Goal: Task Accomplishment & Management: Manage account settings

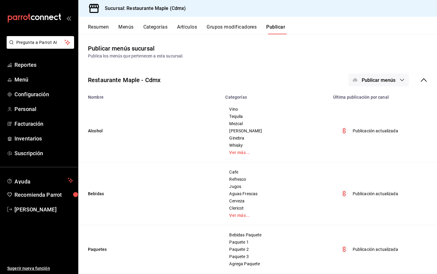
drag, startPoint x: 0, startPoint y: 0, endPoint x: 279, endPoint y: 68, distance: 287.4
click at [279, 68] on div "Restaurante Maple - Cdmx Publicar menús Nombre Categorías Última publicación po…" at bounding box center [257, 245] width 359 height 362
click at [224, 30] on button "Grupos modificadores" at bounding box center [232, 29] width 50 height 10
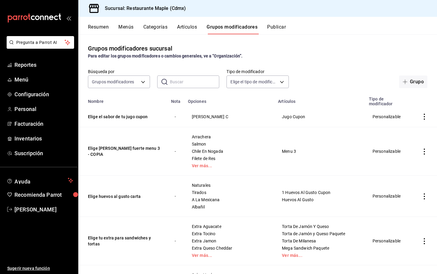
click at [173, 82] on input "text" at bounding box center [194, 82] width 49 height 12
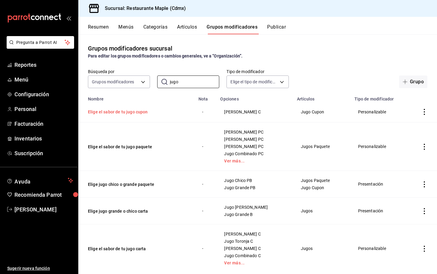
type input "jugo"
click at [122, 115] on button "Elige el sabor de tu jugo cupon" at bounding box center [124, 112] width 72 height 6
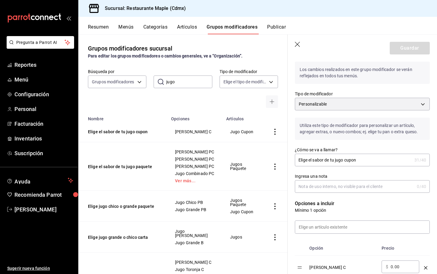
scroll to position [27, 0]
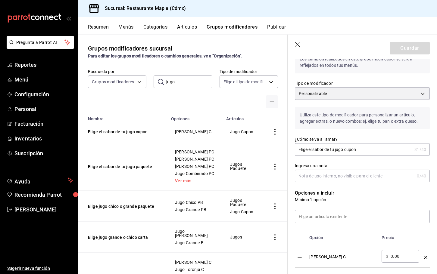
click at [297, 42] on icon "button" at bounding box center [298, 45] width 6 height 6
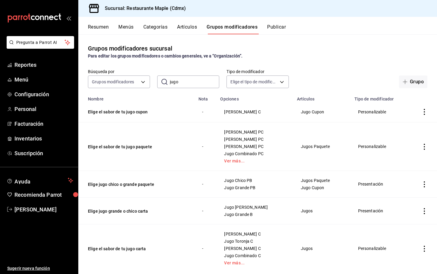
click at [189, 29] on button "Artículos" at bounding box center [187, 29] width 20 height 10
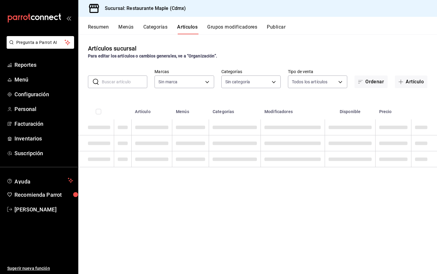
type input "9367c8d0-d5bf-442c-b6f8-a503c691c07e"
type input "a5b80c37-7917-455f-95a0-19e3c5faa88c,f7a30707-b9cf-4dff-b750-559a05d3e702,13bc9…"
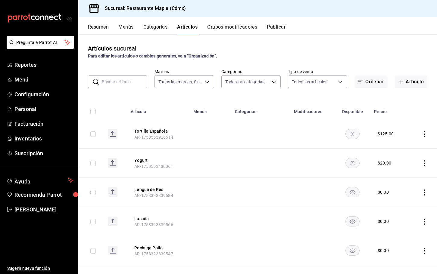
click at [126, 83] on input "text" at bounding box center [124, 82] width 45 height 12
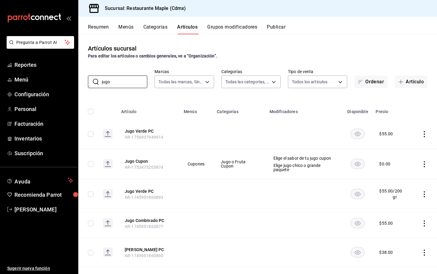
type input "jugo"
click at [136, 66] on div "Artículos sucursal Para editar los artículos o cambios generales, ve a “Organiz…" at bounding box center [257, 154] width 359 height 240
click at [138, 130] on button "Jugo Verde PC" at bounding box center [149, 131] width 48 height 6
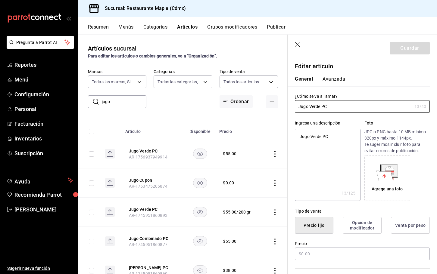
type textarea "x"
type input "$55.00"
click at [299, 43] on icon "button" at bounding box center [297, 44] width 5 height 5
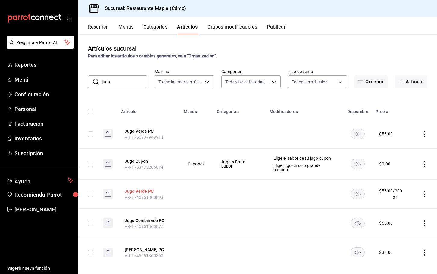
click at [137, 190] on button "Jugo Verde PC" at bounding box center [149, 192] width 48 height 6
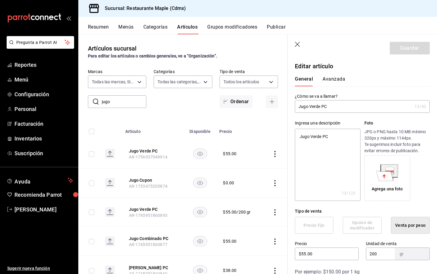
click at [182, 204] on th "Jugo Verde PC AR-1745951860893" at bounding box center [153, 212] width 63 height 29
click at [300, 44] on icon "button" at bounding box center [298, 45] width 6 height 6
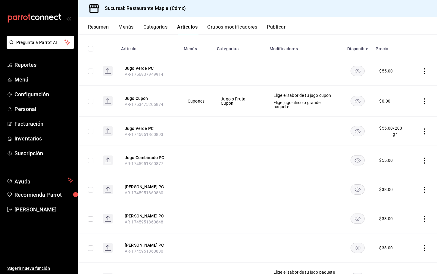
scroll to position [63, 0]
click at [427, 130] on icon "actions" at bounding box center [424, 132] width 6 height 6
click at [402, 170] on span "Eliminar" at bounding box center [406, 170] width 15 height 5
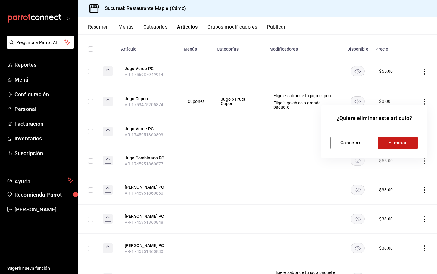
click at [404, 140] on button "Eliminar" at bounding box center [398, 143] width 40 height 13
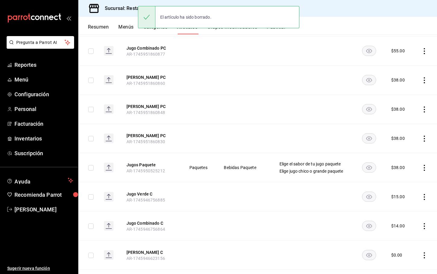
scroll to position [178, 0]
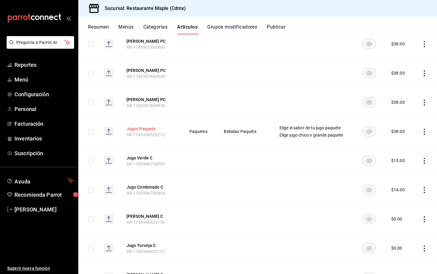
click at [142, 129] on button "Jugos Paquete" at bounding box center [151, 129] width 48 height 6
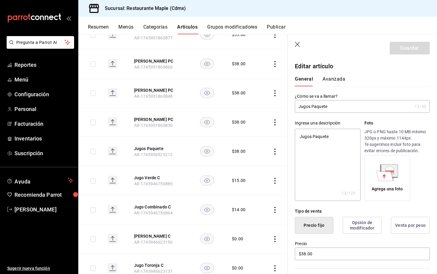
click at [299, 41] on header "Guardar" at bounding box center [362, 47] width 149 height 25
click at [299, 42] on icon "button" at bounding box center [298, 45] width 6 height 6
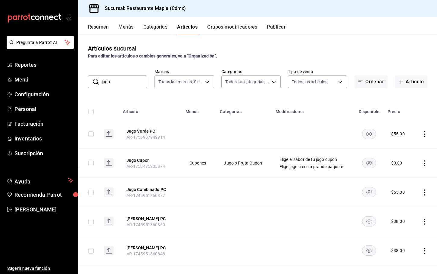
click at [135, 83] on input "jugo" at bounding box center [124, 82] width 45 height 12
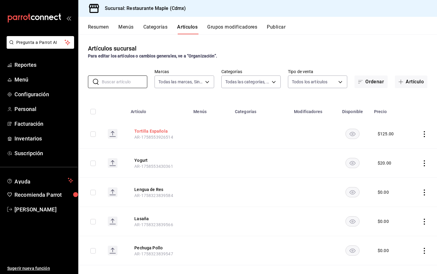
click at [158, 129] on button "Tortilla Española" at bounding box center [158, 131] width 48 height 6
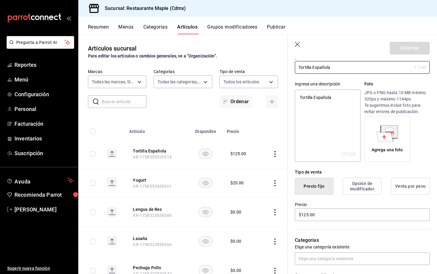
scroll to position [207, 0]
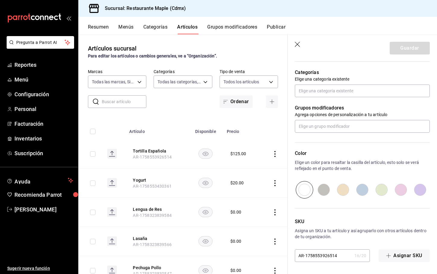
click at [298, 41] on header "Guardar" at bounding box center [362, 47] width 149 height 25
click at [298, 42] on icon "button" at bounding box center [298, 45] width 6 height 6
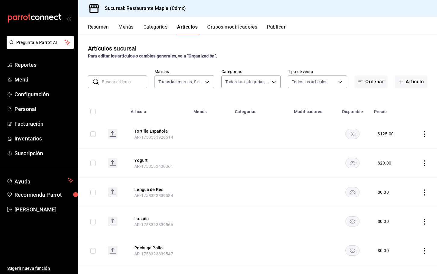
click at [158, 30] on button "Categorías" at bounding box center [155, 29] width 24 height 10
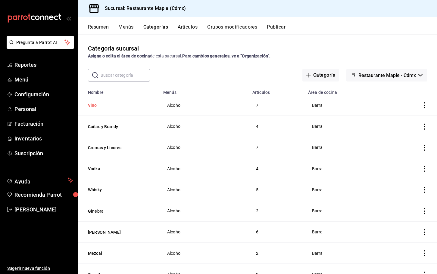
click at [94, 105] on button "Vino" at bounding box center [118, 105] width 60 height 6
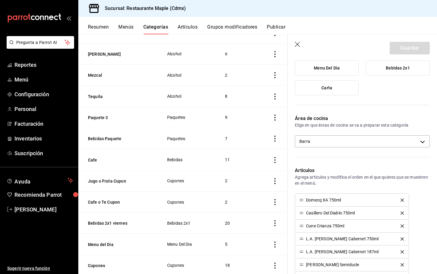
scroll to position [179, 0]
click at [122, 180] on button "Jugo o Fruta Cupon" at bounding box center [118, 181] width 60 height 6
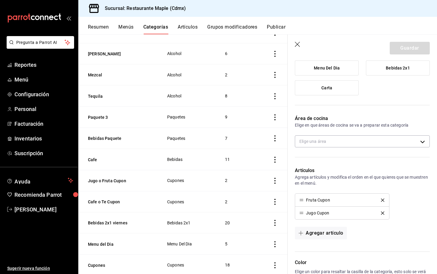
type input "6644036e-e7d2-435f-aff4-aef89e86c56b"
radio input "false"
radio input "true"
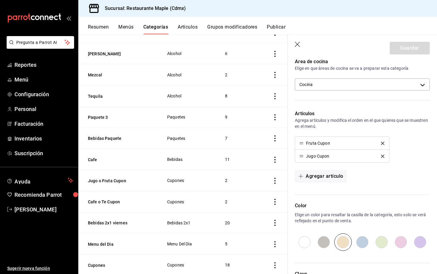
scroll to position [122, 0]
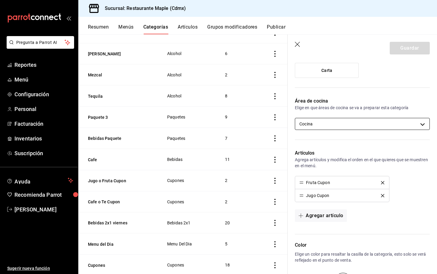
click at [330, 123] on body "Pregunta a Parrot AI Reportes Menú Configuración Personal Facturación Inventari…" at bounding box center [218, 137] width 437 height 274
click at [309, 143] on li "Barra" at bounding box center [362, 144] width 134 height 12
type input "6644036e-e7d2-435f-aff4-aef89e86c56b,ce3c12c7-d614-4fea-8a6a-41341f9dcb30"
checkbox input "true"
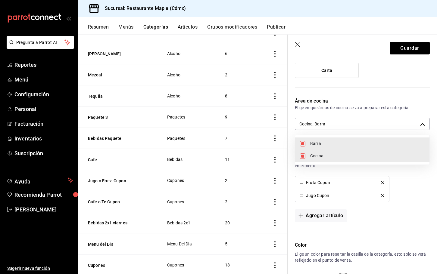
click at [304, 155] on input "checkbox" at bounding box center [302, 156] width 5 height 5
checkbox input "false"
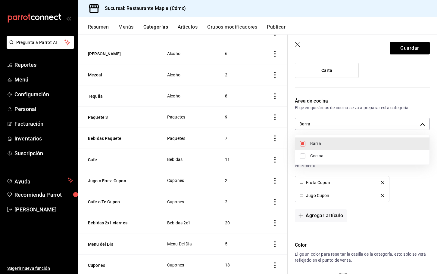
click at [305, 153] on li "Cocina" at bounding box center [362, 156] width 134 height 12
type input "ce3c12c7-d614-4fea-8a6a-41341f9dcb30,6644036e-e7d2-435f-aff4-aef89e86c56b"
checkbox input "true"
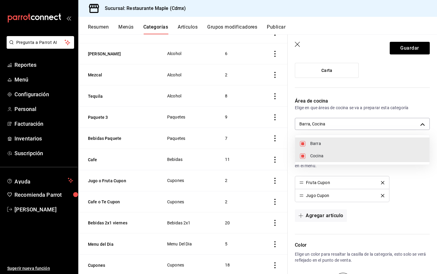
click at [395, 51] on div at bounding box center [218, 137] width 437 height 274
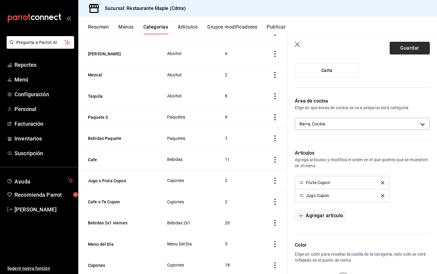
click at [407, 49] on button "Guardar" at bounding box center [410, 48] width 40 height 13
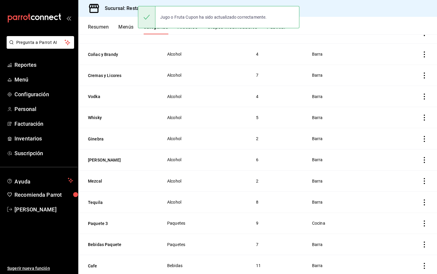
scroll to position [148, 0]
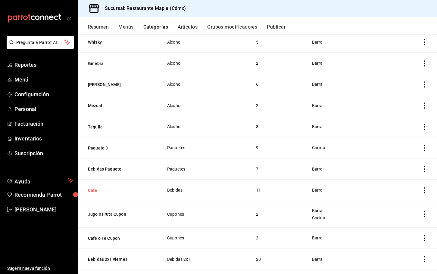
click at [94, 188] on button "Cafe" at bounding box center [118, 191] width 60 height 6
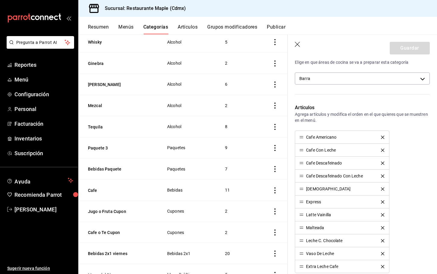
scroll to position [173, 0]
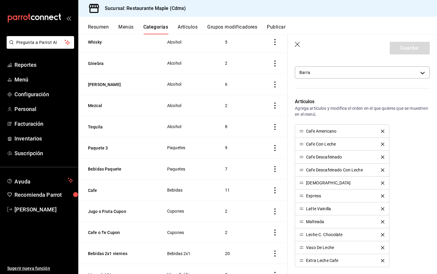
click at [297, 45] on icon "button" at bounding box center [298, 45] width 6 height 6
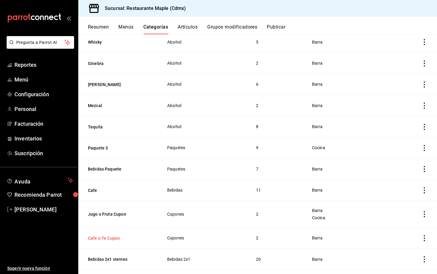
click at [106, 236] on button "Cafe o Te Cupon" at bounding box center [118, 239] width 60 height 6
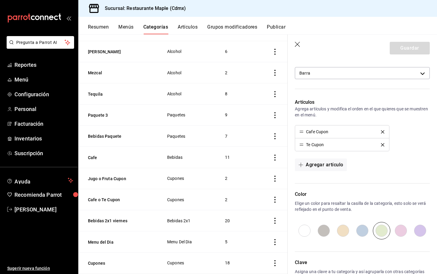
scroll to position [227, 0]
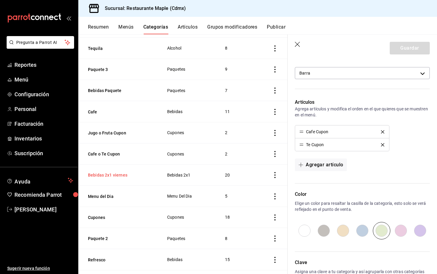
click at [118, 175] on button "Bebidas 2x1 viernes" at bounding box center [118, 175] width 60 height 6
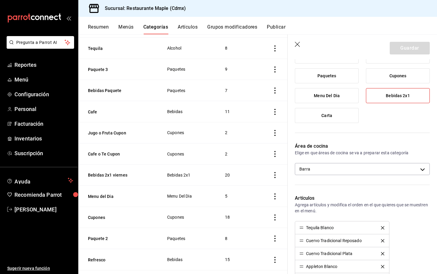
scroll to position [70, 0]
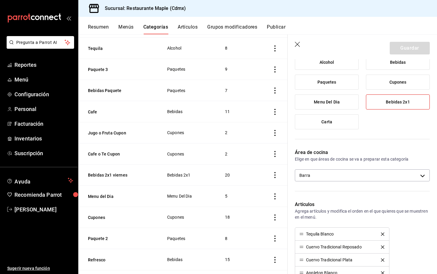
click at [297, 45] on icon "button" at bounding box center [297, 44] width 5 height 5
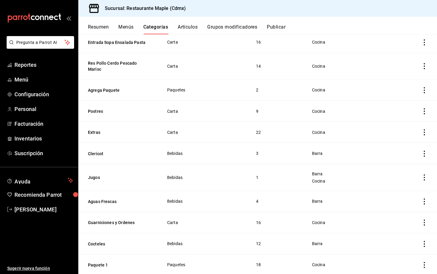
scroll to position [546, 0]
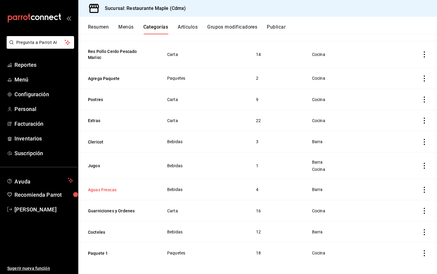
drag, startPoint x: 107, startPoint y: 184, endPoint x: 111, endPoint y: 184, distance: 3.6
click at [111, 187] on button "Aguas Frescas" at bounding box center [118, 190] width 60 height 6
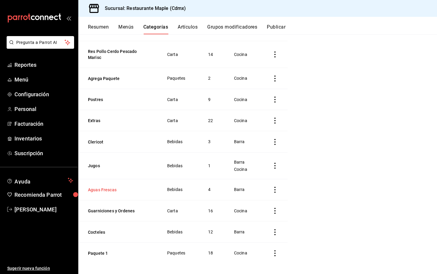
scroll to position [535, 0]
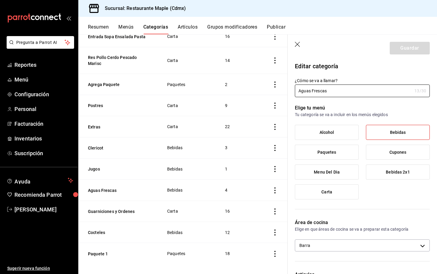
click at [298, 45] on icon "button" at bounding box center [298, 45] width 6 height 6
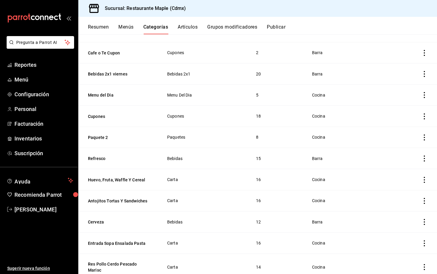
scroll to position [327, 0]
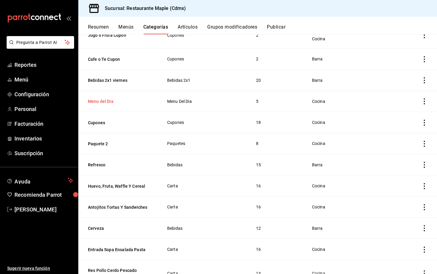
click at [111, 100] on button "Menu del Dia" at bounding box center [118, 101] width 60 height 6
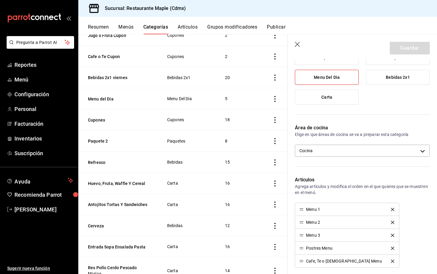
scroll to position [185, 0]
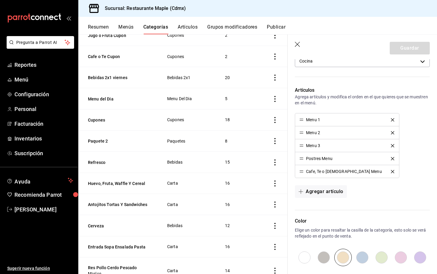
click at [298, 45] on icon "button" at bounding box center [297, 44] width 5 height 5
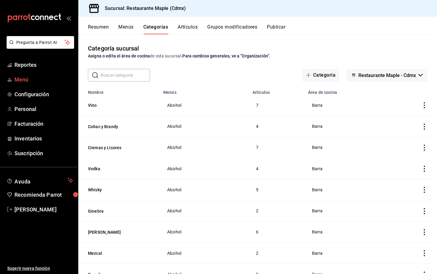
click at [30, 79] on span "Menú" at bounding box center [43, 80] width 59 height 8
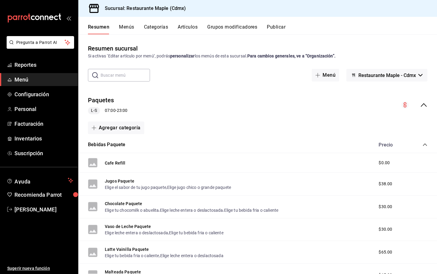
click at [234, 31] on button "Grupos modificadores" at bounding box center [232, 29] width 50 height 10
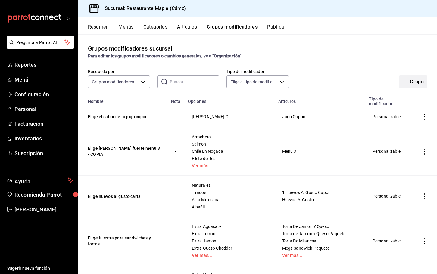
click at [410, 82] on button "Grupo" at bounding box center [413, 82] width 28 height 13
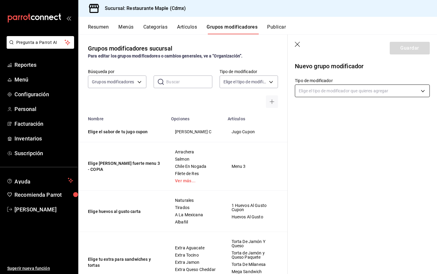
click at [315, 91] on body "Pregunta a Parrot AI Reportes Menú Configuración Personal Facturación Inventari…" at bounding box center [218, 137] width 437 height 274
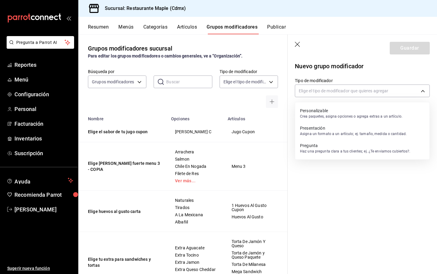
click at [314, 111] on p "Personalizable" at bounding box center [351, 111] width 102 height 6
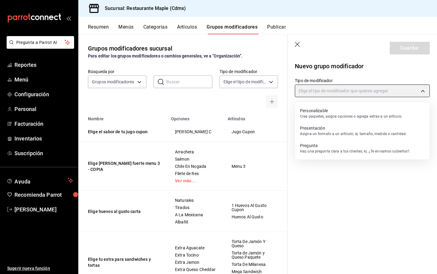
type input "CUSTOMIZABLE"
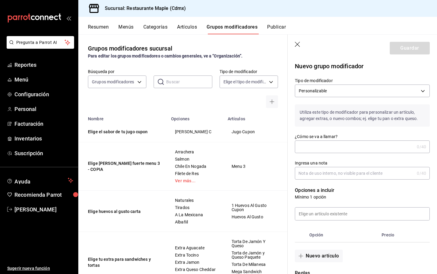
click at [307, 146] on input "¿Cómo se va a llamar?" at bounding box center [355, 147] width 120 height 12
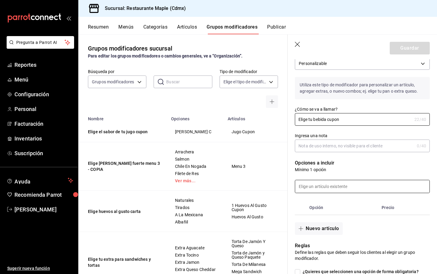
type input "Elige tu bebida cupon"
click at [315, 185] on input at bounding box center [362, 186] width 134 height 13
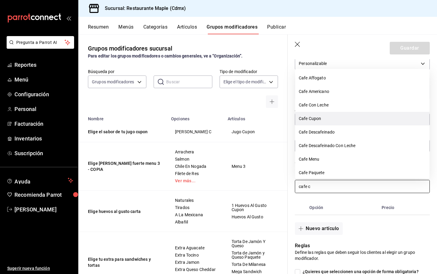
click at [326, 120] on li "Cafe Cupon" at bounding box center [362, 119] width 134 height 14
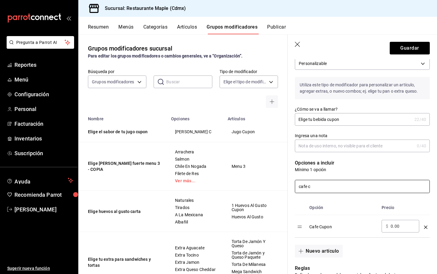
click at [323, 185] on input "cafe c" at bounding box center [362, 186] width 134 height 13
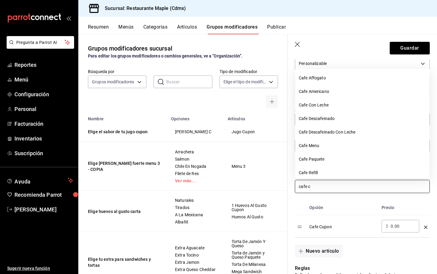
click at [323, 185] on input "cafe c" at bounding box center [362, 186] width 134 height 13
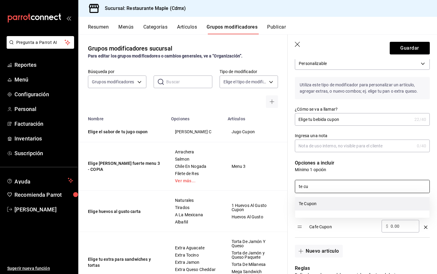
click at [315, 202] on li "Te Cupon" at bounding box center [362, 204] width 134 height 14
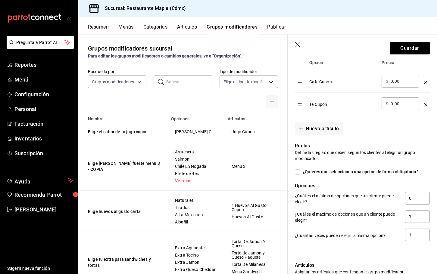
scroll to position [173, 0]
type input "te cu"
click at [299, 178] on div "Reglas Define las reglas que deben seguir los clientes al elegir un grupo modif…" at bounding box center [359, 188] width 142 height 107
click at [299, 172] on input "¿Quieres que seleccionen una opción de forma obligatoria?" at bounding box center [297, 172] width 5 height 5
checkbox input "true"
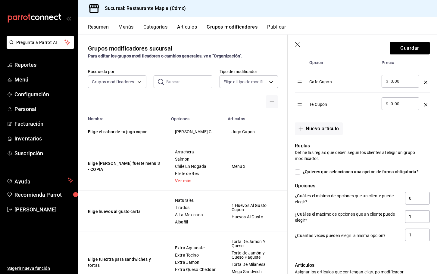
type input "1"
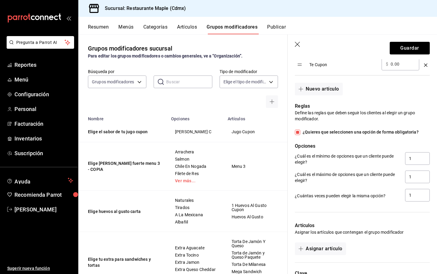
scroll to position [265, 0]
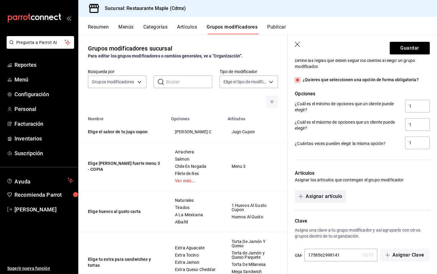
click at [317, 193] on button "Asignar artículo" at bounding box center [320, 196] width 51 height 13
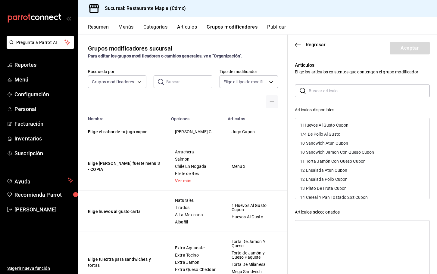
click at [318, 90] on input "text" at bounding box center [369, 91] width 121 height 12
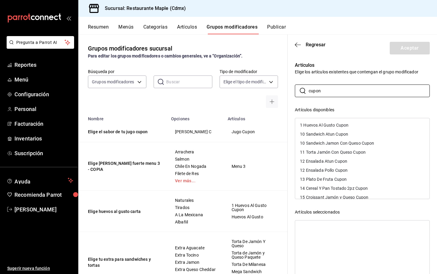
type input "cupon"
click at [335, 124] on div "1 Huevos Al Gusto Cupon" at bounding box center [324, 125] width 48 height 4
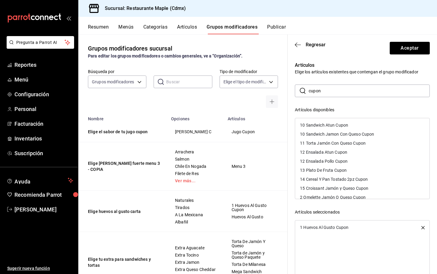
scroll to position [46, 0]
click at [318, 152] on div "2 Omelette Jamón O Queso Cupon" at bounding box center [333, 152] width 66 height 4
click at [318, 152] on div "3 Hot Cakes 3pz Cupon" at bounding box center [322, 152] width 45 height 4
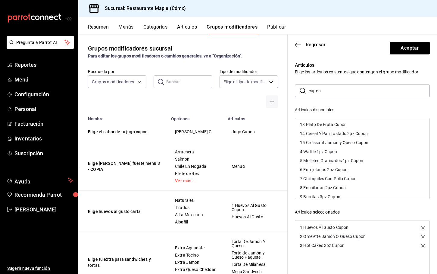
click at [318, 152] on div "4 Waffle 1pz Cupon" at bounding box center [318, 152] width 37 height 4
click at [318, 152] on div "5 Molletes Gratinados 1pz Cupon" at bounding box center [331, 152] width 63 height 4
click at [318, 152] on div "6 Enfrijoladas 2pz Cupon" at bounding box center [324, 152] width 48 height 4
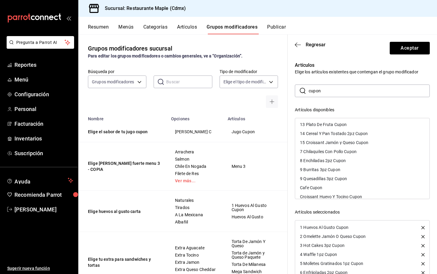
click at [318, 152] on div "7 Chilaquiles Con Pollo Cupon" at bounding box center [328, 152] width 57 height 4
click at [318, 152] on div "8 Enchiladas 2pz Cupon" at bounding box center [323, 152] width 46 height 4
click at [318, 152] on div "9 Burritas 3pz Cupon" at bounding box center [320, 152] width 40 height 4
click at [318, 152] on div "9 Quesadillas 3pz Cupon" at bounding box center [323, 152] width 47 height 4
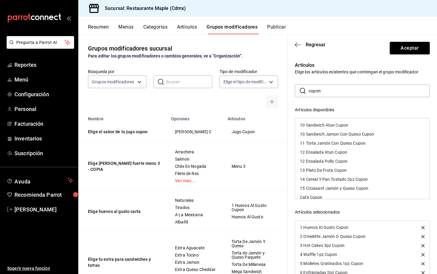
click at [318, 125] on div "10 Sandwich Atun Cupon" at bounding box center [324, 125] width 48 height 4
click at [318, 125] on div "10 Sandwich Jamon Con Queso Cupon" at bounding box center [337, 125] width 74 height 4
click at [318, 125] on div "11 Torta Jamón Con Queso Cupon" at bounding box center [333, 125] width 66 height 4
click at [318, 125] on div "12 Ensalada Atun Cupon" at bounding box center [323, 125] width 47 height 4
click at [318, 125] on div "12 Ensalada Pollo Cupon" at bounding box center [324, 125] width 48 height 4
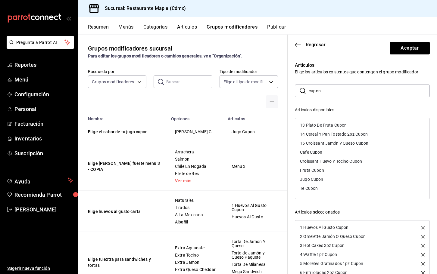
click at [318, 125] on div "13 Plato De Fruta Cupon" at bounding box center [323, 125] width 47 height 4
click at [318, 125] on div "14 Cereal Y Pan Tostado 2pz Cupon" at bounding box center [334, 125] width 68 height 4
click at [318, 125] on div "15 Croissant Jamón y Queso Cupon" at bounding box center [334, 125] width 68 height 4
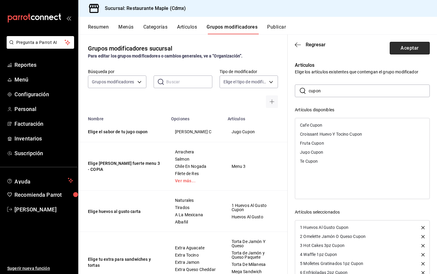
click at [412, 48] on button "Aceptar" at bounding box center [410, 48] width 40 height 13
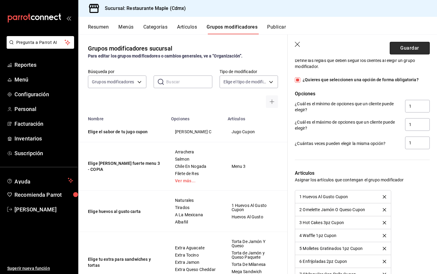
click at [410, 50] on button "Guardar" at bounding box center [410, 48] width 40 height 13
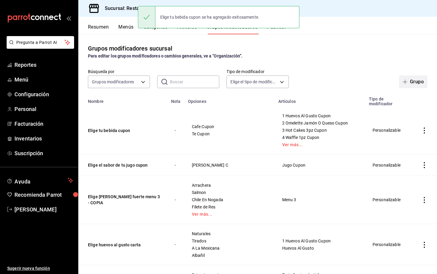
click at [410, 80] on button "Grupo" at bounding box center [413, 82] width 28 height 13
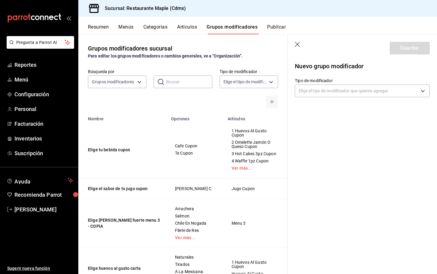
click at [191, 84] on input "text" at bounding box center [189, 82] width 46 height 12
click at [323, 92] on body "Pregunta a Parrot AI Reportes Menú Configuración Personal Facturación Inventari…" at bounding box center [218, 137] width 437 height 274
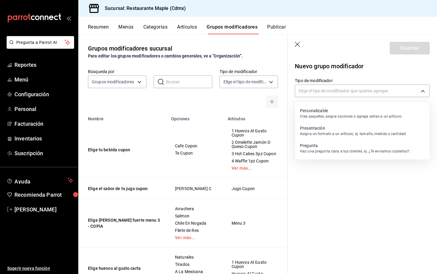
click at [318, 110] on p "Personalizable" at bounding box center [351, 111] width 102 height 6
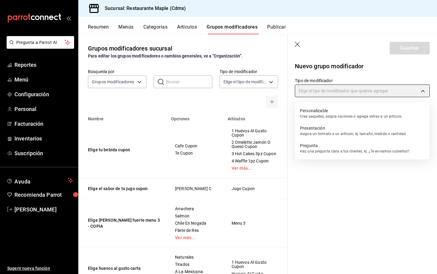
type input "CUSTOMIZABLE"
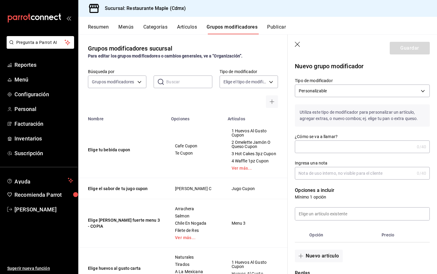
click at [306, 147] on input "¿Cómo se va a llamar?" at bounding box center [355, 147] width 120 height 12
click at [301, 149] on input "elige jugo o fruta cupon" at bounding box center [353, 147] width 117 height 12
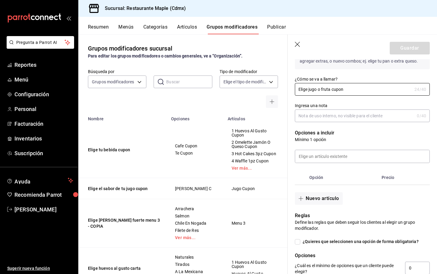
scroll to position [65, 0]
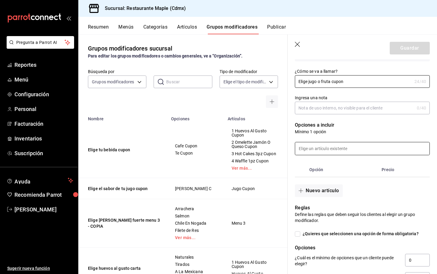
type input "Elige jugo o fruta cupon"
click at [319, 149] on input at bounding box center [362, 148] width 134 height 13
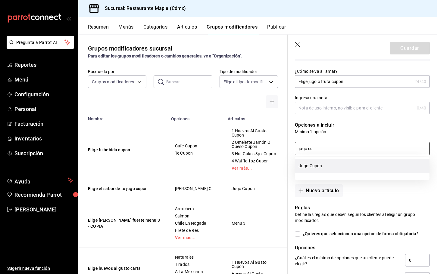
click at [316, 166] on li "Jugo Cupon" at bounding box center [362, 166] width 134 height 14
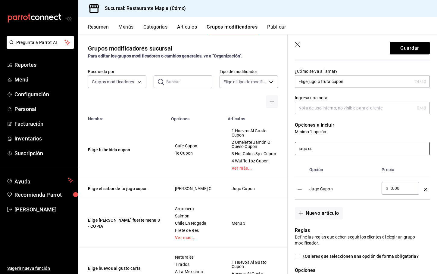
click at [323, 149] on input "jugo cu" at bounding box center [362, 148] width 134 height 13
click at [330, 149] on input "jugo fruta cu" at bounding box center [362, 148] width 134 height 13
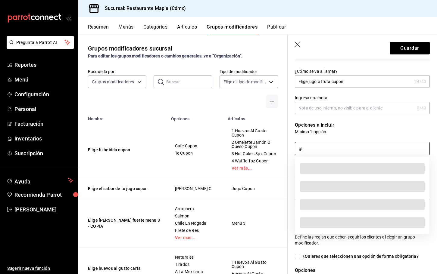
type input "g"
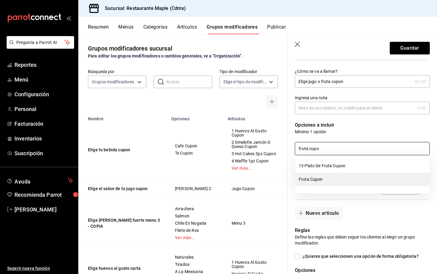
click at [317, 175] on li "Fruta Cupon" at bounding box center [362, 180] width 134 height 14
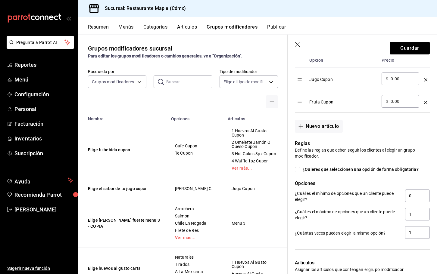
scroll to position [193, 0]
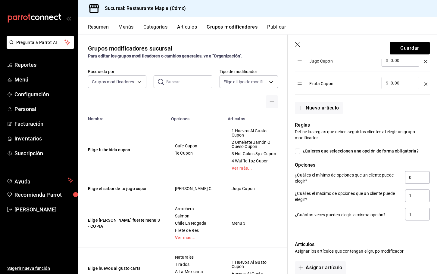
type input "fruta cupo"
click at [298, 148] on label "¿Quieres que seleccionen una opción de forma obligatoria?" at bounding box center [357, 151] width 124 height 6
click at [298, 149] on input "¿Quieres que seleccionen una opción de forma obligatoria?" at bounding box center [297, 151] width 5 height 5
checkbox input "true"
type input "1"
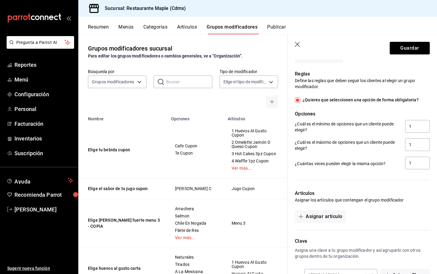
scroll to position [245, 0]
click at [316, 215] on button "Asignar artículo" at bounding box center [320, 216] width 51 height 13
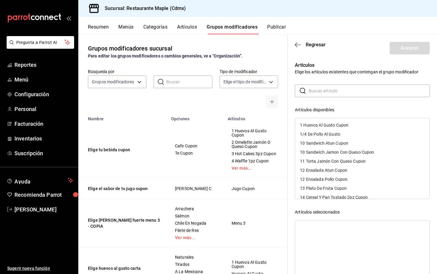
click at [327, 93] on input "text" at bounding box center [369, 91] width 121 height 12
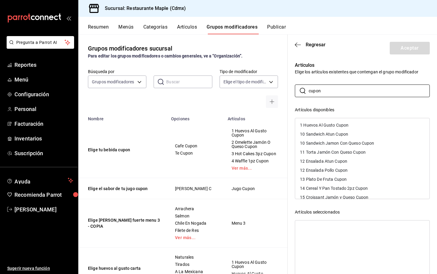
type input "cupon"
click at [324, 126] on div "1 Huevos Al Gusto Cupon" at bounding box center [324, 125] width 48 height 4
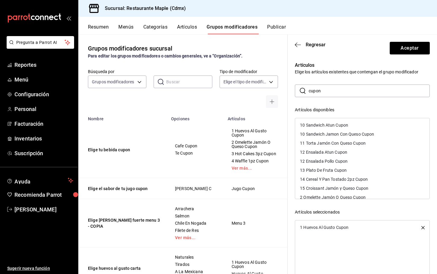
scroll to position [76, 0]
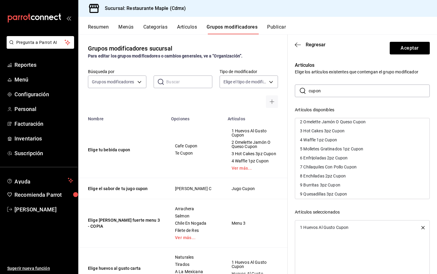
click at [323, 121] on div "2 Omelette Jamón O Queso Cupon" at bounding box center [333, 122] width 66 height 4
click at [317, 132] on div "3 Hot Cakes 3pz Cupon" at bounding box center [322, 131] width 45 height 4
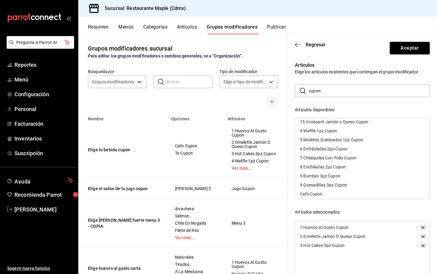
click at [316, 130] on div "4 Waffle 1pz Cupon" at bounding box center [318, 131] width 37 height 4
click at [315, 131] on div "5 Molletes Gratinados 1pz Cupon" at bounding box center [331, 131] width 63 height 4
click at [314, 133] on div "6 Enfrijoladas 2pz Cupon" at bounding box center [324, 131] width 48 height 4
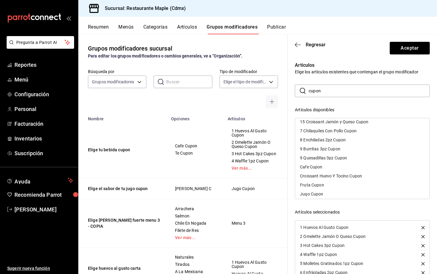
click at [314, 133] on div "7 Chilaquiles Con Pollo Cupon" at bounding box center [328, 131] width 57 height 4
click at [314, 133] on div "8 Enchiladas 2pz Cupon" at bounding box center [323, 131] width 46 height 4
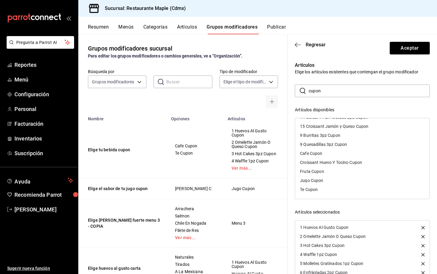
click at [314, 133] on div "9 Burritas 3pz Cupon" at bounding box center [362, 135] width 134 height 9
click at [311, 142] on div "9 Quesadillas 3pz Cupon" at bounding box center [362, 144] width 134 height 9
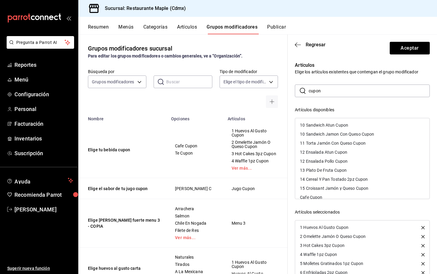
click at [320, 124] on div "10 Sandwich Atun Cupon" at bounding box center [324, 125] width 48 height 4
click at [320, 123] on div "10 Sandwich Jamon Con Queso Cupon" at bounding box center [362, 125] width 134 height 9
click at [315, 125] on div "11 Torta Jamón Con Queso Cupon" at bounding box center [333, 125] width 66 height 4
click at [315, 125] on div "12 Ensalada Atun Cupon" at bounding box center [323, 125] width 47 height 4
click at [315, 125] on div "12 Ensalada Pollo Cupon" at bounding box center [324, 125] width 48 height 4
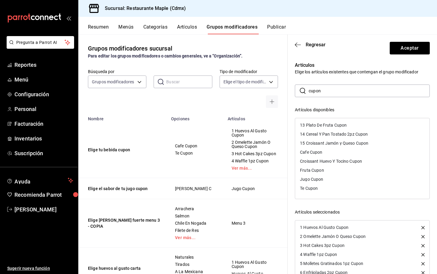
click at [315, 125] on div "13 Plato De Fruta Cupon" at bounding box center [323, 125] width 47 height 4
click at [315, 125] on div "14 Cereal Y Pan Tostado 2pz Cupon" at bounding box center [334, 125] width 68 height 4
click at [315, 125] on div "15 Croissant Jamón y Queso Cupon" at bounding box center [334, 125] width 68 height 4
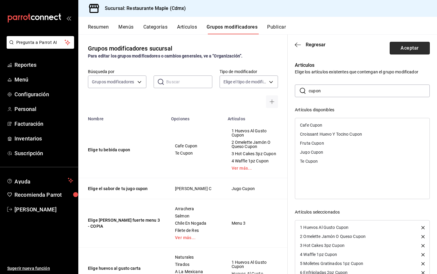
click at [400, 47] on button "Aceptar" at bounding box center [410, 48] width 40 height 13
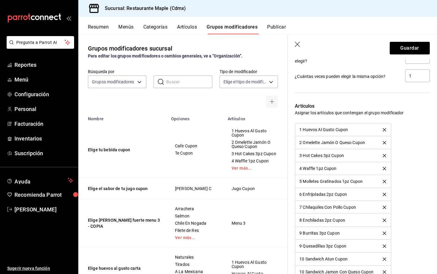
scroll to position [449, 0]
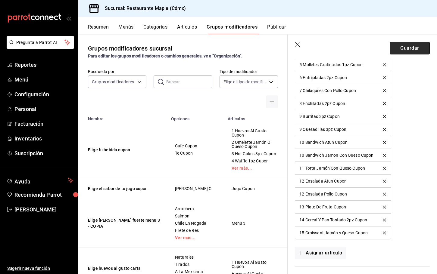
click at [404, 49] on button "Guardar" at bounding box center [410, 48] width 40 height 13
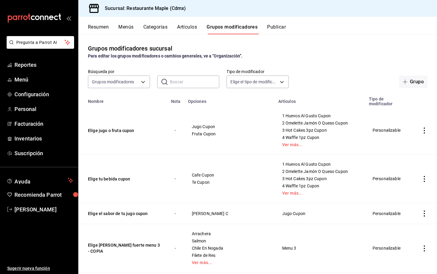
click at [286, 30] on button "Publicar" at bounding box center [276, 29] width 19 height 10
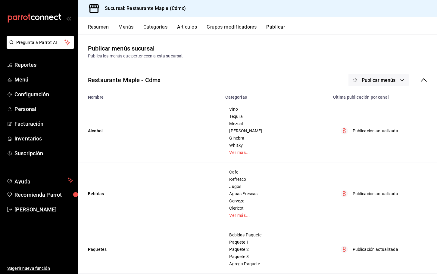
click at [385, 79] on span "Publicar menús" at bounding box center [379, 80] width 34 height 6
click at [377, 97] on span "Punto de venta" at bounding box center [387, 100] width 29 height 6
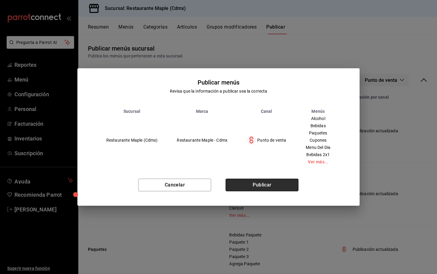
click at [257, 184] on button "Publicar" at bounding box center [262, 185] width 73 height 13
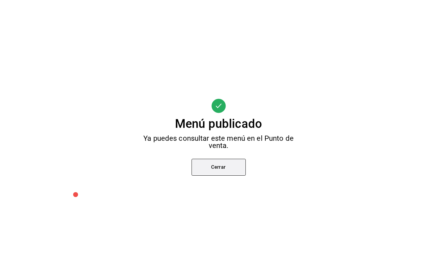
click at [226, 175] on button "Cerrar" at bounding box center [219, 167] width 54 height 17
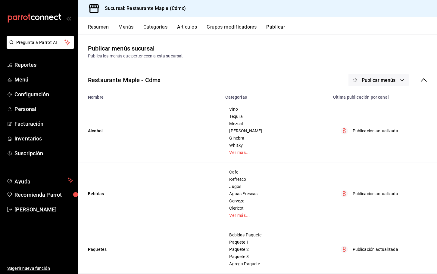
click at [227, 28] on button "Grupos modificadores" at bounding box center [232, 29] width 50 height 10
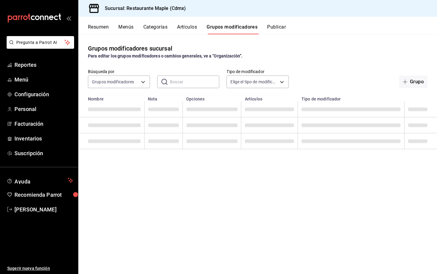
click at [192, 82] on input "text" at bounding box center [194, 82] width 49 height 12
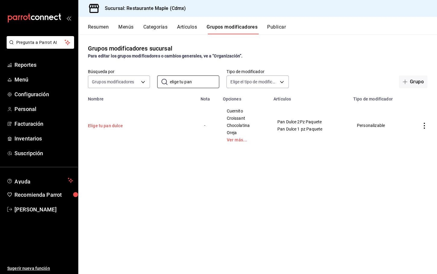
type input "elige tu pan"
click at [118, 123] on button "Elige tu pan dulce" at bounding box center [124, 126] width 72 height 6
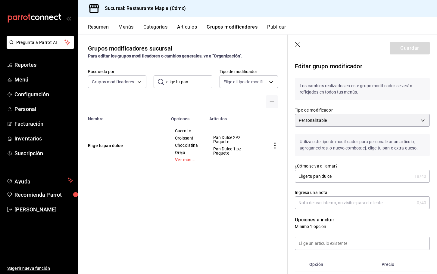
click at [348, 179] on input "Elige tu pan dulce" at bounding box center [353, 176] width 117 height 12
type input "Elige tu pan dulce 1 pza"
click at [402, 52] on button "Guardar" at bounding box center [410, 48] width 40 height 13
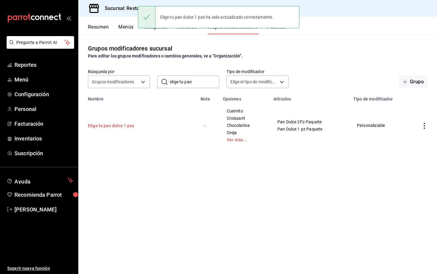
click at [123, 125] on button "Elige tu pan dulce 1 pza" at bounding box center [124, 126] width 72 height 6
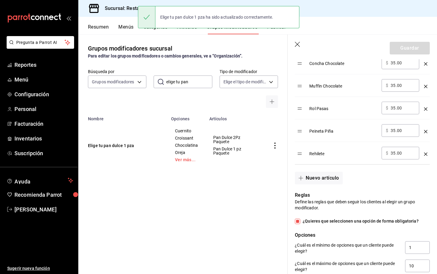
scroll to position [554, 0]
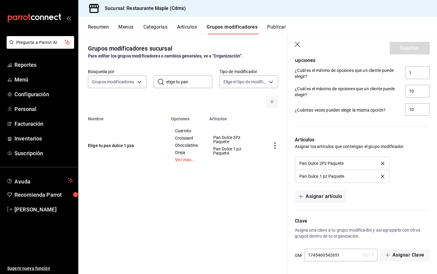
click at [384, 163] on icon "delete" at bounding box center [382, 163] width 3 height 3
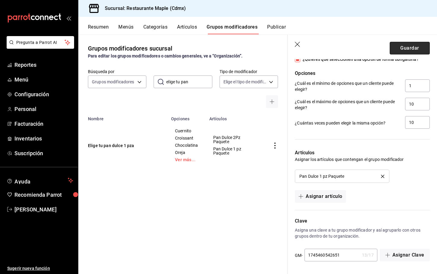
click at [408, 42] on button "Guardar" at bounding box center [410, 48] width 40 height 13
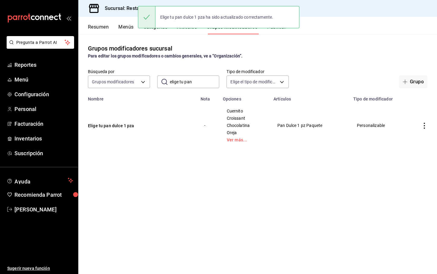
click at [423, 131] on td "simple table" at bounding box center [424, 126] width 25 height 48
click at [423, 128] on icon "actions" at bounding box center [424, 126] width 6 height 6
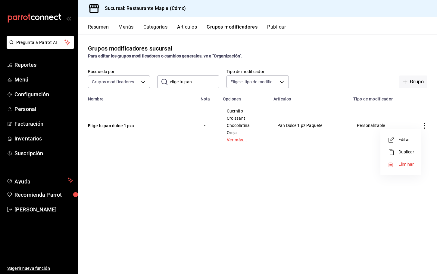
click at [405, 156] on li "Duplicar" at bounding box center [401, 152] width 36 height 12
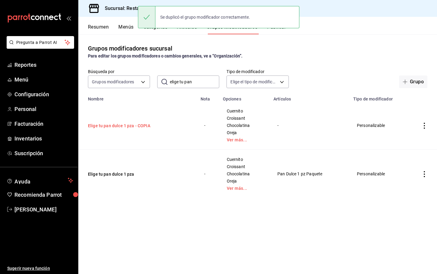
click at [133, 127] on button "Elige tu pan dulce 1 pza - COPIA" at bounding box center [124, 126] width 72 height 6
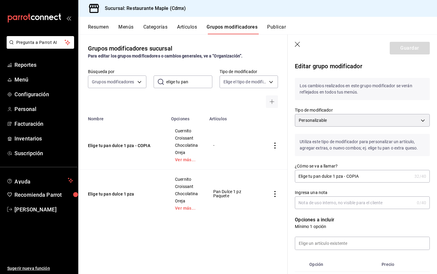
click at [333, 177] on input "Elige tu pan dulce 1 pza - COPIA" at bounding box center [353, 176] width 117 height 12
click at [362, 177] on input "Elige tu pan dulce 2 pza - COPIA" at bounding box center [353, 176] width 117 height 12
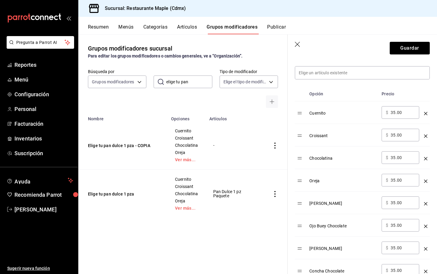
scroll to position [178, 0]
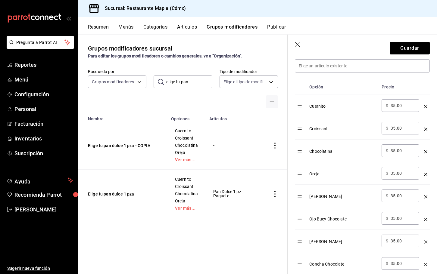
type input "Elige tu pan dulce 2 pza"
click at [394, 105] on input "35.00" at bounding box center [403, 106] width 24 height 6
click at [396, 106] on input "17.50" at bounding box center [403, 106] width 24 height 6
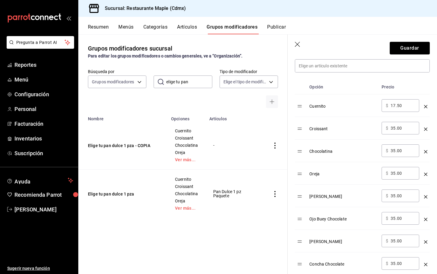
click at [396, 106] on input "17.50" at bounding box center [403, 106] width 24 height 6
type input "17.50"
click at [400, 131] on input "35.00" at bounding box center [403, 128] width 24 height 6
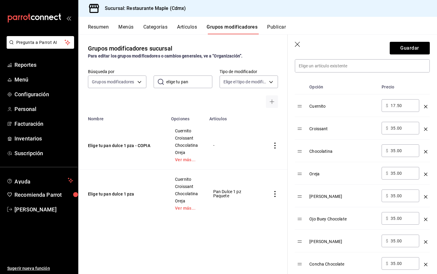
click at [400, 131] on input "35.00" at bounding box center [403, 128] width 24 height 6
paste input "17.5"
type input "17.50"
click at [397, 152] on input "35.00" at bounding box center [403, 151] width 24 height 6
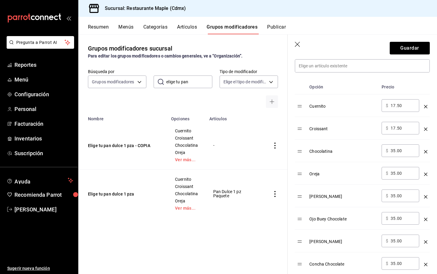
click at [397, 152] on input "35.00" at bounding box center [403, 151] width 24 height 6
paste input "17.5"
type input "17.50"
click at [399, 174] on input "35.00" at bounding box center [403, 173] width 24 height 6
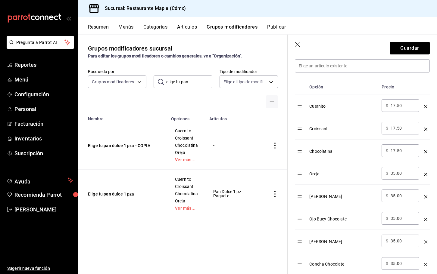
click at [399, 174] on input "35.00" at bounding box center [403, 173] width 24 height 6
paste input "17.5"
type input "17.50"
click at [399, 194] on input "35.00" at bounding box center [403, 196] width 24 height 6
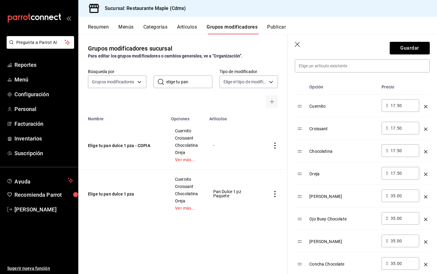
click at [399, 194] on input "35.00" at bounding box center [403, 196] width 24 height 6
paste input "17.5"
type input "17.50"
click at [396, 218] on input "35.00" at bounding box center [403, 219] width 24 height 6
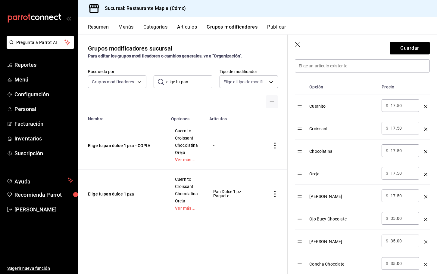
click at [396, 218] on input "35.00" at bounding box center [403, 219] width 24 height 6
paste input "17.5"
type input "17.50"
click at [396, 240] on input "35.00" at bounding box center [403, 241] width 24 height 6
click at [395, 240] on input "35.00" at bounding box center [403, 241] width 24 height 6
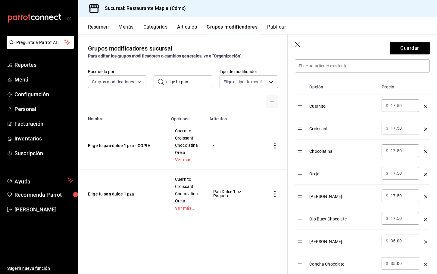
click at [395, 240] on input "35.00" at bounding box center [403, 241] width 24 height 6
paste input "17.5"
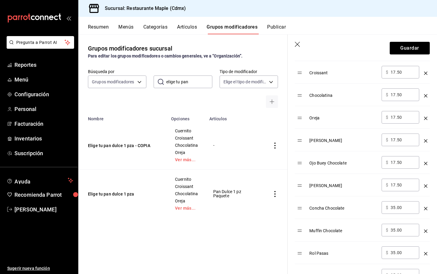
scroll to position [246, 0]
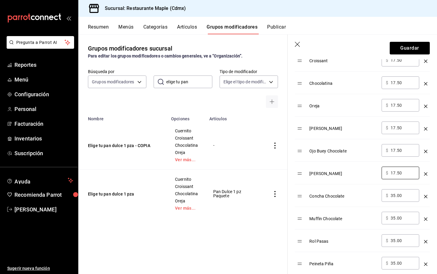
type input "17.50"
click at [395, 195] on input "35.00" at bounding box center [403, 196] width 24 height 6
paste input "17.5"
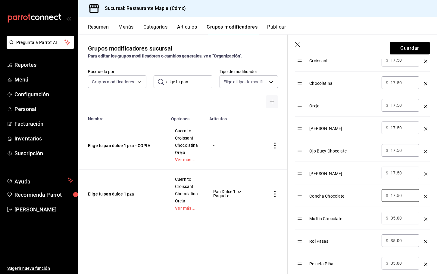
type input "17.50"
click at [396, 218] on input "35.00" at bounding box center [403, 218] width 24 height 6
paste input "17.5"
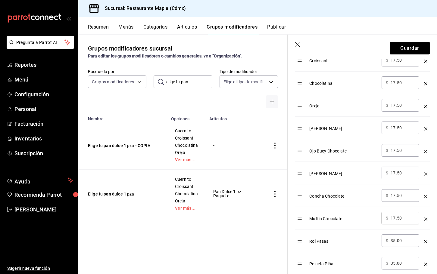
type input "17.50"
click at [396, 240] on input "35.00" at bounding box center [403, 241] width 24 height 6
paste input "17.5"
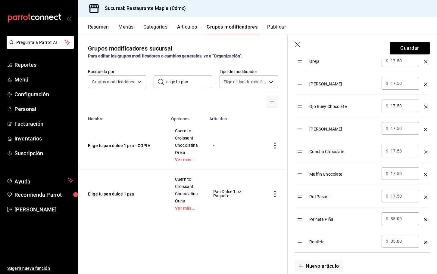
scroll to position [293, 0]
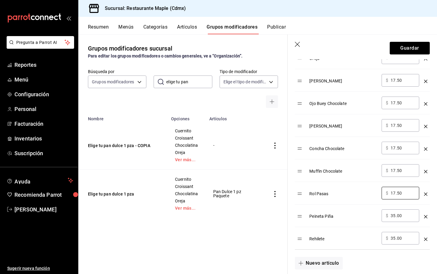
type input "17.50"
click at [398, 217] on input "35.00" at bounding box center [403, 216] width 24 height 6
paste input "17.5"
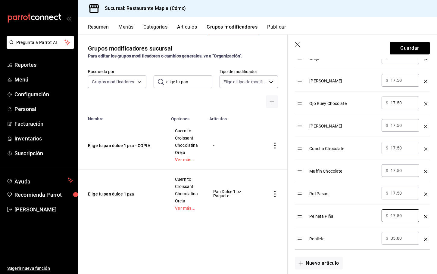
type input "17.50"
click at [396, 239] on input "35.00" at bounding box center [403, 239] width 24 height 6
paste input "17.5"
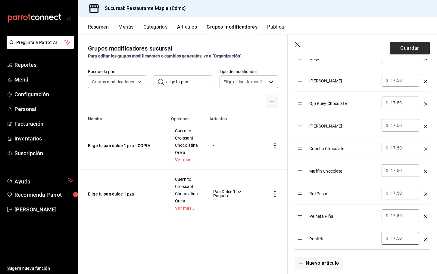
type input "17.50"
click at [403, 52] on button "Guardar" at bounding box center [410, 48] width 40 height 13
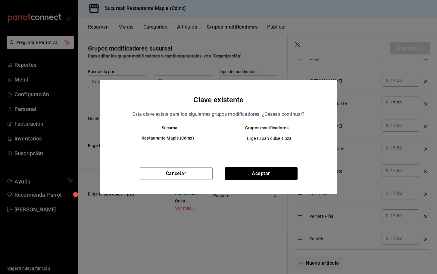
click at [254, 167] on div "Clave existente Esta clave existe para los siguientes grupos modificadores. ¿De…" at bounding box center [218, 137] width 237 height 115
click at [253, 169] on button "Aceptar" at bounding box center [261, 173] width 73 height 13
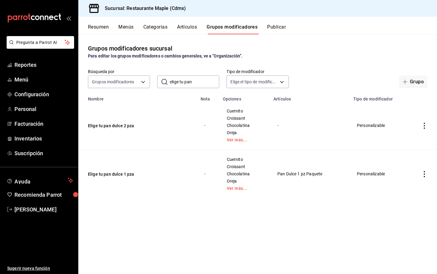
click at [274, 31] on button "Publicar" at bounding box center [276, 29] width 19 height 10
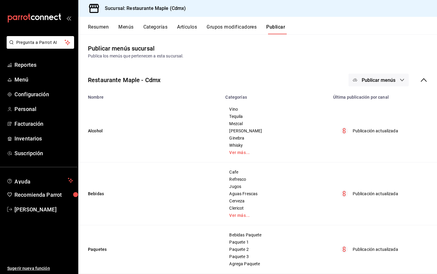
click at [383, 81] on span "Publicar menús" at bounding box center [379, 80] width 34 height 6
click at [387, 102] on span "Punto de venta" at bounding box center [387, 100] width 29 height 6
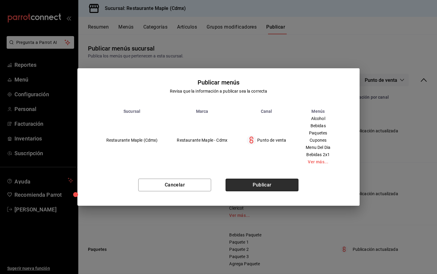
click at [265, 187] on button "Publicar" at bounding box center [262, 185] width 73 height 13
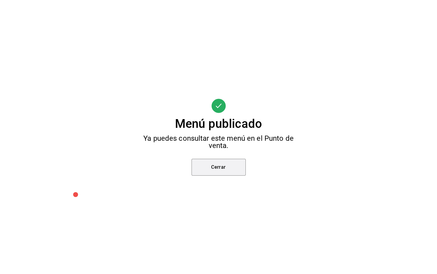
click at [227, 169] on button "Cerrar" at bounding box center [219, 167] width 54 height 17
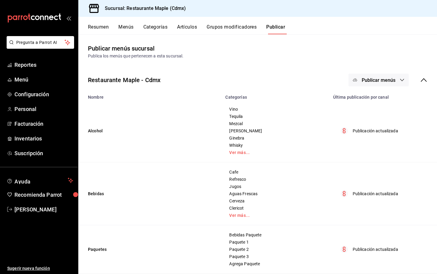
click at [233, 27] on button "Grupos modificadores" at bounding box center [232, 29] width 50 height 10
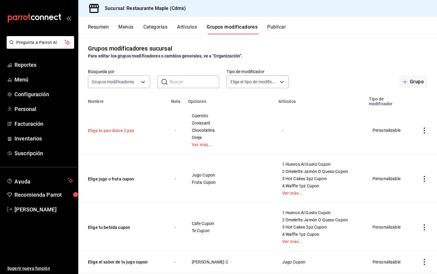
click at [105, 129] on button "Elige tu pan dulce 2 pza" at bounding box center [124, 131] width 72 height 6
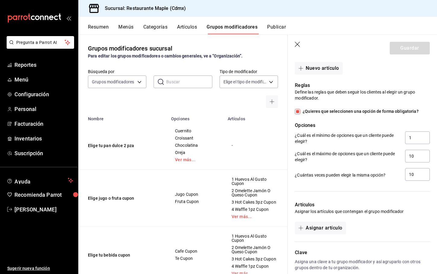
scroll to position [520, 0]
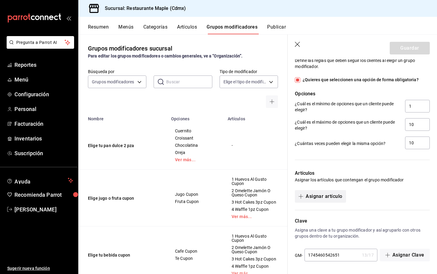
click at [323, 194] on button "Asignar artículo" at bounding box center [320, 196] width 51 height 13
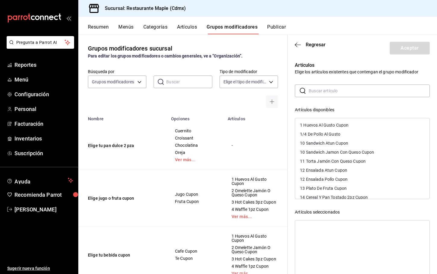
click at [326, 89] on input "text" at bounding box center [369, 91] width 121 height 12
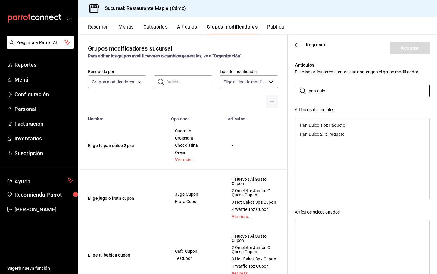
type input "pan dulc"
click at [313, 133] on div "Pan Dulce 2Pz Paquete" at bounding box center [322, 134] width 44 height 4
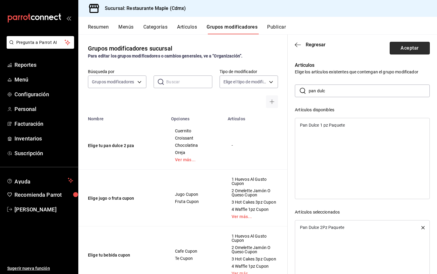
click at [399, 48] on button "Aceptar" at bounding box center [410, 48] width 40 height 13
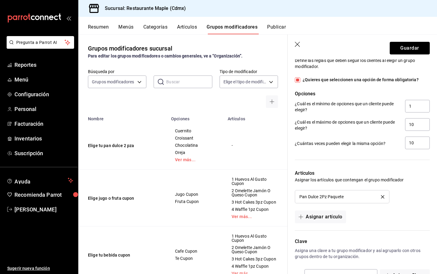
click at [399, 48] on button "Guardar" at bounding box center [410, 48] width 40 height 13
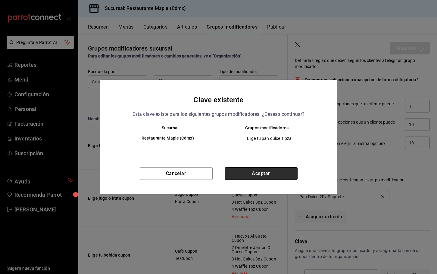
click at [270, 176] on button "Aceptar" at bounding box center [261, 173] width 73 height 13
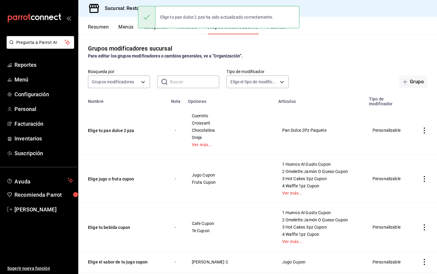
click at [280, 29] on div "Elige tu pan dulce 2 pza ha sido actualizado correctamente." at bounding box center [218, 17] width 161 height 26
click at [280, 30] on div "Elige tu pan dulce 2 pza ha sido actualizado correctamente." at bounding box center [218, 17] width 161 height 26
click at [280, 30] on button "Publicar" at bounding box center [276, 29] width 19 height 10
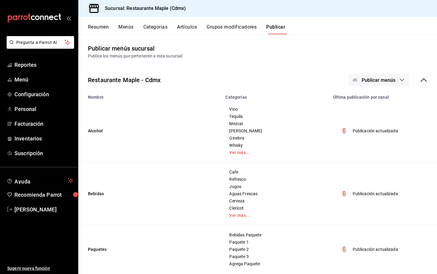
click at [377, 76] on button "Publicar menús" at bounding box center [379, 80] width 60 height 13
click at [372, 104] on div at bounding box center [364, 100] width 17 height 10
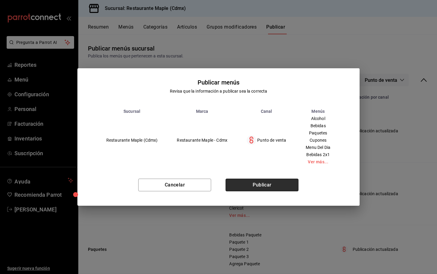
click at [258, 185] on button "Publicar" at bounding box center [262, 185] width 73 height 13
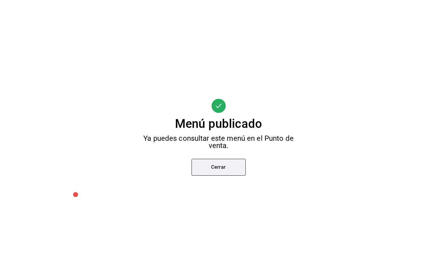
click at [232, 170] on button "Cerrar" at bounding box center [219, 167] width 54 height 17
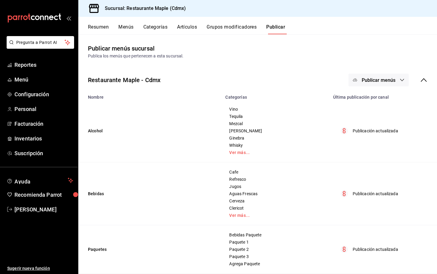
click at [159, 29] on button "Categorías" at bounding box center [155, 29] width 24 height 10
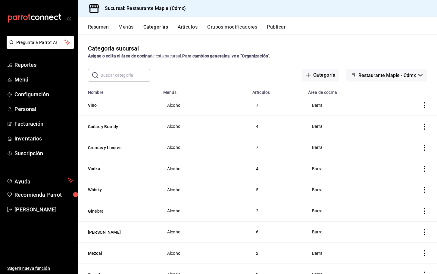
click at [110, 75] on input "text" at bounding box center [125, 75] width 49 height 12
click at [184, 27] on button "Artículos" at bounding box center [188, 29] width 20 height 10
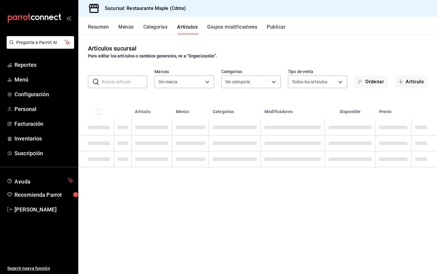
type input "9367c8d0-d5bf-442c-b6f8-a503c691c07e"
click at [118, 83] on input "text" at bounding box center [124, 82] width 45 height 12
type input "a5b80c37-7917-455f-95a0-19e3c5faa88c,f7a30707-b9cf-4dff-b750-559a05d3e702,13bc9…"
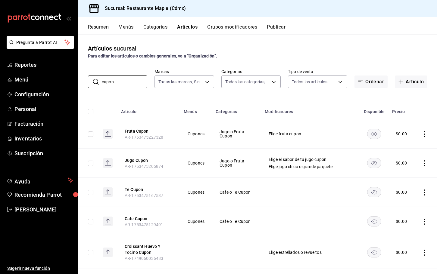
type input "cupon"
click at [189, 97] on div "Artículos sucursal Para editar los artículos o cambios generales, ve a “Organiz…" at bounding box center [257, 154] width 359 height 240
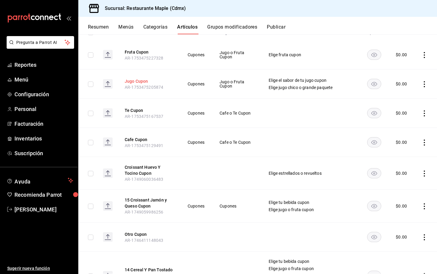
scroll to position [81, 0]
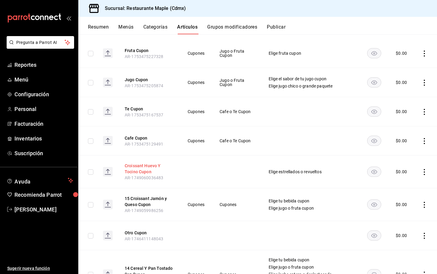
click at [150, 170] on button "Croissant Huevo Y Tocino Cupon" at bounding box center [149, 169] width 48 height 12
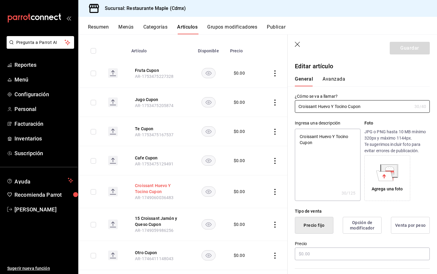
type textarea "x"
type input "$0.00"
radio input "false"
radio input "true"
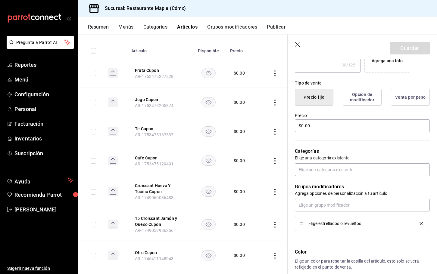
scroll to position [130, 0]
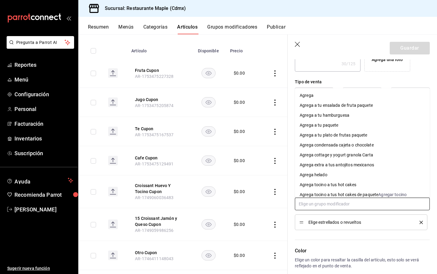
click at [307, 198] on input "text" at bounding box center [362, 204] width 135 height 13
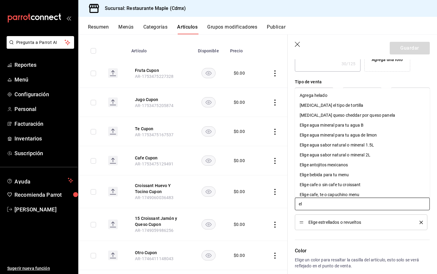
type input "e"
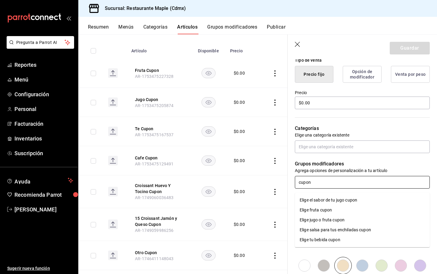
scroll to position [154, 0]
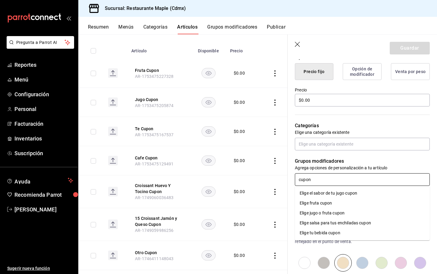
type input "cupon"
click at [295, 45] on icon "button" at bounding box center [298, 45] width 6 height 6
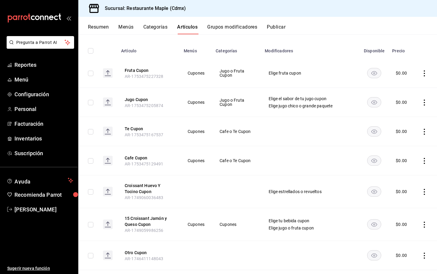
click at [236, 26] on button "Grupos modificadores" at bounding box center [232, 29] width 50 height 10
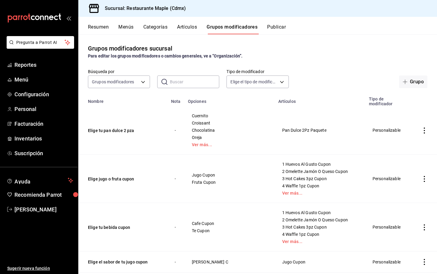
click at [188, 78] on input "text" at bounding box center [194, 82] width 49 height 12
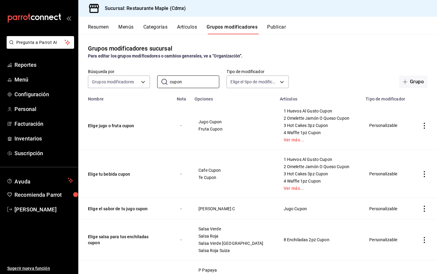
type input "cupon"
click at [423, 127] on icon "actions" at bounding box center [424, 126] width 6 height 6
click at [397, 161] on li "Eliminar" at bounding box center [401, 164] width 36 height 12
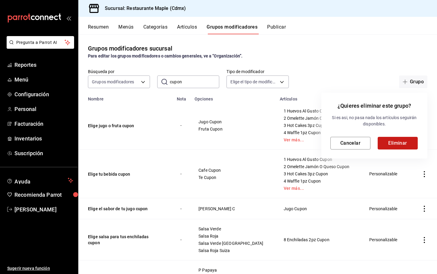
click at [388, 138] on button "Eliminar" at bounding box center [398, 143] width 40 height 13
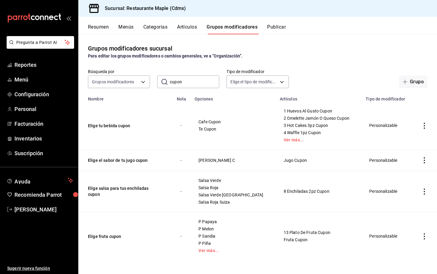
click at [425, 125] on icon "actions" at bounding box center [424, 126] width 6 height 6
click at [397, 163] on div at bounding box center [393, 165] width 11 height 6
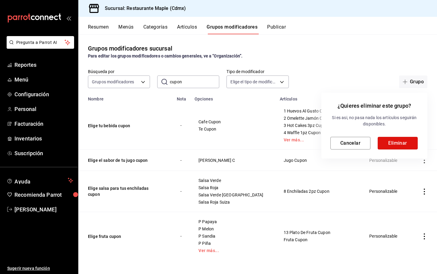
click at [397, 148] on button "Eliminar" at bounding box center [398, 143] width 40 height 13
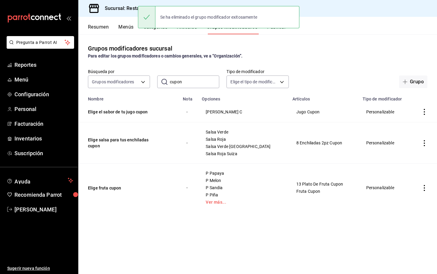
click at [278, 33] on button "Publicar" at bounding box center [276, 29] width 19 height 10
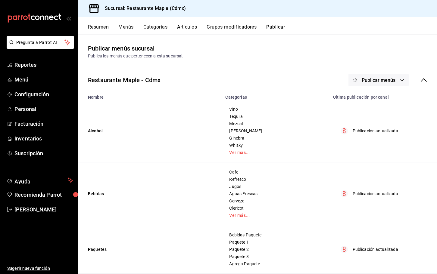
click at [390, 74] on button "Publicar menús" at bounding box center [379, 80] width 60 height 13
click at [382, 100] on span "Punto de venta" at bounding box center [387, 100] width 29 height 6
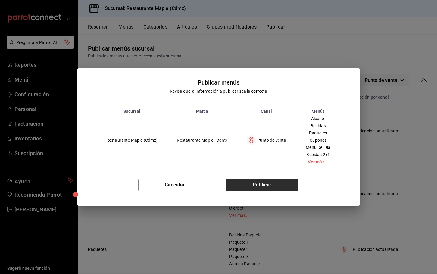
click at [276, 190] on button "Publicar" at bounding box center [262, 185] width 73 height 13
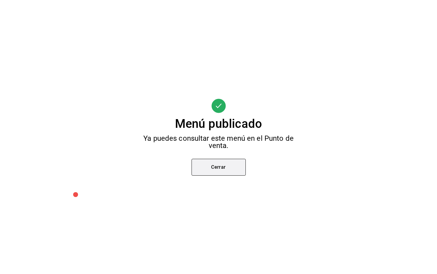
click at [227, 170] on button "Cerrar" at bounding box center [219, 167] width 54 height 17
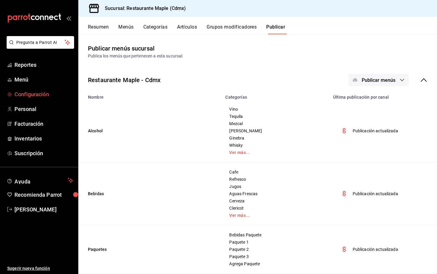
click at [22, 97] on span "Configuración" at bounding box center [43, 94] width 59 height 8
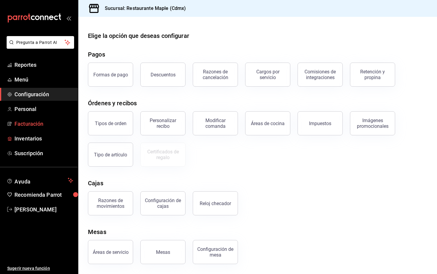
click at [38, 124] on span "Facturación" at bounding box center [43, 124] width 59 height 8
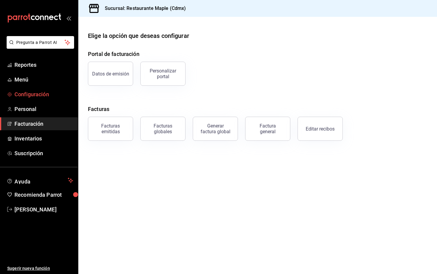
click at [29, 95] on span "Configuración" at bounding box center [43, 94] width 59 height 8
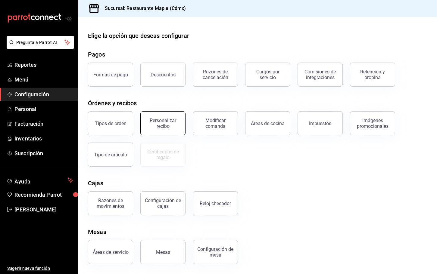
click at [166, 128] on div "Personalizar recibo" at bounding box center [162, 123] width 37 height 11
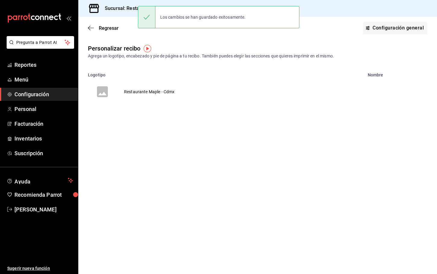
click at [146, 95] on td "Restaurante Maple - Cdmx" at bounding box center [149, 91] width 65 height 29
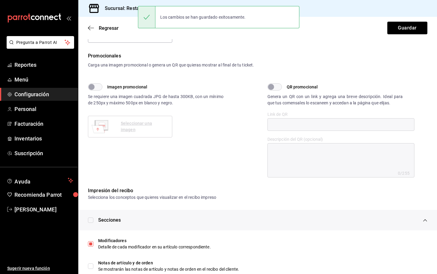
scroll to position [234, 0]
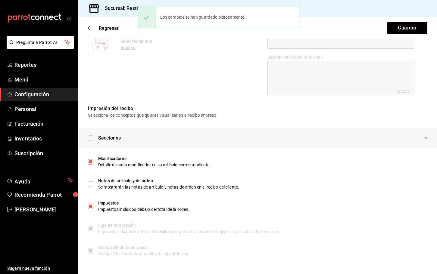
type textarea "x"
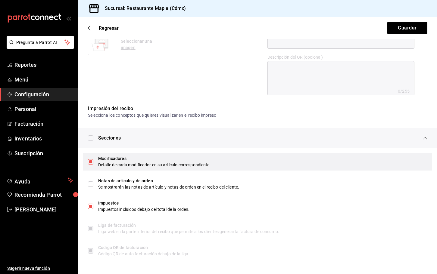
click at [90, 160] on input "checkbox" at bounding box center [90, 161] width 5 height 5
checkbox input "false"
type textarea "x"
checkbox input "true"
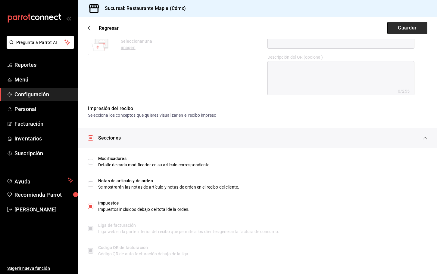
click at [403, 29] on button "Guardar" at bounding box center [407, 28] width 40 height 13
type textarea "x"
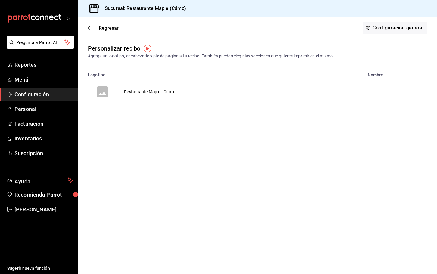
click at [33, 93] on span "Configuración" at bounding box center [43, 94] width 59 height 8
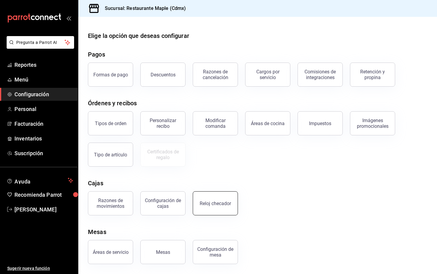
click at [222, 208] on button "Reloj checador" at bounding box center [215, 204] width 45 height 24
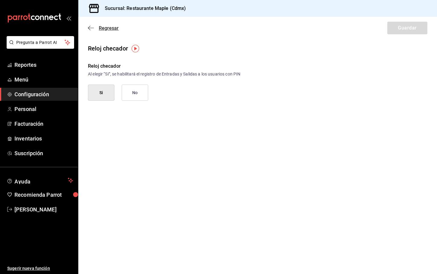
click at [90, 28] on icon "button" at bounding box center [91, 27] width 6 height 5
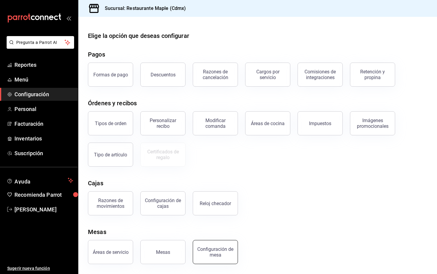
click at [220, 249] on div "Configuración de mesa" at bounding box center [215, 252] width 37 height 11
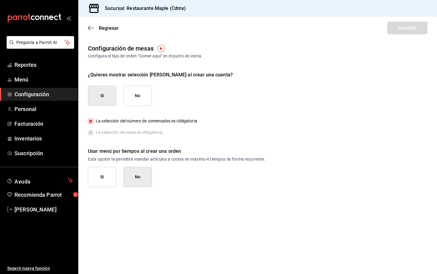
click at [90, 25] on div "Regresar Guardar" at bounding box center [257, 28] width 359 height 22
click at [90, 28] on icon "button" at bounding box center [91, 27] width 6 height 5
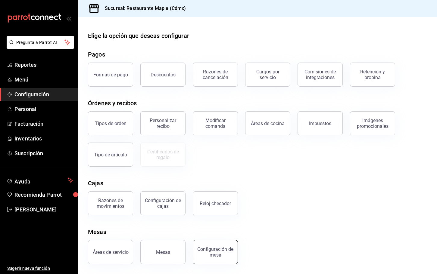
click at [210, 256] on div "Configuración de mesa" at bounding box center [215, 252] width 37 height 11
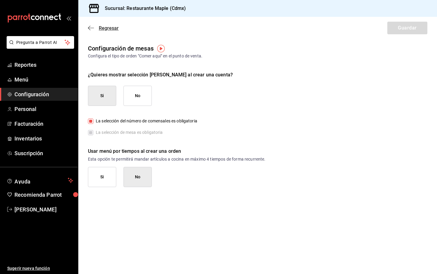
click at [91, 26] on icon "button" at bounding box center [91, 27] width 6 height 5
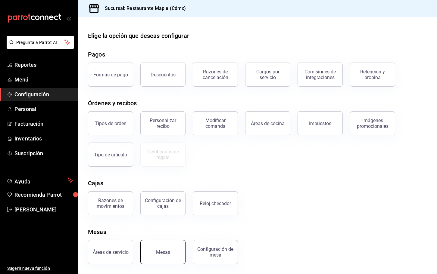
click at [173, 248] on button "Mesas" at bounding box center [162, 252] width 45 height 24
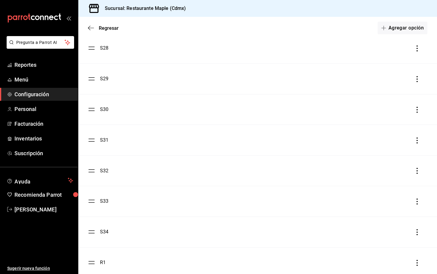
scroll to position [958, 0]
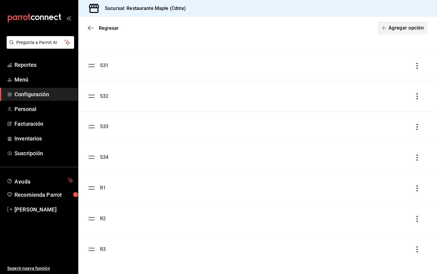
click at [414, 27] on button "Agregar opción" at bounding box center [403, 28] width 50 height 13
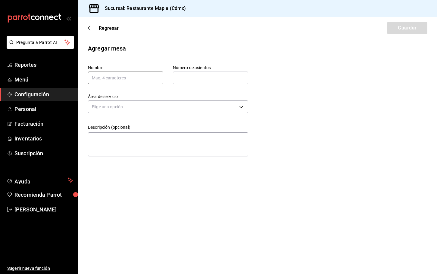
click at [140, 74] on input "text" at bounding box center [125, 78] width 75 height 13
type input "R 4"
click at [206, 80] on input "text" at bounding box center [210, 78] width 75 height 12
type input "1"
click at [179, 108] on body "Pregunta a Parrot AI Reportes Menú Configuración Personal Facturación Inventari…" at bounding box center [218, 137] width 437 height 274
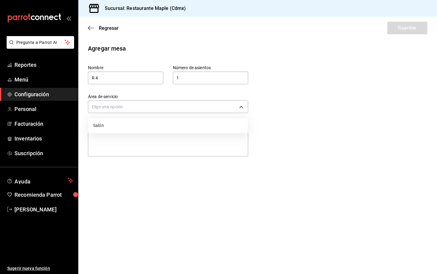
click at [150, 123] on li "Salón" at bounding box center [168, 126] width 160 height 10
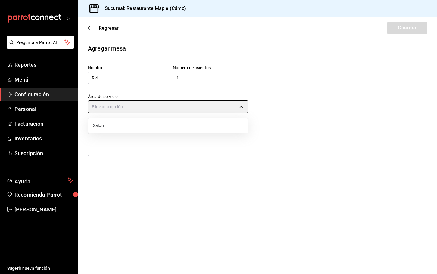
type input "2913c8be-7537-427b-b364-5e751e7ff266"
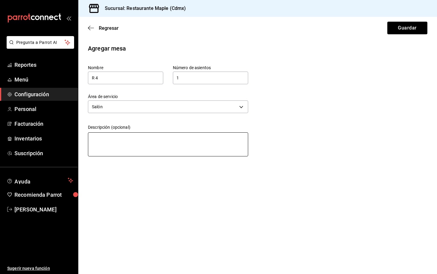
click at [153, 138] on textarea at bounding box center [168, 145] width 160 height 24
type textarea "P"
type textarea "x"
type textarea "PA"
type textarea "x"
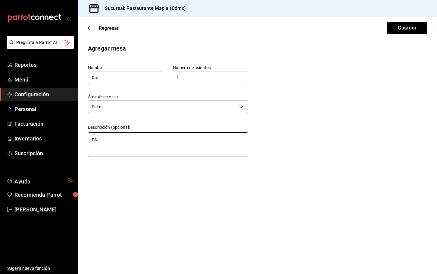
type textarea "PAR"
type textarea "x"
type textarea "PARA"
type textarea "x"
type textarea "PARA"
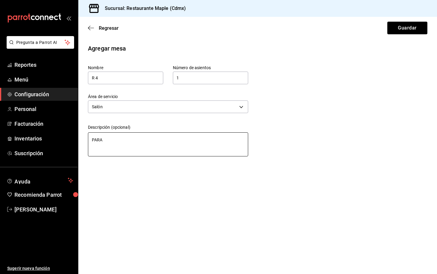
type textarea "x"
type textarea "PARA L"
type textarea "x"
type textarea "PARA LL"
type textarea "x"
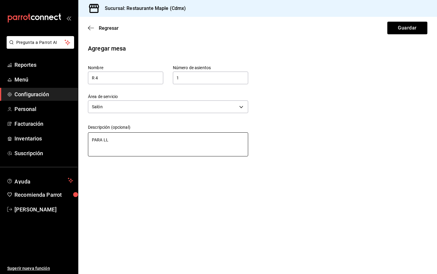
type textarea "PARA LLE"
type textarea "x"
type textarea "PARA LLEV"
type textarea "x"
type textarea "PARA LLEVA"
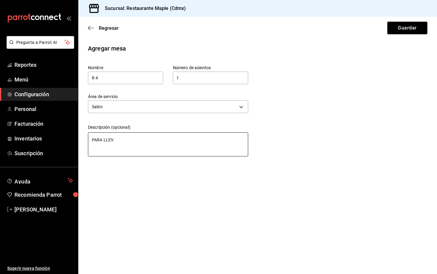
type textarea "x"
type textarea "PARA LLEVAR"
type textarea "x"
type textarea "PARA LLEVAR"
type textarea "x"
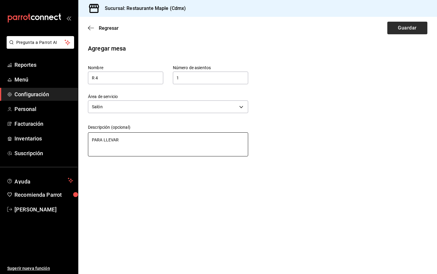
type textarea "PARA LLEVAR"
click at [394, 27] on button "Guardar" at bounding box center [407, 28] width 40 height 13
type textarea "x"
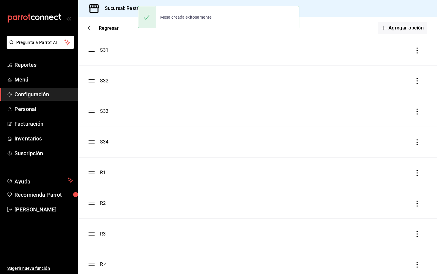
scroll to position [988, 0]
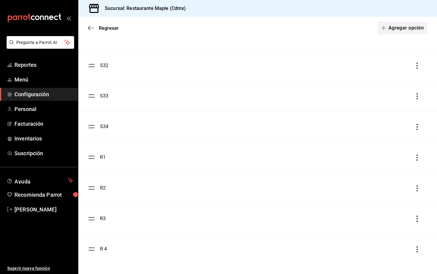
click at [386, 27] on span "button" at bounding box center [384, 28] width 7 height 5
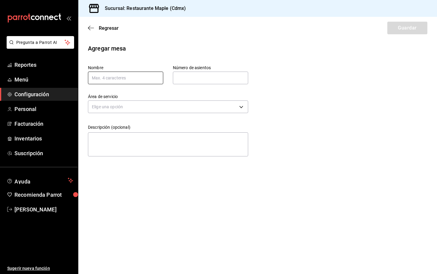
click at [141, 79] on input "text" at bounding box center [125, 78] width 75 height 13
type input "R5"
click at [201, 77] on input "text" at bounding box center [210, 78] width 75 height 12
type input "1"
click at [144, 109] on body "Pregunta a Parrot AI Reportes Menú Configuración Personal Facturación Inventari…" at bounding box center [218, 137] width 437 height 274
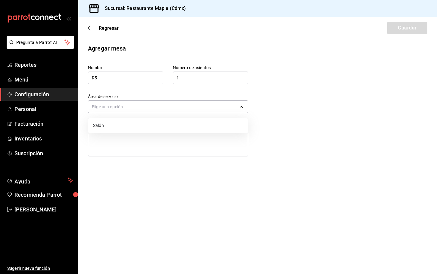
click at [125, 130] on li "Salón" at bounding box center [168, 126] width 160 height 10
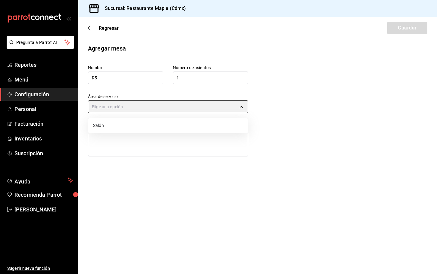
type input "2913c8be-7537-427b-b364-5e751e7ff266"
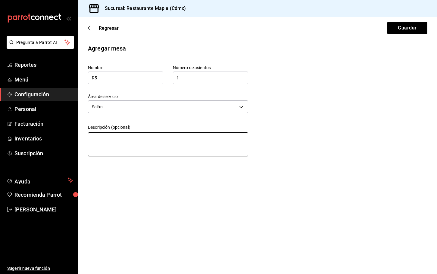
click at [125, 148] on textarea at bounding box center [168, 145] width 160 height 24
type textarea "P"
type textarea "x"
type textarea "PA"
type textarea "x"
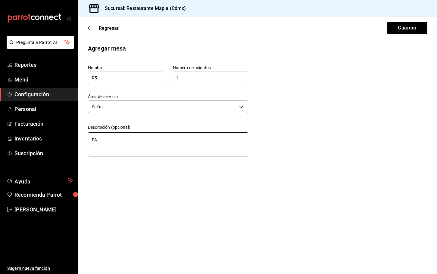
type textarea "PAR"
type textarea "x"
type textarea "PARA"
type textarea "x"
type textarea "PARA"
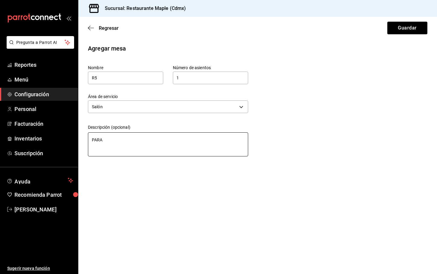
type textarea "x"
type textarea "PARA L"
type textarea "x"
type textarea "PARA LL"
type textarea "x"
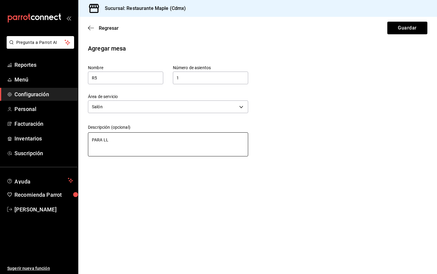
type textarea "PARA LLE"
type textarea "x"
type textarea "PARA LLEV"
type textarea "x"
type textarea "PARA LLEVA"
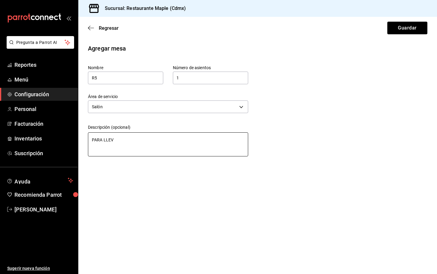
type textarea "x"
type textarea "PARA LLEVAR"
type textarea "x"
type textarea "PARA LLEVAR"
type textarea "x"
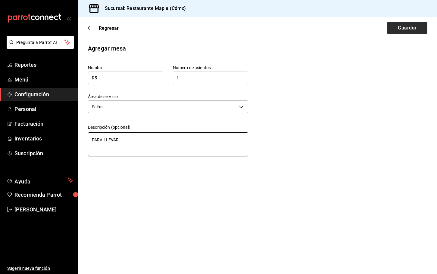
type textarea "PARA LLEVAR"
click at [387, 28] on button "Guardar" at bounding box center [407, 28] width 40 height 13
type textarea "x"
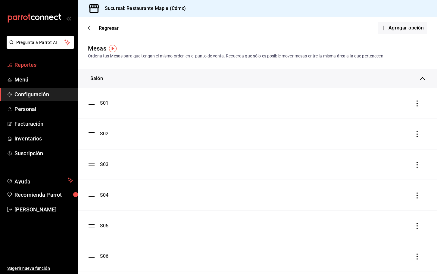
click at [23, 65] on span "Reportes" at bounding box center [43, 65] width 59 height 8
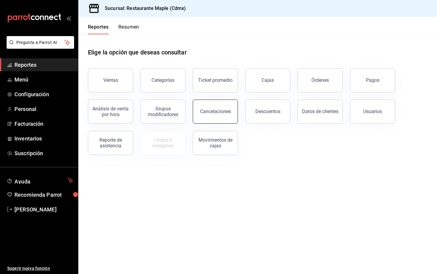
click at [222, 106] on button "Cancelaciones" at bounding box center [215, 112] width 45 height 24
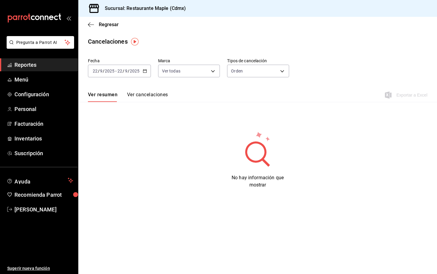
click at [143, 73] on div "2025-09-22 22 / 9 / 2025 - 2025-09-22 22 / 9 / 2025" at bounding box center [119, 71] width 63 height 13
click at [122, 84] on li "Hoy" at bounding box center [116, 90] width 56 height 14
click at [207, 72] on body "Pregunta a Parrot AI Reportes Menú Configuración Personal Facturación Inventari…" at bounding box center [218, 137] width 437 height 274
click at [261, 111] on div at bounding box center [218, 137] width 437 height 274
click at [153, 95] on button "Ver cancelaciones" at bounding box center [147, 97] width 41 height 10
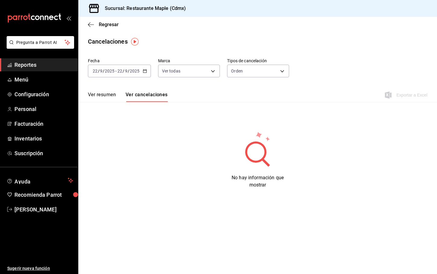
click at [112, 97] on button "Ver resumen" at bounding box center [102, 97] width 28 height 10
click at [43, 98] on span "Configuración" at bounding box center [43, 94] width 59 height 8
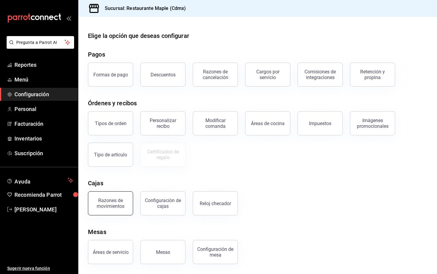
click at [127, 202] on button "Razones de movimientos" at bounding box center [110, 204] width 45 height 24
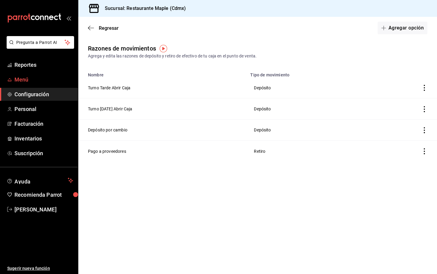
click at [23, 78] on span "Menú" at bounding box center [43, 80] width 59 height 8
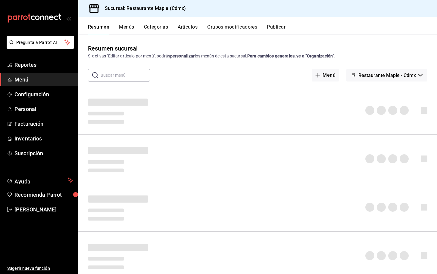
click at [119, 75] on input "text" at bounding box center [125, 75] width 49 height 12
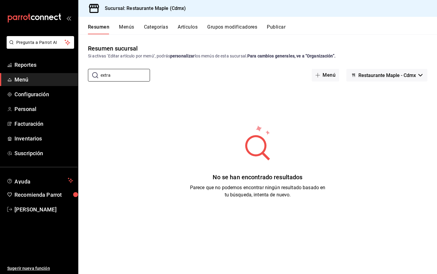
type input "extra"
click at [191, 32] on button "Artículos" at bounding box center [188, 29] width 20 height 10
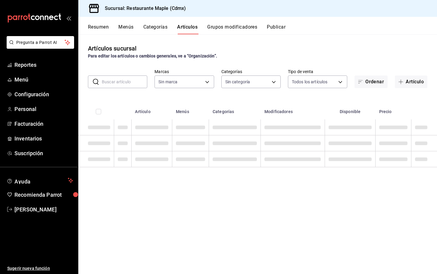
click at [124, 82] on input "text" at bounding box center [124, 82] width 45 height 12
type input "9367c8d0-d5bf-442c-b6f8-a503c691c07e"
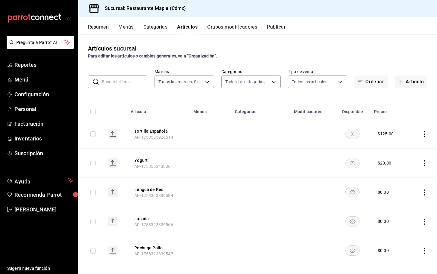
type input "a5b80c37-7917-455f-95a0-19e3c5faa88c,f7a30707-b9cf-4dff-b750-559a05d3e702,13bc9…"
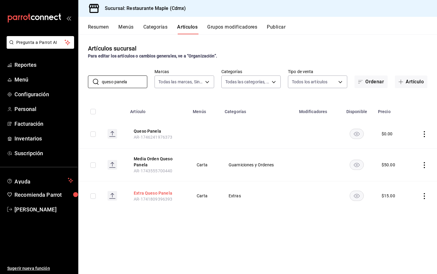
type input "queso panela"
click at [152, 193] on button "Extra Queso Panela" at bounding box center [158, 193] width 48 height 6
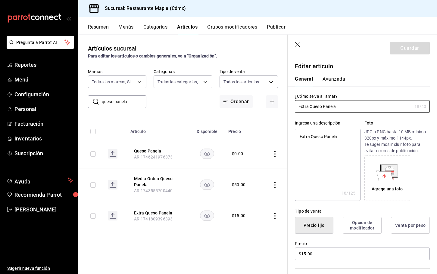
click at [298, 45] on icon "button" at bounding box center [298, 45] width 6 height 6
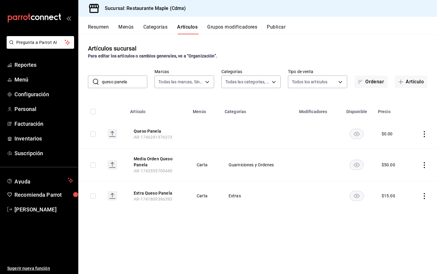
click at [217, 31] on button "Grupos modificadores" at bounding box center [232, 29] width 50 height 10
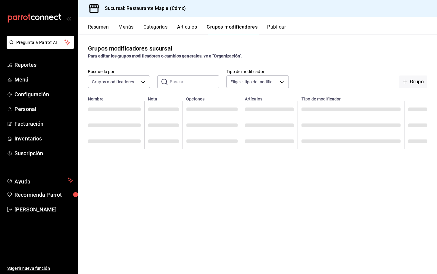
click at [176, 81] on input "text" at bounding box center [194, 82] width 49 height 12
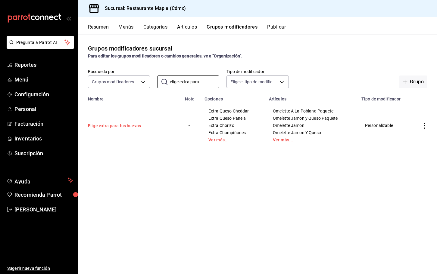
type input "elige extra para"
click at [128, 123] on button "Elige extra para tus huevos" at bounding box center [124, 126] width 72 height 6
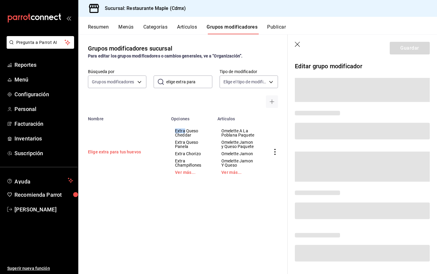
click at [128, 123] on td "Elige extra para tus huevos" at bounding box center [122, 151] width 89 height 61
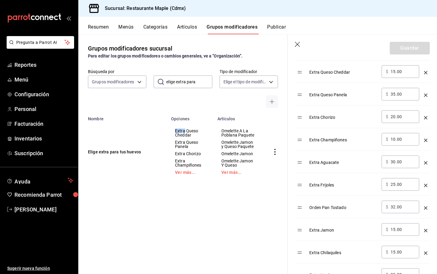
scroll to position [210, 0]
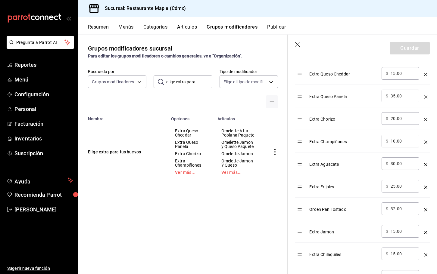
click at [393, 97] on input "35.00" at bounding box center [403, 96] width 24 height 6
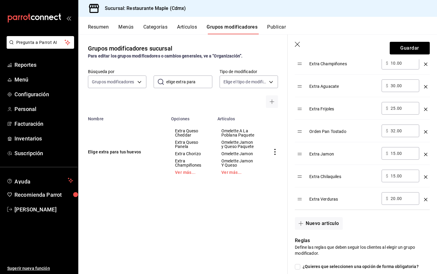
scroll to position [240, 0]
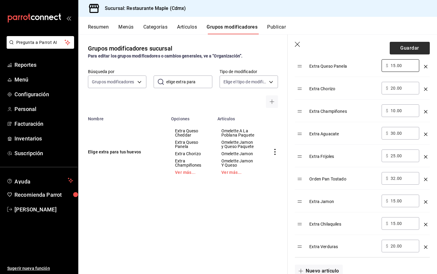
type input "15.00"
click at [404, 49] on button "Guardar" at bounding box center [410, 48] width 40 height 13
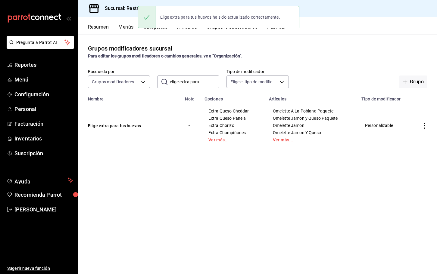
click at [190, 31] on button "Artículos" at bounding box center [187, 29] width 20 height 10
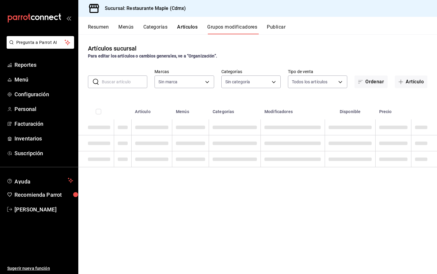
type input "9367c8d0-d5bf-442c-b6f8-a503c691c07e"
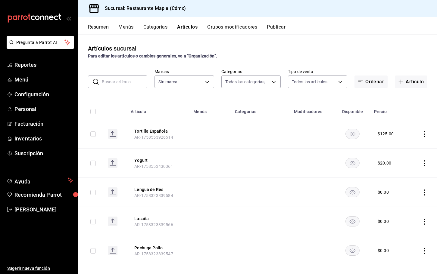
type input "a5b80c37-7917-455f-95a0-19e3c5faa88c,f7a30707-b9cf-4dff-b750-559a05d3e702,13bc9…"
click at [136, 83] on input "text" at bounding box center [124, 82] width 45 height 12
type input "9367c8d0-d5bf-442c-b6f8-a503c691c07e"
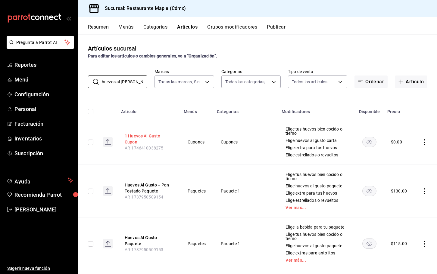
type input "huevos al gus"
click at [148, 136] on button "1 Huevos Al Gusto Cupon" at bounding box center [149, 139] width 48 height 12
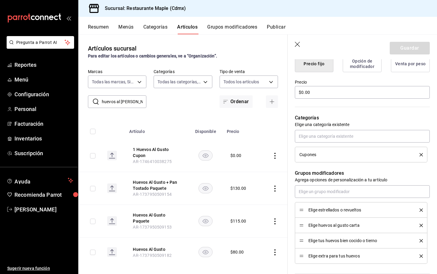
scroll to position [188, 0]
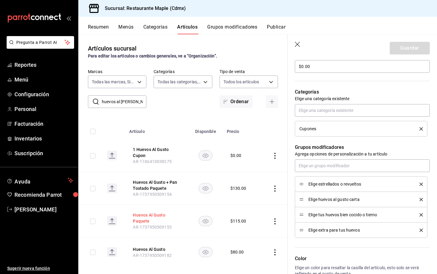
click at [148, 213] on button "Huevos Al Gusto Paquete" at bounding box center [157, 218] width 48 height 12
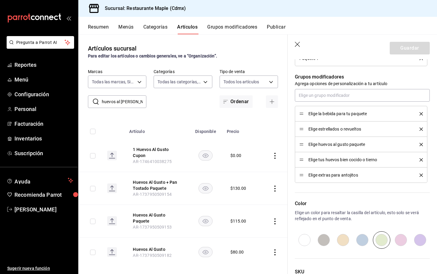
scroll to position [259, 0]
click at [421, 175] on icon "delete" at bounding box center [421, 174] width 3 height 3
type textarea "x"
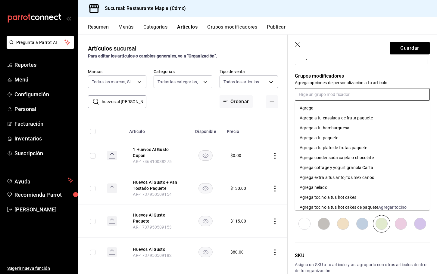
click at [332, 94] on input "text" at bounding box center [362, 94] width 135 height 13
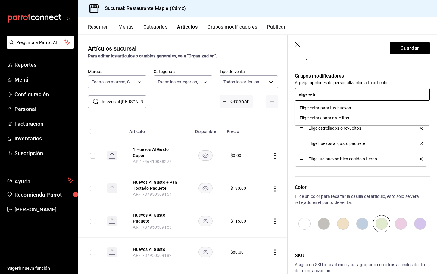
type input "elige extra"
click at [346, 107] on div "Elige extra para tus huevos" at bounding box center [326, 108] width 52 height 6
type textarea "x"
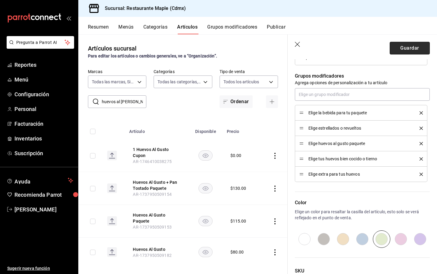
click at [403, 50] on button "Guardar" at bounding box center [410, 48] width 40 height 13
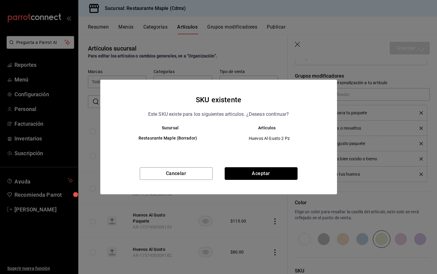
click at [241, 173] on button "Aceptar" at bounding box center [261, 173] width 73 height 13
type textarea "x"
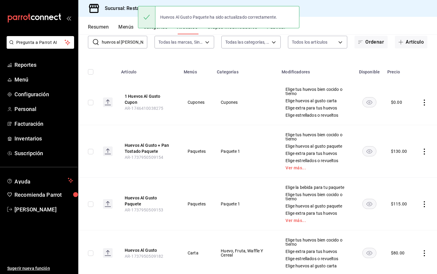
scroll to position [56, 0]
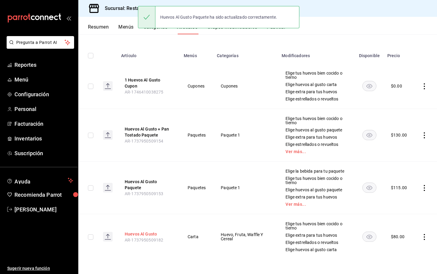
click at [149, 235] on button "Huevos Al Gusto" at bounding box center [149, 234] width 48 height 6
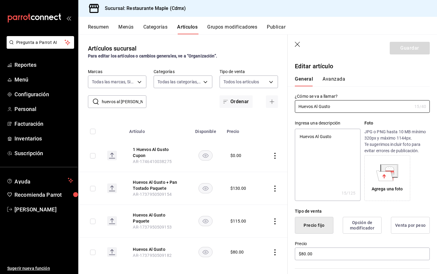
type textarea "x"
click at [297, 46] on icon "button" at bounding box center [298, 45] width 6 height 6
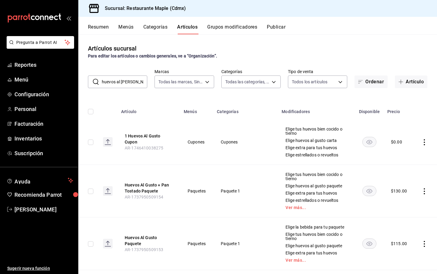
click at [281, 22] on div "Resumen Menús Categorías Artículos Grupos modificadores Publicar" at bounding box center [257, 25] width 359 height 17
click at [281, 26] on button "Publicar" at bounding box center [276, 29] width 19 height 10
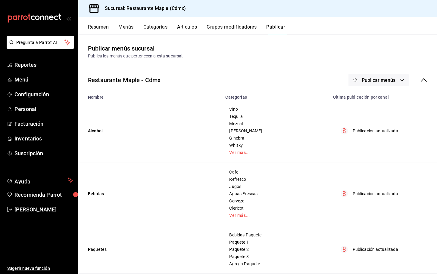
click at [365, 84] on button "Publicar menús" at bounding box center [379, 80] width 60 height 13
click at [366, 99] on div at bounding box center [364, 100] width 17 height 10
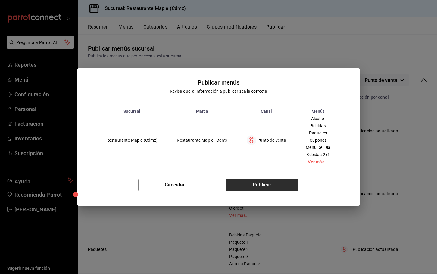
click at [279, 182] on button "Publicar" at bounding box center [262, 185] width 73 height 13
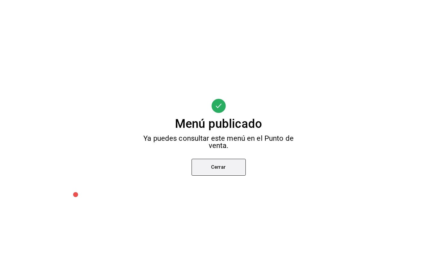
click at [231, 173] on button "Cerrar" at bounding box center [219, 167] width 54 height 17
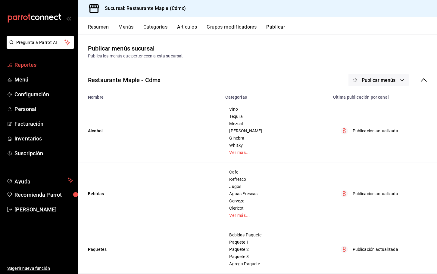
click at [30, 66] on span "Reportes" at bounding box center [43, 65] width 59 height 8
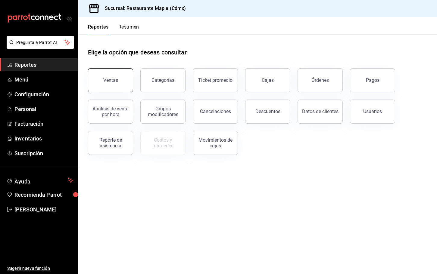
click at [110, 76] on button "Ventas" at bounding box center [110, 80] width 45 height 24
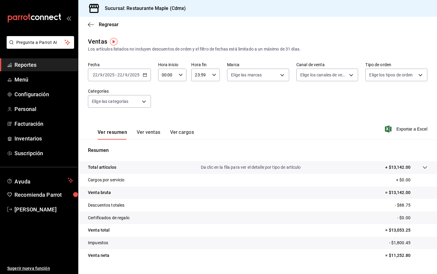
scroll to position [14, 0]
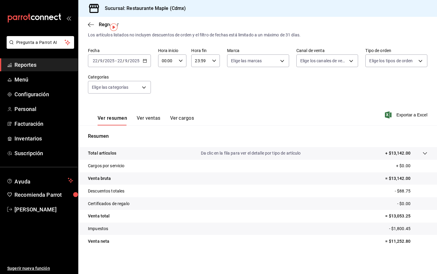
click at [150, 117] on button "Ver ventas" at bounding box center [149, 120] width 24 height 10
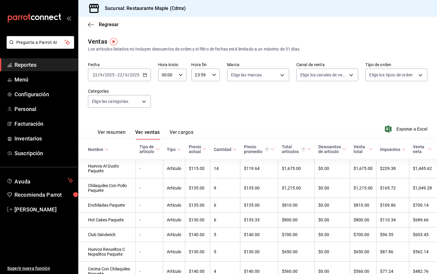
click at [106, 148] on icon at bounding box center [107, 150] width 4 height 4
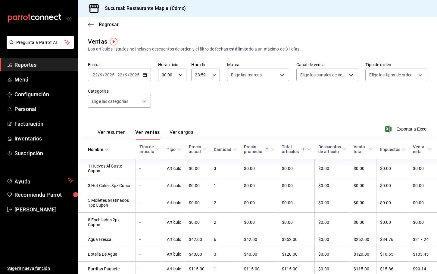
click at [155, 151] on icon at bounding box center [157, 149] width 4 height 4
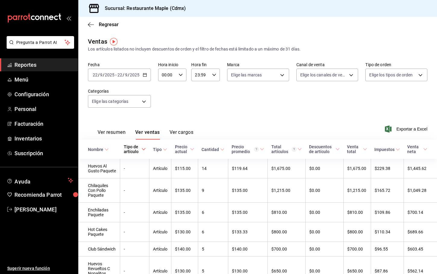
click at [219, 150] on div "Cantidad" at bounding box center [210, 149] width 17 height 5
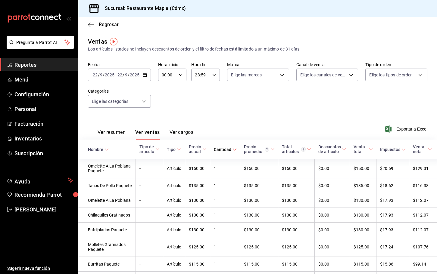
click at [139, 152] on div "Tipo de artículo" at bounding box center [146, 150] width 15 height 10
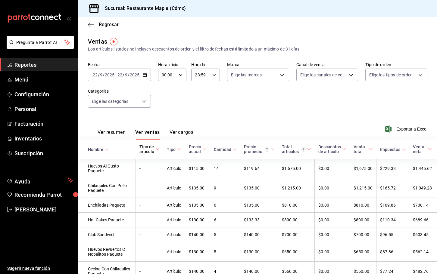
click at [282, 152] on div "Total artículos" at bounding box center [294, 150] width 24 height 10
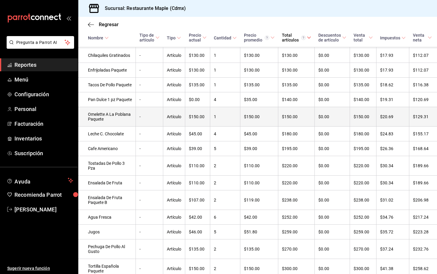
scroll to position [572, 0]
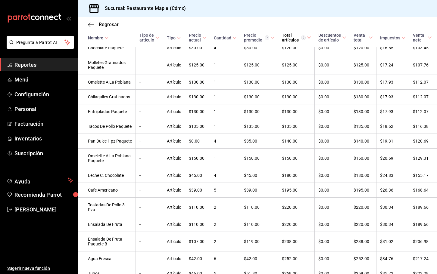
click at [233, 36] on icon at bounding box center [235, 38] width 4 height 4
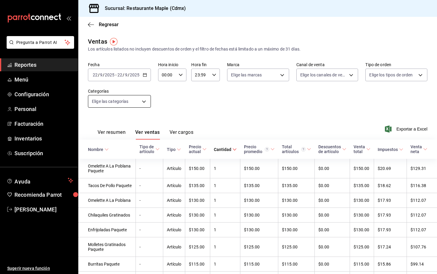
click at [139, 101] on body "Pregunta a Parrot AI Reportes Menú Configuración Personal Facturación Inventari…" at bounding box center [218, 137] width 437 height 274
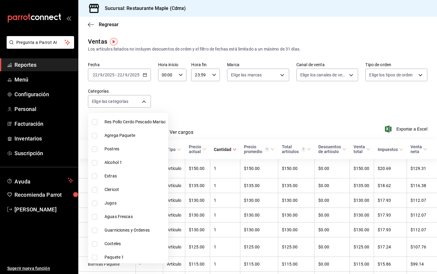
scroll to position [345, 0]
click at [96, 255] on input "checkbox" at bounding box center [94, 256] width 5 height 5
checkbox input "true"
type input "83171d72-8dc8-4f5a-8b38-964668ba93aa"
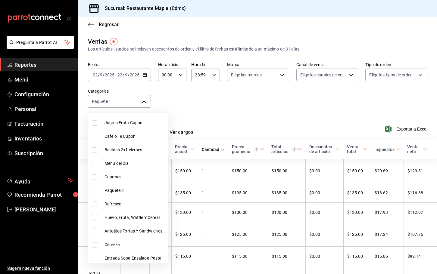
scroll to position [190, 0]
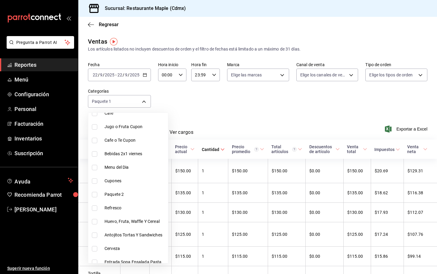
click at [93, 194] on input "checkbox" at bounding box center [94, 194] width 5 height 5
checkbox input "true"
type input "83171d72-8dc8-4f5a-8b38-964668ba93aa,e3cb425f-c1e7-44bd-b7e4-662a00ebeb86"
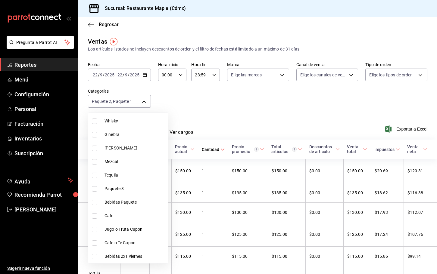
click at [96, 189] on input "checkbox" at bounding box center [94, 188] width 5 height 5
checkbox input "true"
type input "83171d72-8dc8-4f5a-8b38-964668ba93aa,e3cb425f-c1e7-44bd-b7e4-662a00ebeb86,ee9f3…"
click at [231, 110] on div at bounding box center [218, 137] width 437 height 274
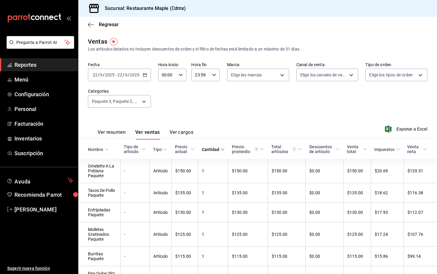
click at [106, 151] on icon at bounding box center [107, 150] width 4 height 4
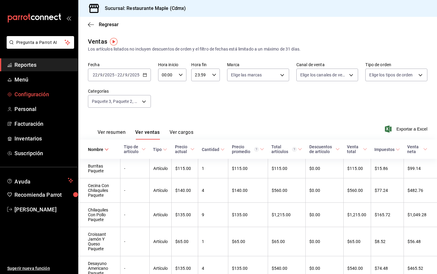
click at [37, 95] on span "Configuración" at bounding box center [43, 94] width 59 height 8
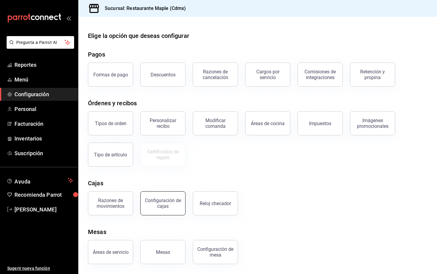
click at [173, 207] on div "Configuración de cajas" at bounding box center [162, 203] width 37 height 11
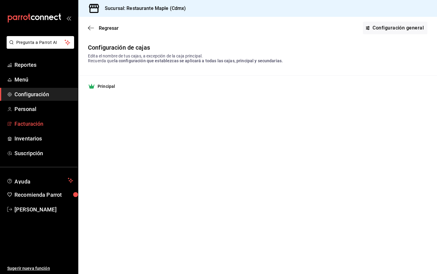
click at [23, 125] on span "Facturación" at bounding box center [43, 124] width 59 height 8
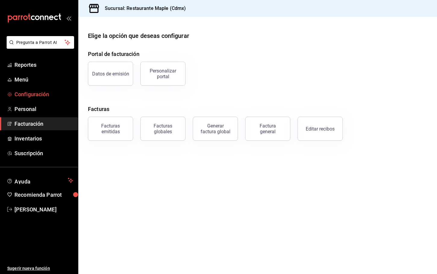
click at [26, 97] on span "Configuración" at bounding box center [43, 94] width 59 height 8
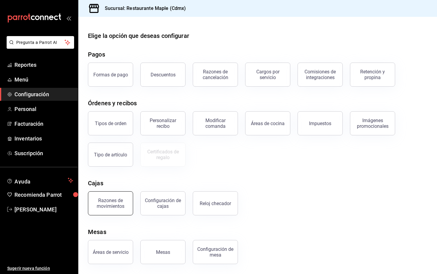
click at [109, 204] on div "Razones de movimientos" at bounding box center [110, 203] width 37 height 11
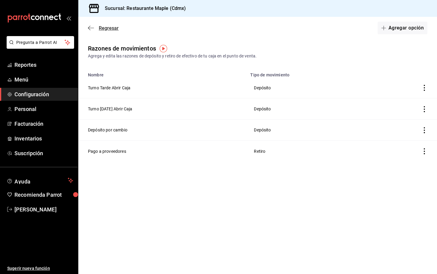
click at [89, 30] on icon "button" at bounding box center [91, 27] width 6 height 5
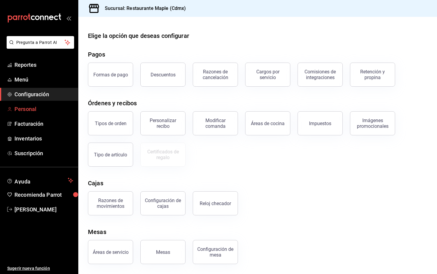
click at [19, 111] on span "Personal" at bounding box center [43, 109] width 59 height 8
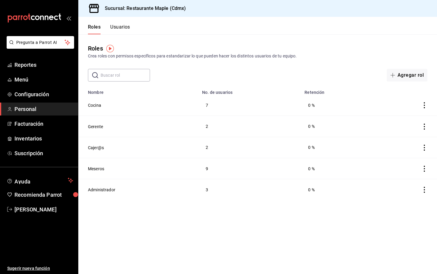
click at [97, 151] on td "Cajer@s" at bounding box center [138, 147] width 120 height 21
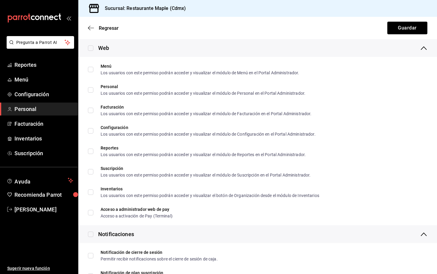
scroll to position [977, 0]
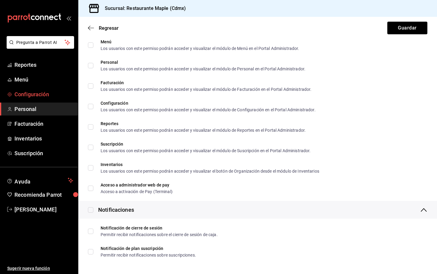
click at [28, 97] on span "Configuración" at bounding box center [43, 94] width 59 height 8
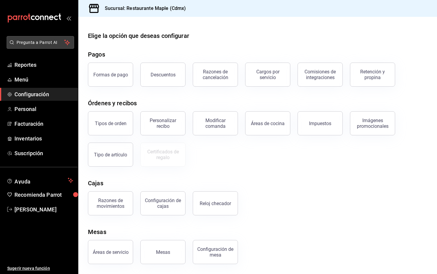
click at [49, 41] on span "Pregunta a Parrot AI" at bounding box center [41, 42] width 48 height 6
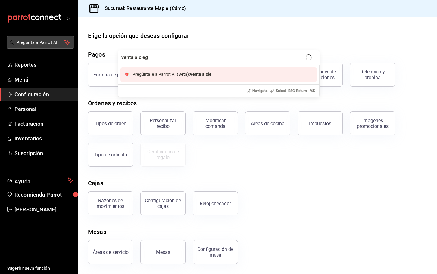
type input "venta a ciega"
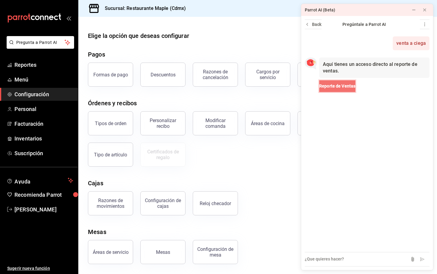
click at [331, 83] on button "Reporte de Ventas" at bounding box center [337, 86] width 36 height 12
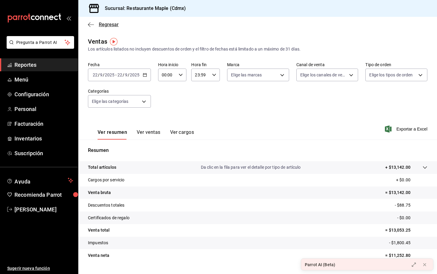
click at [92, 24] on icon "button" at bounding box center [91, 24] width 6 height 5
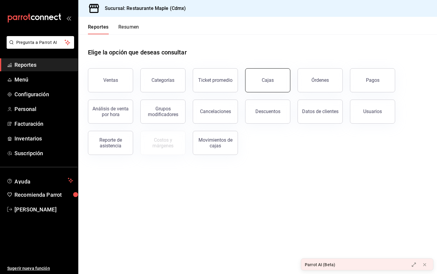
click at [264, 85] on link "Cajas" at bounding box center [267, 80] width 45 height 24
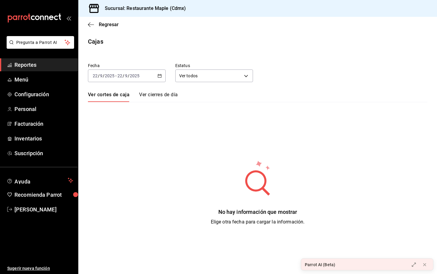
click at [33, 87] on ul "Reportes Menú Configuración Personal Facturación Inventarios Suscripción" at bounding box center [39, 109] width 78 height 102
click at [33, 92] on span "Configuración" at bounding box center [43, 94] width 59 height 8
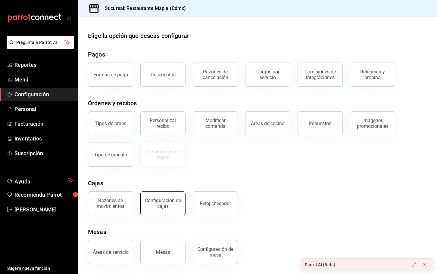
click at [171, 205] on div "Configuración de cajas" at bounding box center [162, 203] width 37 height 11
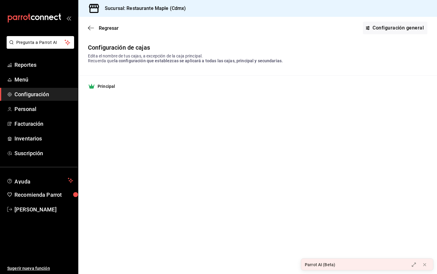
click at [110, 86] on strong "Principal" at bounding box center [106, 86] width 17 height 6
click at [389, 26] on link "Configuración general" at bounding box center [395, 28] width 64 height 13
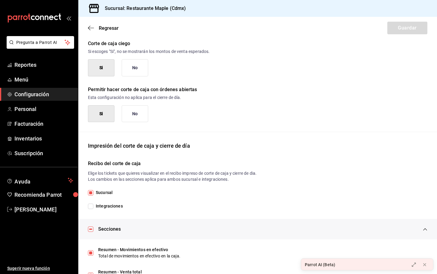
scroll to position [27, 0]
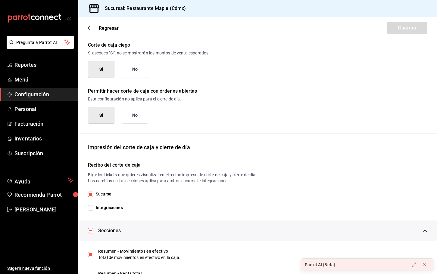
click at [144, 116] on button "No" at bounding box center [135, 115] width 27 height 17
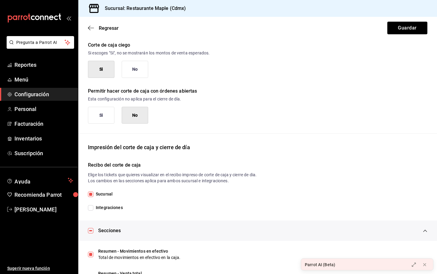
click at [103, 117] on button "Si" at bounding box center [101, 115] width 27 height 17
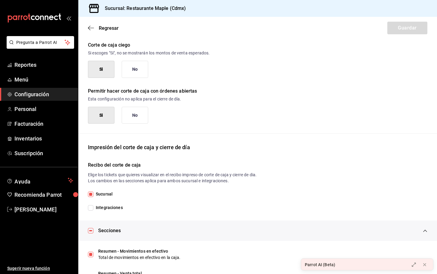
click at [135, 68] on button "No" at bounding box center [135, 69] width 27 height 17
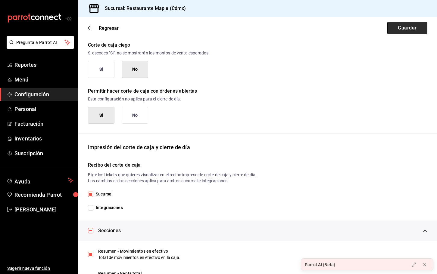
click at [407, 30] on button "Guardar" at bounding box center [407, 28] width 40 height 13
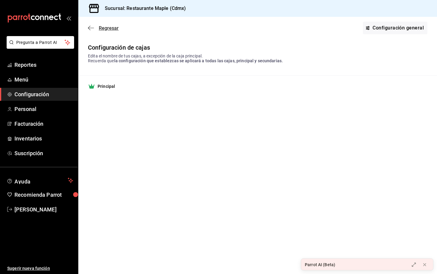
click at [90, 27] on icon "button" at bounding box center [91, 27] width 6 height 5
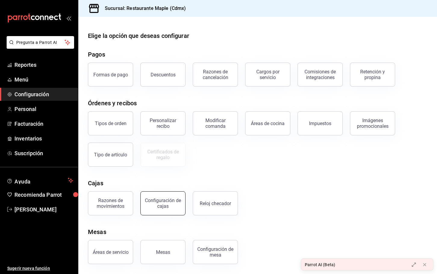
click at [161, 202] on div "Configuración de cajas" at bounding box center [162, 203] width 37 height 11
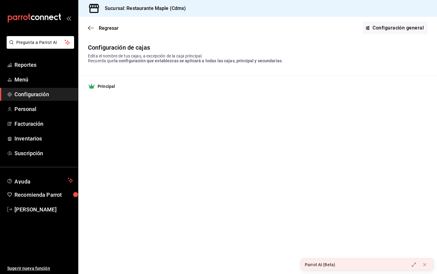
click at [111, 86] on strong "Principal" at bounding box center [106, 86] width 17 height 6
click at [387, 32] on link "Configuración general" at bounding box center [395, 28] width 64 height 13
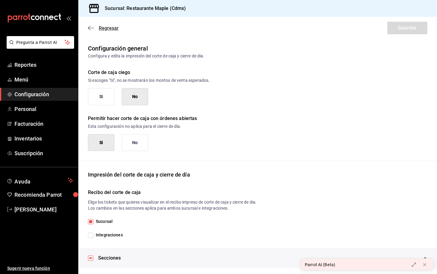
click at [91, 29] on icon "button" at bounding box center [91, 27] width 6 height 5
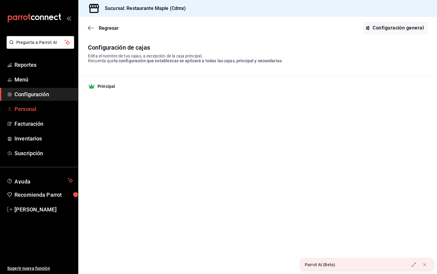
click at [33, 110] on span "Personal" at bounding box center [43, 109] width 59 height 8
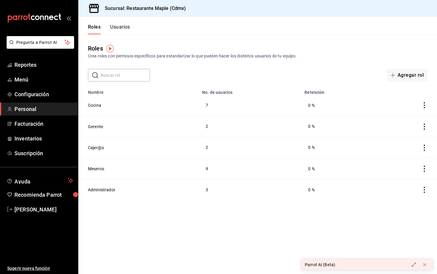
click at [123, 28] on button "Usuarios" at bounding box center [120, 29] width 20 height 10
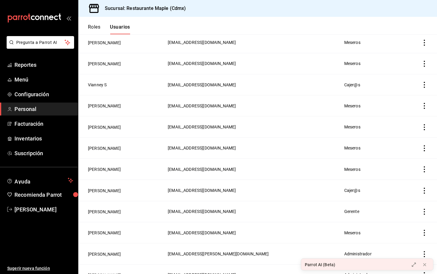
scroll to position [292, 0]
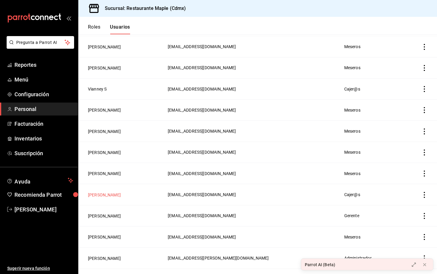
click at [102, 192] on button "Alejandra R" at bounding box center [104, 195] width 33 height 6
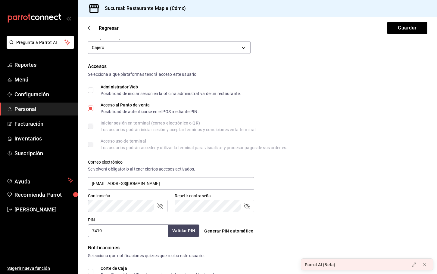
scroll to position [33, 0]
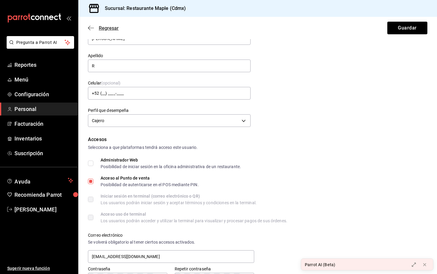
click at [90, 27] on icon "button" at bounding box center [91, 27] width 6 height 5
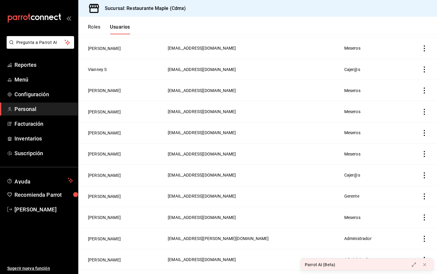
scroll to position [325, 0]
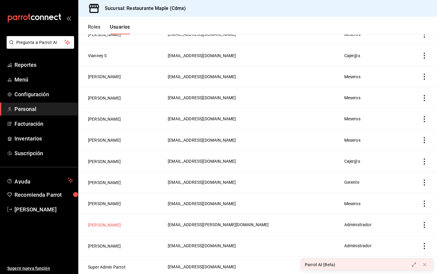
click at [98, 224] on button "Rodrigo M" at bounding box center [104, 225] width 33 height 6
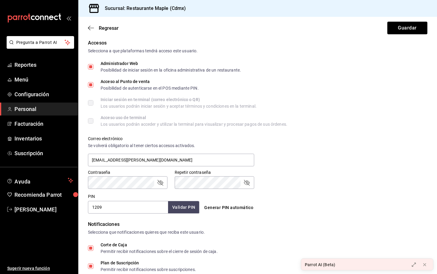
scroll to position [222, 0]
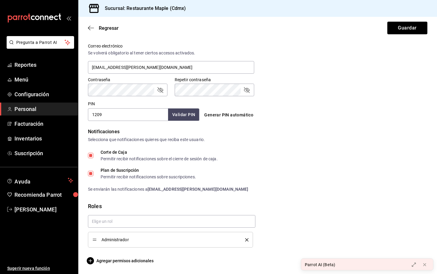
click at [134, 265] on main "Regresar Guardar Datos personales Nombre Rodrigo Apellido M Celular (opcional) …" at bounding box center [257, 35] width 359 height 480
click at [134, 263] on span "Agregar permisos adicionales" at bounding box center [121, 261] width 66 height 7
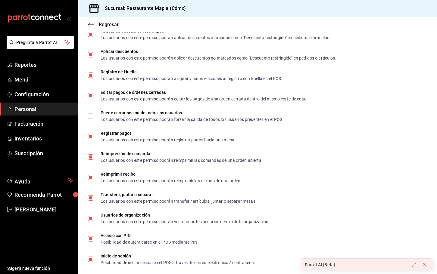
scroll to position [761, 0]
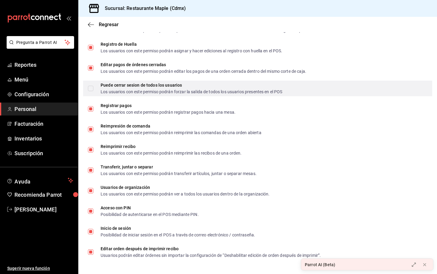
drag, startPoint x: 89, startPoint y: 24, endPoint x: 91, endPoint y: 91, distance: 66.6
click at [91, 91] on input "Puede cerrar sesion de todos los usuarios Los usuarios con este permiso podrán …" at bounding box center [90, 88] width 5 height 5
checkbox input "true"
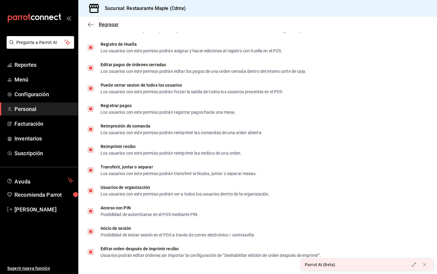
click at [90, 27] on icon "button" at bounding box center [91, 24] width 6 height 5
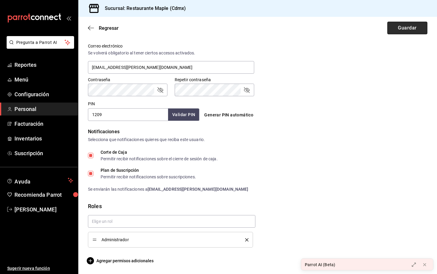
click at [405, 24] on button "Guardar" at bounding box center [407, 28] width 40 height 13
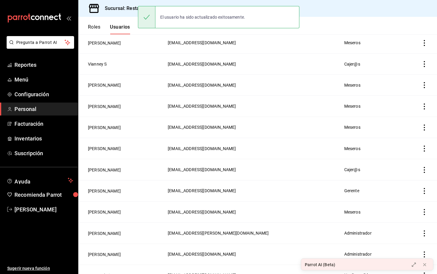
scroll to position [325, 0]
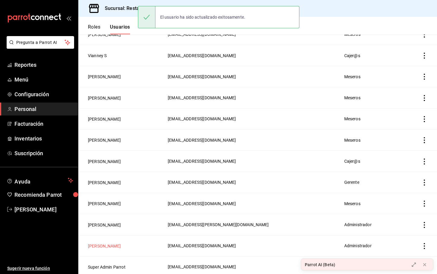
click at [95, 244] on button "[PERSON_NAME]" at bounding box center [104, 246] width 33 height 6
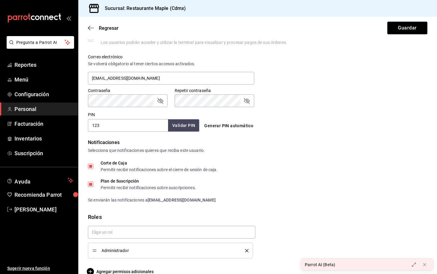
scroll to position [218, 0]
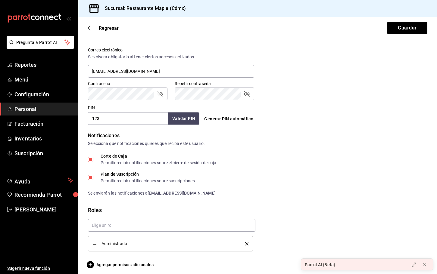
click at [113, 119] on input "123" at bounding box center [128, 118] width 80 height 13
type input "0803"
click at [179, 120] on button "Validar PIN" at bounding box center [183, 118] width 32 height 13
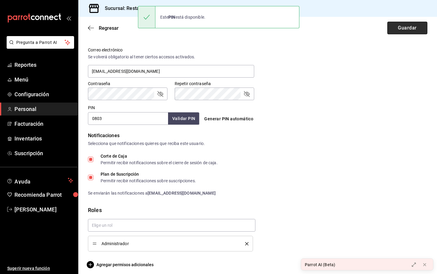
click at [401, 30] on button "Guardar" at bounding box center [407, 28] width 40 height 13
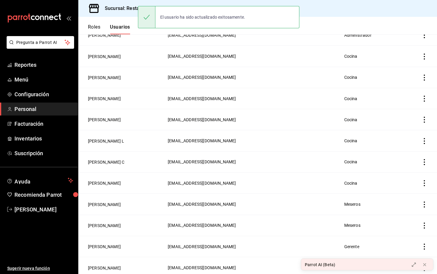
scroll to position [325, 0]
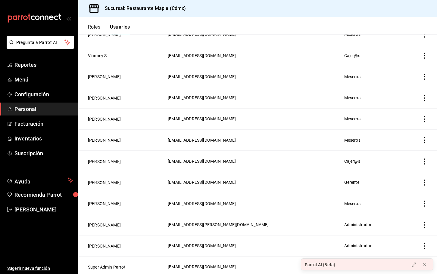
click at [106, 260] on td "Super Admin Parrot" at bounding box center [121, 267] width 86 height 21
click at [118, 266] on button "Super Admin Parrot" at bounding box center [107, 267] width 38 height 6
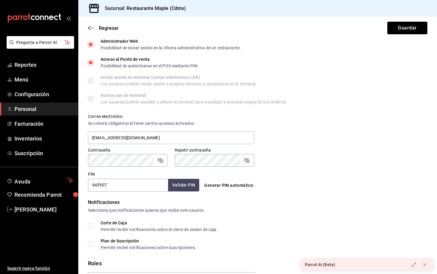
scroll to position [193, 0]
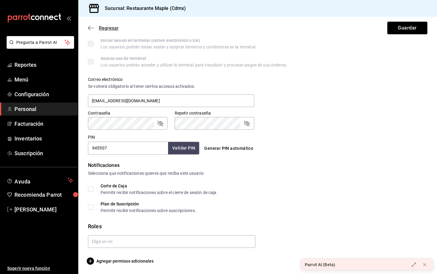
click at [89, 29] on icon "button" at bounding box center [89, 28] width 2 height 5
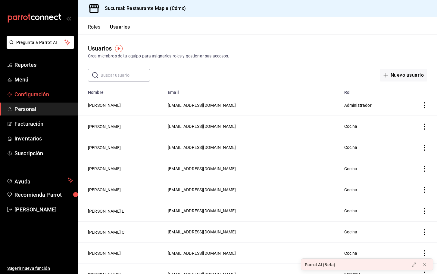
click at [26, 92] on span "Configuración" at bounding box center [43, 94] width 59 height 8
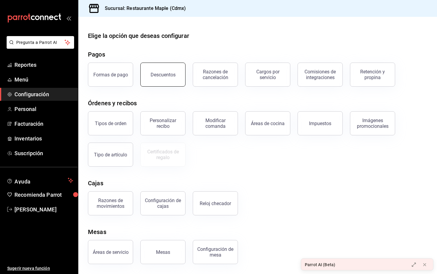
click at [169, 85] on button "Descuentos" at bounding box center [162, 75] width 45 height 24
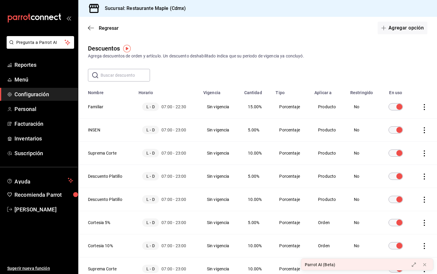
click at [424, 105] on icon "actions" at bounding box center [424, 107] width 6 height 6
click at [405, 56] on div at bounding box center [218, 137] width 437 height 274
click at [15, 106] on span "Personal" at bounding box center [43, 109] width 59 height 8
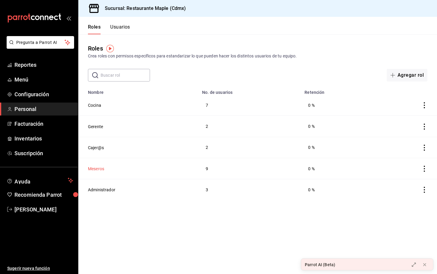
click at [103, 167] on button "Meseros" at bounding box center [96, 169] width 16 height 6
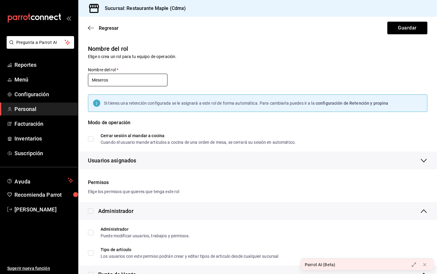
click at [114, 80] on input "Meseros" at bounding box center [128, 80] width 80 height 13
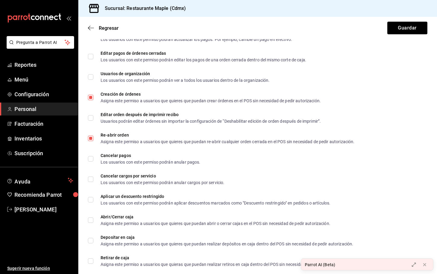
scroll to position [384, 0]
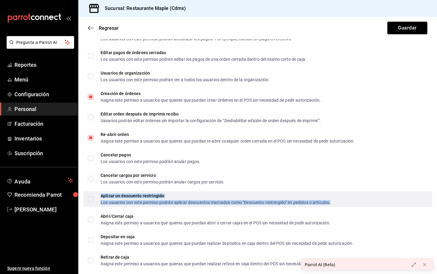
click at [110, 198] on div "Aplicar un descuento restringido" at bounding box center [216, 196] width 230 height 4
checkbox input "true"
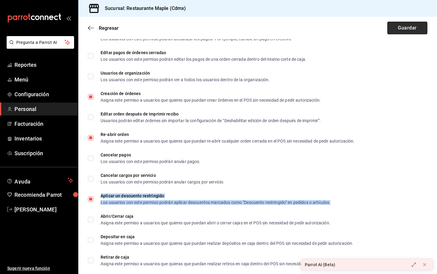
click at [401, 30] on button "Guardar" at bounding box center [407, 28] width 40 height 13
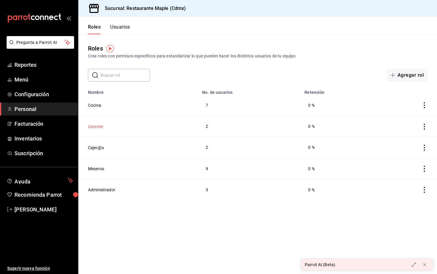
click at [100, 124] on button "Gerente" at bounding box center [95, 127] width 15 height 6
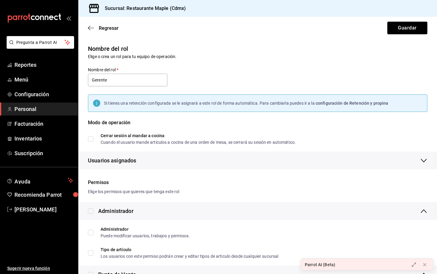
checkbox input "true"
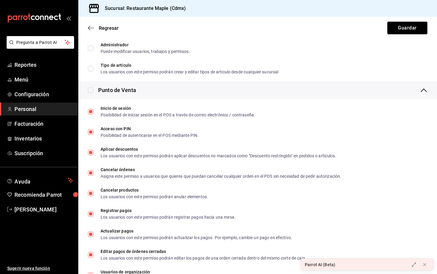
scroll to position [236, 0]
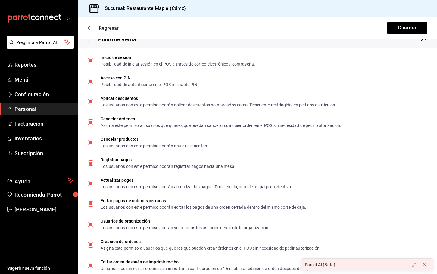
click at [89, 28] on icon "button" at bounding box center [91, 28] width 6 height 0
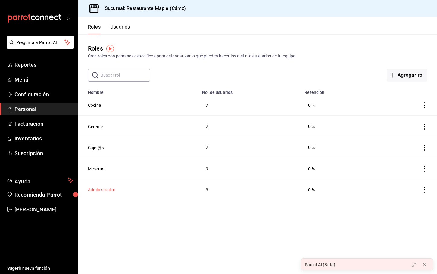
click at [94, 188] on button "Administrador" at bounding box center [101, 190] width 27 height 6
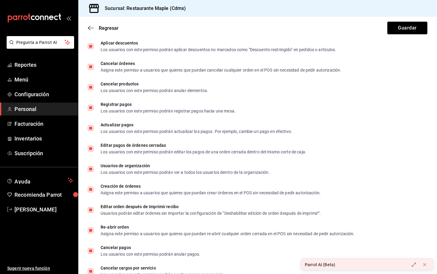
scroll to position [369, 0]
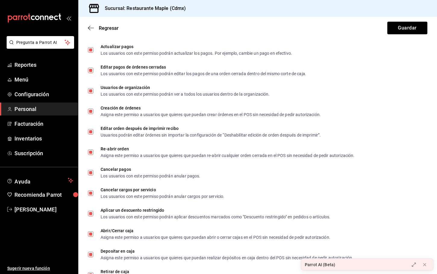
click at [90, 32] on div "Regresar Guardar" at bounding box center [257, 28] width 359 height 22
click at [90, 29] on icon "button" at bounding box center [91, 27] width 6 height 5
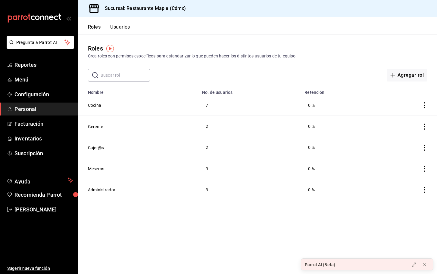
click at [125, 27] on button "Usuarios" at bounding box center [120, 29] width 20 height 10
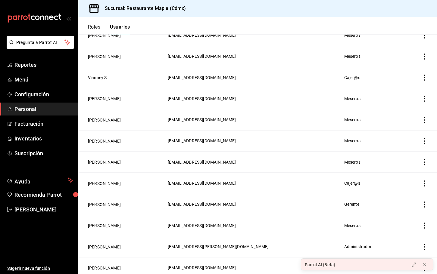
scroll to position [325, 0]
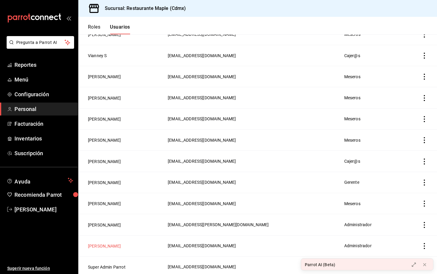
click at [92, 243] on button "[PERSON_NAME]" at bounding box center [104, 246] width 33 height 6
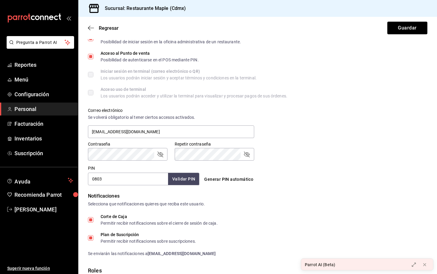
scroll to position [163, 0]
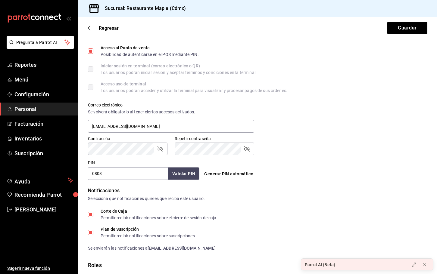
click at [106, 177] on input "0803" at bounding box center [128, 173] width 80 height 13
type input "0308"
click at [183, 173] on button "Validar PIN" at bounding box center [183, 173] width 32 height 13
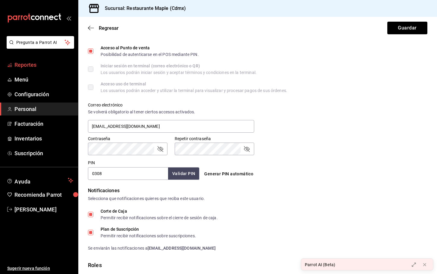
click at [24, 68] on span "Reportes" at bounding box center [43, 65] width 59 height 8
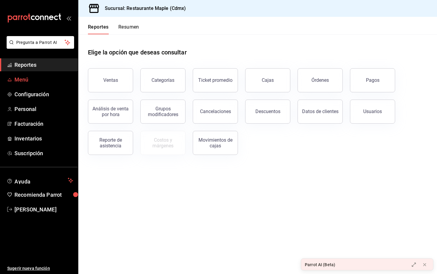
click at [24, 75] on link "Menú" at bounding box center [39, 79] width 78 height 13
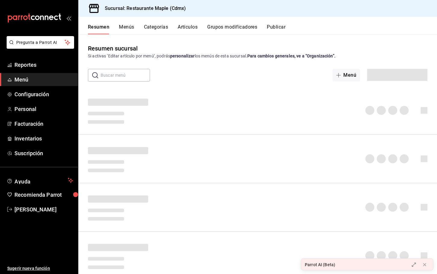
click at [188, 29] on button "Artículos" at bounding box center [188, 29] width 20 height 10
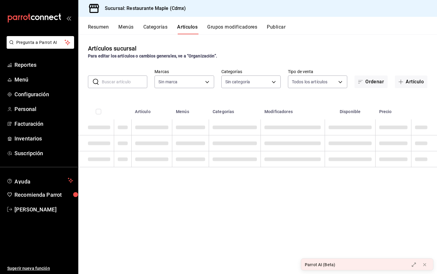
click at [117, 84] on input "text" at bounding box center [124, 82] width 45 height 12
type input "coca"
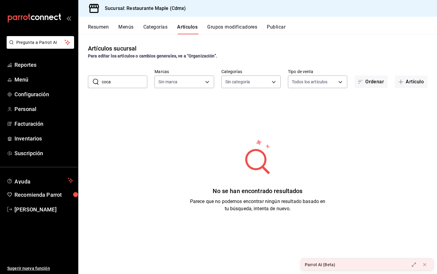
click at [132, 80] on input "coca" at bounding box center [124, 82] width 45 height 12
type input "coca"
click at [124, 133] on div "No se han encontrado resultados Parece que no podemos encontrar ningún resultad…" at bounding box center [257, 175] width 359 height 151
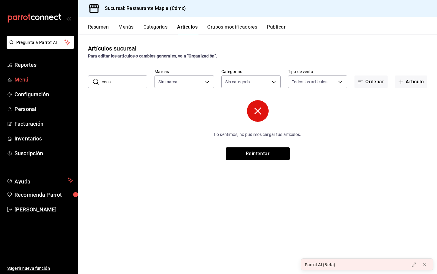
click at [26, 83] on span "Menú" at bounding box center [43, 80] width 59 height 8
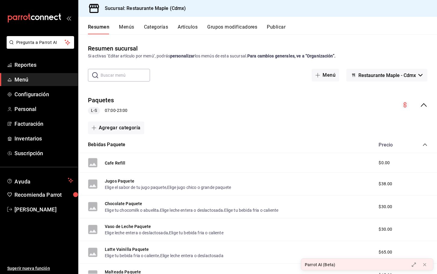
click at [189, 24] on button "Artículos" at bounding box center [188, 29] width 20 height 10
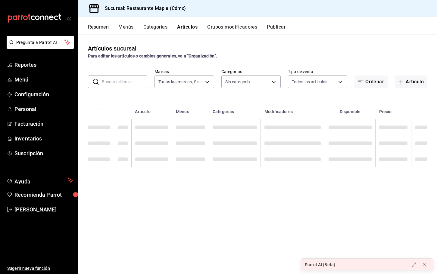
type input "9367c8d0-d5bf-442c-b6f8-a503c691c07e"
click at [120, 84] on input "text" at bounding box center [124, 82] width 45 height 12
type input "a5b80c37-7917-455f-95a0-19e3c5faa88c,f7a30707-b9cf-4dff-b750-559a05d3e702,13bc9…"
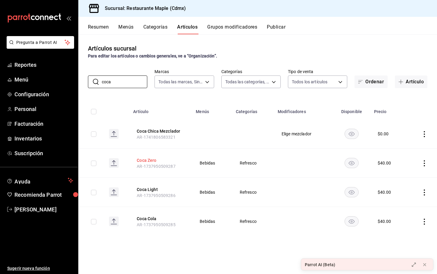
type input "coca"
click at [149, 158] on button "Coca Zero" at bounding box center [161, 161] width 48 height 6
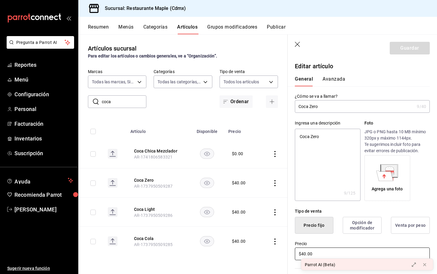
click at [305, 253] on input "$40.00" at bounding box center [362, 254] width 135 height 13
type textarea "x"
type input "$4.00"
type textarea "x"
type input "$42.00"
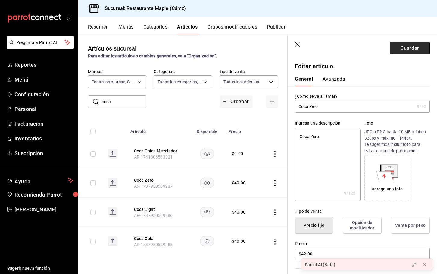
click at [407, 47] on button "Guardar" at bounding box center [410, 48] width 40 height 13
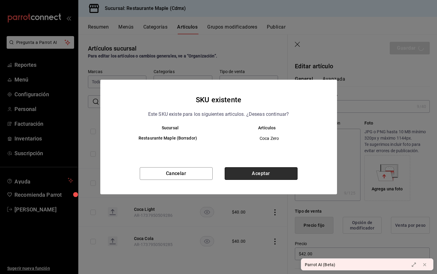
click at [243, 170] on button "Aceptar" at bounding box center [261, 173] width 73 height 13
type textarea "x"
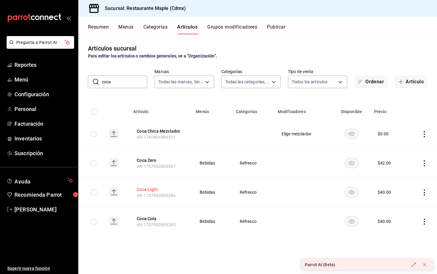
click at [150, 191] on button "Coca Light" at bounding box center [161, 190] width 48 height 6
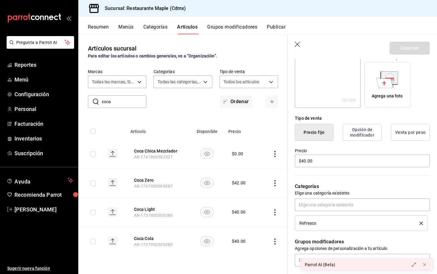
scroll to position [103, 0]
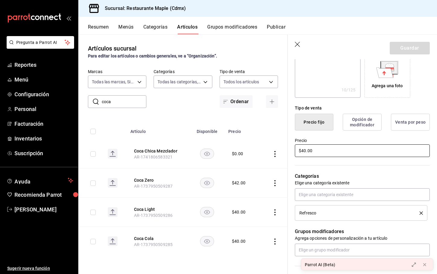
click at [305, 152] on input "$40.00" at bounding box center [362, 151] width 135 height 13
type input "$4.00"
type textarea "x"
type input "$42.00"
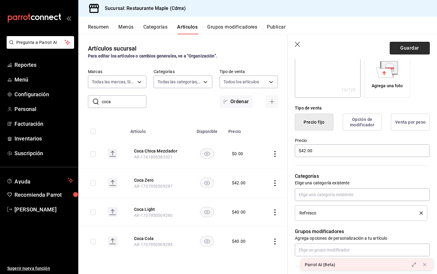
click at [411, 50] on button "Guardar" at bounding box center [410, 48] width 40 height 13
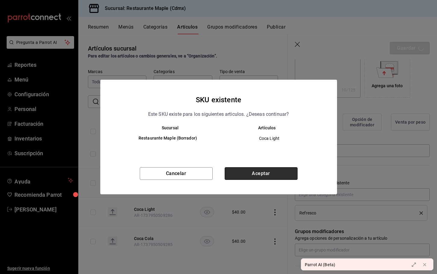
click at [266, 171] on button "Aceptar" at bounding box center [261, 173] width 73 height 13
type textarea "x"
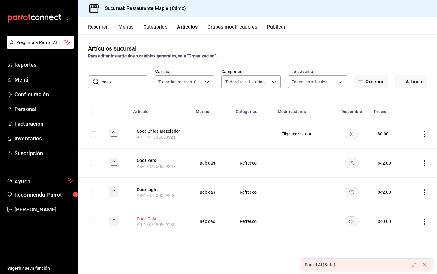
click at [157, 217] on button "Coca Cola" at bounding box center [161, 219] width 48 height 6
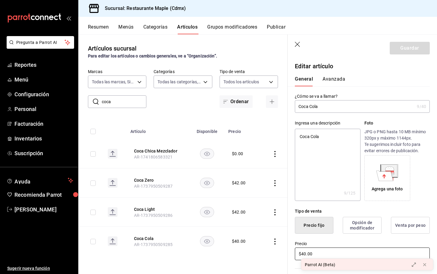
click at [305, 255] on input "$40.00" at bounding box center [362, 254] width 135 height 13
type textarea "x"
type input "$4.00"
type textarea "x"
type input "$42.00"
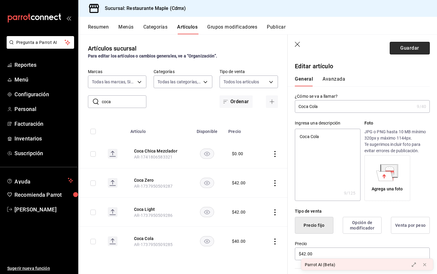
click at [408, 48] on button "Guardar" at bounding box center [410, 48] width 40 height 13
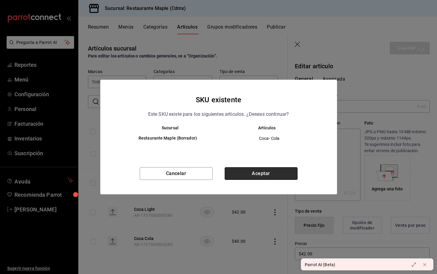
click at [259, 171] on button "Aceptar" at bounding box center [261, 173] width 73 height 13
type textarea "x"
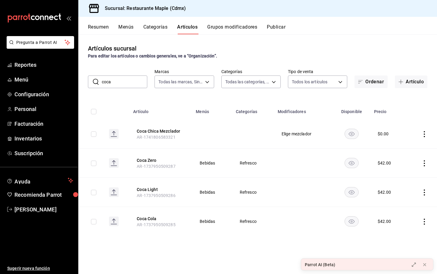
click at [283, 28] on button "Publicar" at bounding box center [276, 29] width 19 height 10
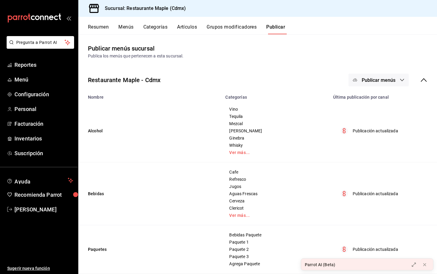
click at [377, 80] on span "Publicar menús" at bounding box center [379, 80] width 34 height 6
click at [375, 97] on span "Punto de venta" at bounding box center [387, 100] width 29 height 6
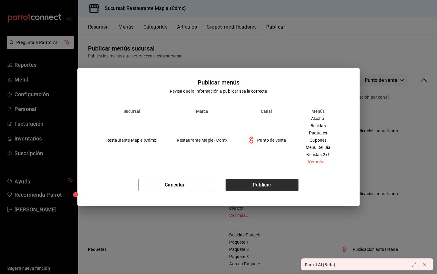
click at [280, 184] on button "Publicar" at bounding box center [262, 185] width 73 height 13
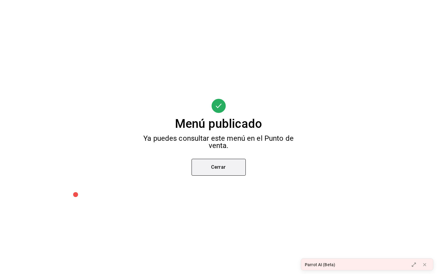
click at [228, 171] on button "Cerrar" at bounding box center [219, 167] width 54 height 17
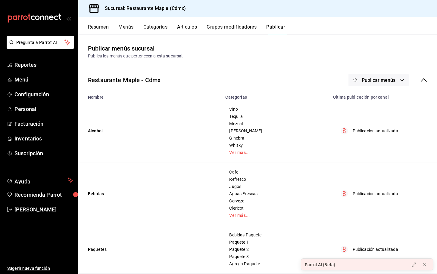
click at [189, 27] on button "Artículos" at bounding box center [187, 29] width 20 height 10
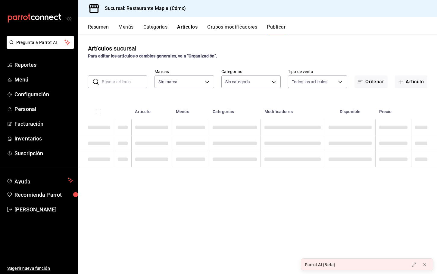
type input "9367c8d0-d5bf-442c-b6f8-a503c691c07e"
type input "a5b80c37-7917-455f-95a0-19e3c5faa88c,f7a30707-b9cf-4dff-b750-559a05d3e702,13bc9…"
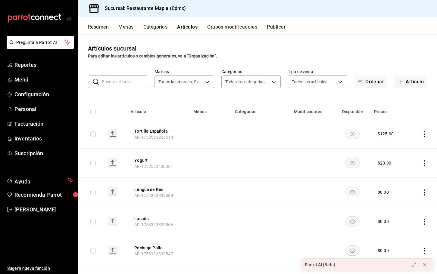
click at [112, 78] on input "text" at bounding box center [124, 82] width 45 height 12
type input "sidral"
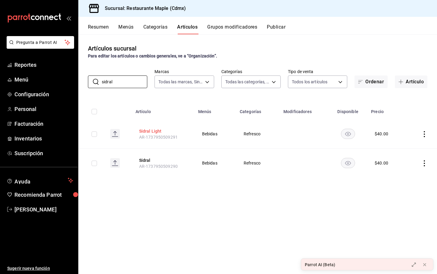
click at [155, 133] on button "Sidral Light" at bounding box center [163, 131] width 48 height 6
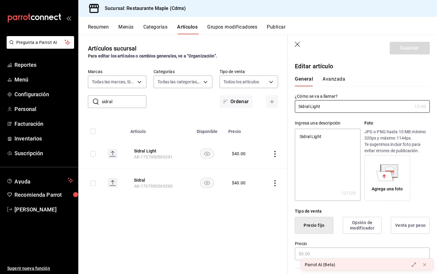
type textarea "x"
type input "$40.00"
radio input "false"
radio input "true"
click at [305, 252] on input "$40.00" at bounding box center [362, 254] width 135 height 13
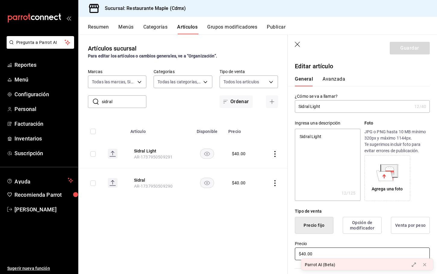
type textarea "x"
type input "$4.00"
type textarea "x"
type input "$42.00"
click at [404, 45] on button "Guardar" at bounding box center [410, 48] width 40 height 13
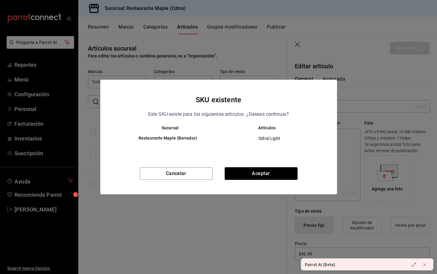
click at [238, 167] on div "SKU existente Este SKU existe para los siguientes articulos. ¿Deseas continuar?…" at bounding box center [218, 137] width 237 height 115
click at [238, 176] on button "Aceptar" at bounding box center [261, 173] width 73 height 13
type textarea "x"
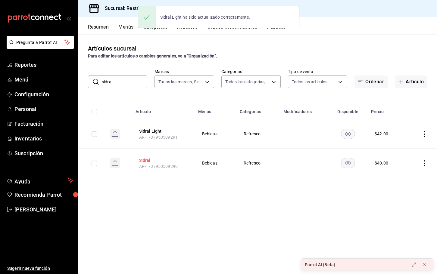
click at [145, 158] on button "Sidral" at bounding box center [163, 161] width 48 height 6
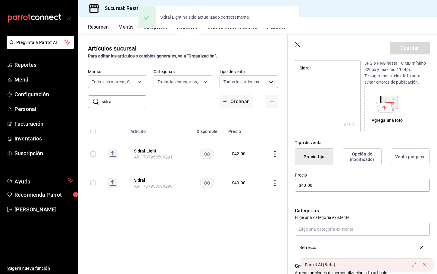
scroll to position [74, 0]
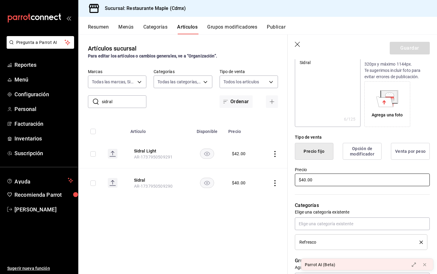
click at [305, 180] on input "$40.00" at bounding box center [362, 180] width 135 height 13
type textarea "x"
type input "$4.00"
type textarea "x"
type input "$42.00"
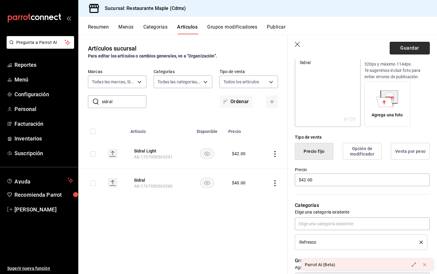
click at [402, 47] on button "Guardar" at bounding box center [410, 48] width 40 height 13
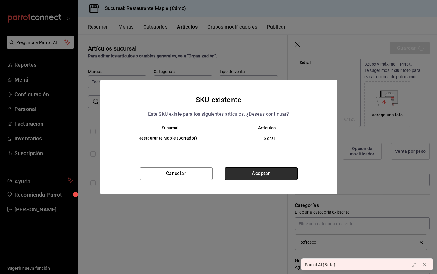
click at [258, 170] on button "Aceptar" at bounding box center [261, 173] width 73 height 13
type textarea "x"
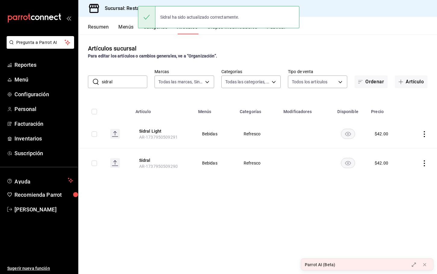
click at [121, 82] on input "sidral" at bounding box center [124, 82] width 45 height 12
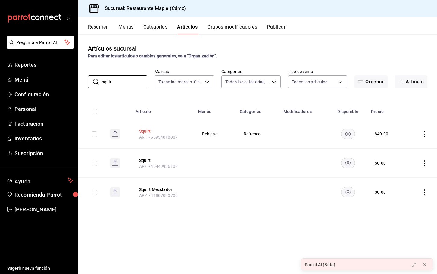
type input "squir"
click at [145, 131] on button "Squirt" at bounding box center [163, 131] width 48 height 6
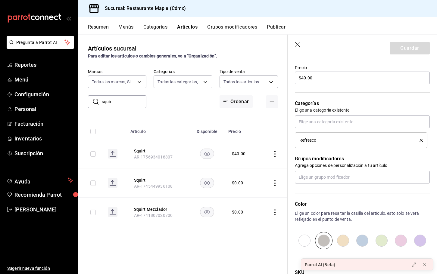
scroll to position [155, 0]
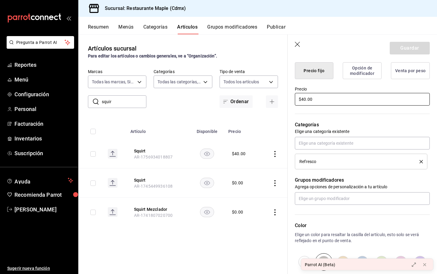
click at [306, 99] on input "$40.00" at bounding box center [362, 99] width 135 height 13
type textarea "x"
type input "$4.00"
type textarea "x"
type input "$42.00"
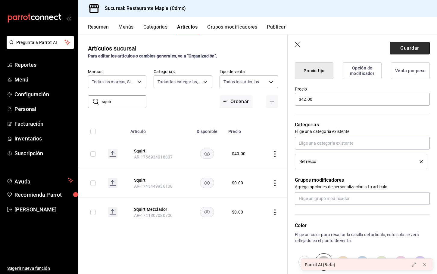
click at [401, 45] on button "Guardar" at bounding box center [410, 48] width 40 height 13
type textarea "x"
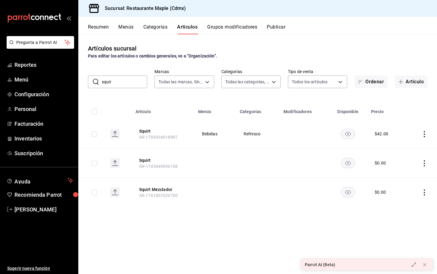
click at [123, 82] on input "squir" at bounding box center [124, 82] width 45 height 12
type input "sprite"
click at [159, 130] on button "Sprite Light" at bounding box center [163, 131] width 48 height 6
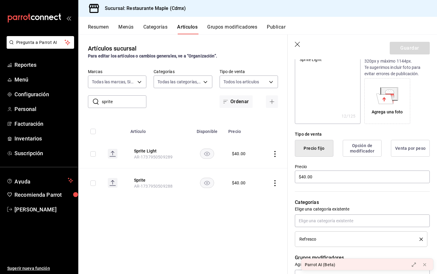
scroll to position [147, 0]
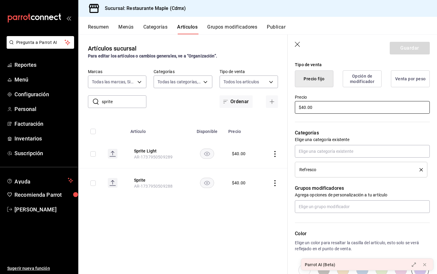
click at [305, 108] on input "$40.00" at bounding box center [362, 107] width 135 height 13
type textarea "x"
type input "$4.00"
type textarea "x"
type input "$42.00"
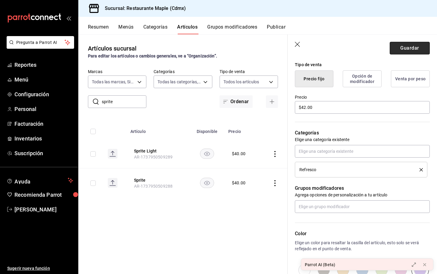
click at [399, 51] on button "Guardar" at bounding box center [410, 48] width 40 height 13
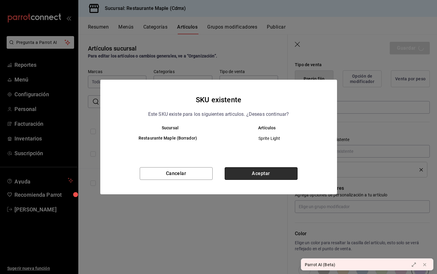
click at [241, 179] on button "Aceptar" at bounding box center [261, 173] width 73 height 13
type textarea "x"
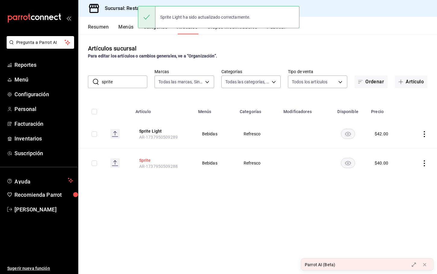
click at [143, 161] on button "Sprite" at bounding box center [163, 161] width 48 height 6
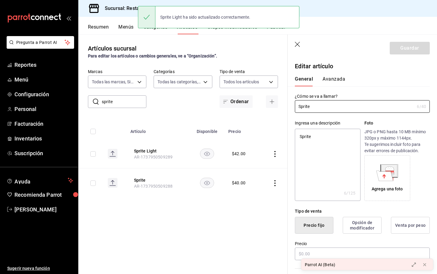
type textarea "x"
type input "$40.00"
radio input "false"
radio input "true"
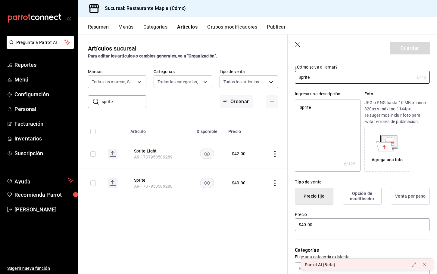
scroll to position [48, 0]
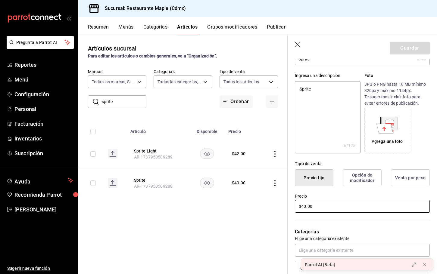
click at [306, 205] on input "$40.00" at bounding box center [362, 206] width 135 height 13
type textarea "x"
type input "$4.00"
type textarea "x"
type input "$42.00"
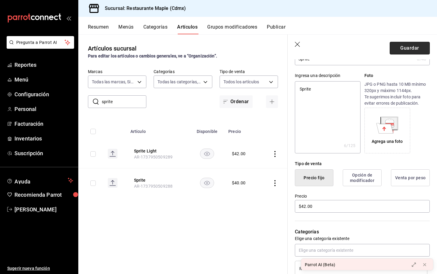
click at [402, 51] on button "Guardar" at bounding box center [410, 48] width 40 height 13
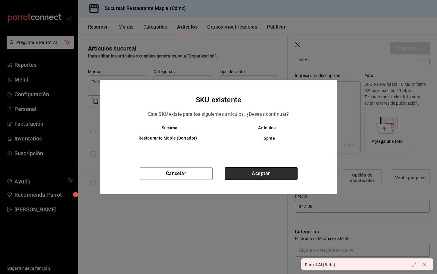
click at [248, 174] on button "Aceptar" at bounding box center [261, 173] width 73 height 13
type textarea "x"
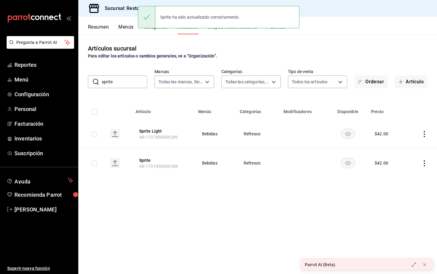
click at [126, 84] on input "sprite" at bounding box center [124, 82] width 45 height 12
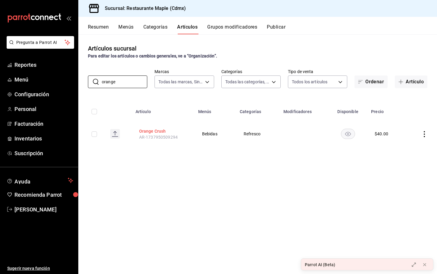
type input "orange"
click at [148, 132] on button "Orange Crush" at bounding box center [163, 131] width 48 height 6
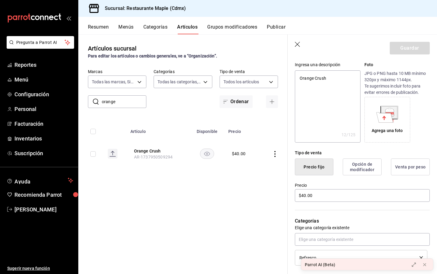
scroll to position [65, 0]
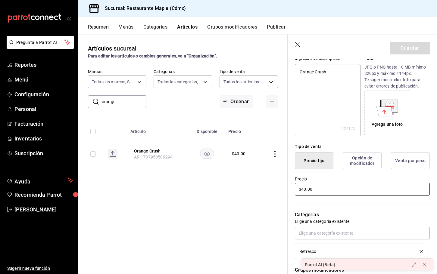
click at [306, 190] on input "$40.00" at bounding box center [362, 189] width 135 height 13
type textarea "x"
type input "$4.00"
type textarea "x"
type input "$42.00"
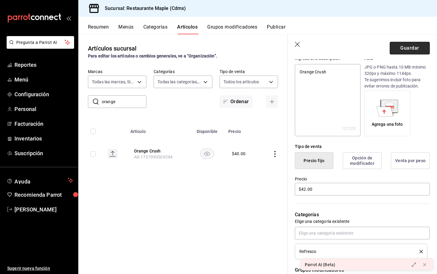
click at [402, 48] on button "Guardar" at bounding box center [410, 48] width 40 height 13
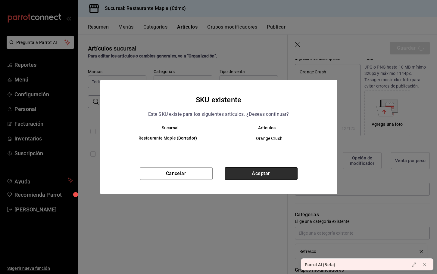
click at [267, 169] on button "Aceptar" at bounding box center [261, 173] width 73 height 13
type textarea "x"
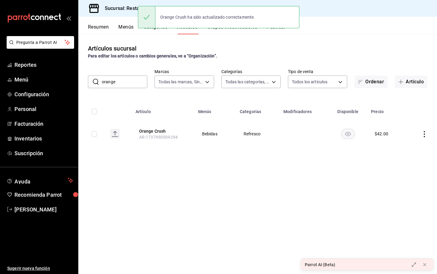
click at [129, 84] on input "orange" at bounding box center [124, 82] width 45 height 12
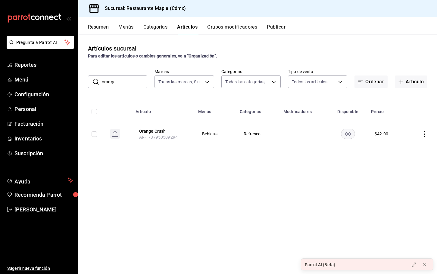
click at [128, 84] on input "orange" at bounding box center [124, 82] width 45 height 12
type input "ginger"
click at [149, 130] on button "Ginger Ale" at bounding box center [163, 131] width 48 height 6
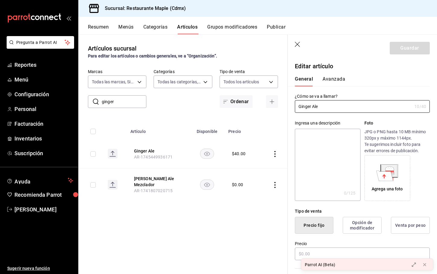
type input "$40.00"
radio input "false"
radio input "true"
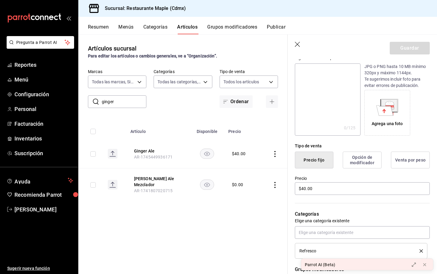
scroll to position [84, 0]
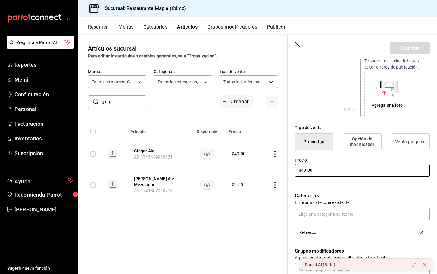
click at [306, 170] on input "$40.00" at bounding box center [362, 170] width 135 height 13
type input "$42.00"
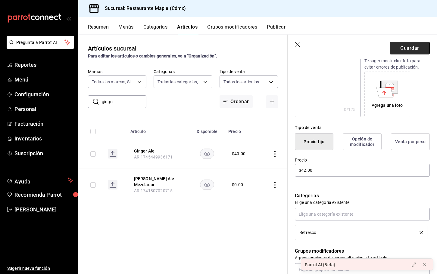
click at [398, 49] on button "Guardar" at bounding box center [410, 48] width 40 height 13
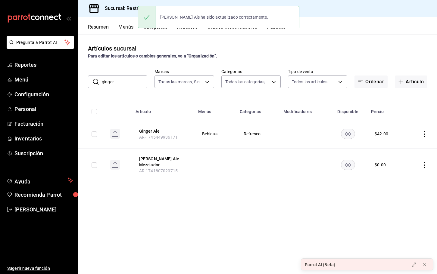
click at [117, 84] on input "ginger" at bounding box center [124, 82] width 45 height 12
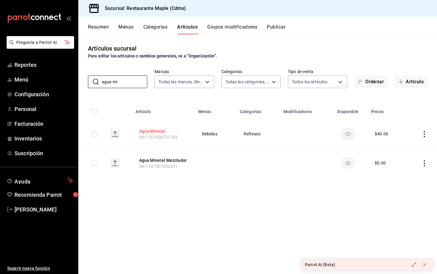
type input "agua mi"
click at [150, 130] on button "Agua Mineral" at bounding box center [163, 131] width 48 height 6
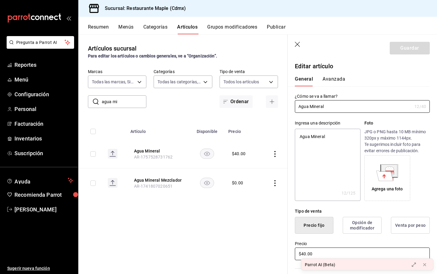
click at [306, 254] on input "$40.00" at bounding box center [362, 254] width 135 height 13
type textarea "x"
type input "$4.00"
type textarea "x"
type input "$42.00"
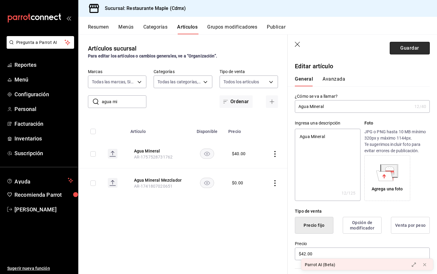
click at [413, 47] on button "Guardar" at bounding box center [410, 48] width 40 height 13
type textarea "x"
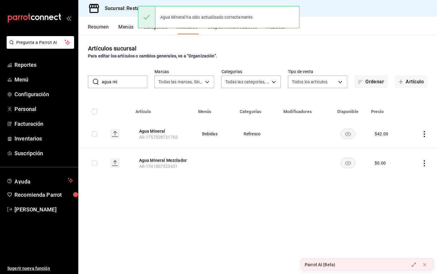
click at [279, 33] on button "Publicar" at bounding box center [276, 29] width 19 height 10
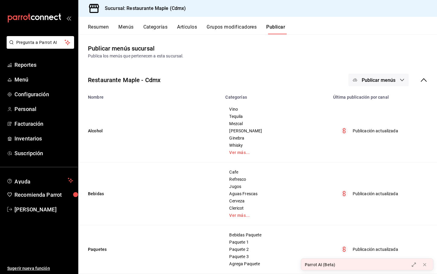
click at [387, 78] on span "Publicar menús" at bounding box center [379, 80] width 34 height 6
click at [386, 104] on li "Punto de venta" at bounding box center [378, 99] width 55 height 17
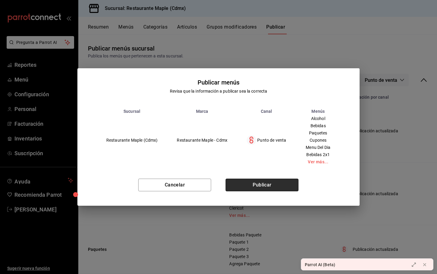
click at [258, 186] on button "Publicar" at bounding box center [262, 185] width 73 height 13
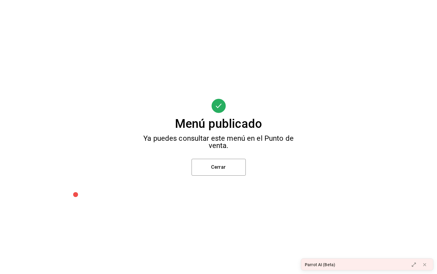
click at [212, 158] on div "Menú publicado Ya puedes consultar este menú en el Punto de venta. Cerrar" at bounding box center [218, 137] width 437 height 274
click at [233, 170] on button "Cerrar" at bounding box center [219, 167] width 54 height 17
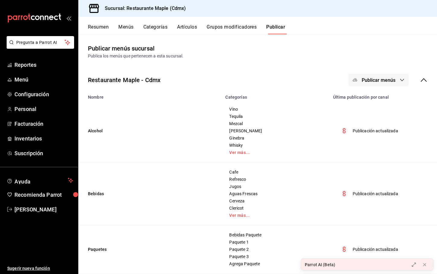
click at [155, 27] on button "Categorías" at bounding box center [155, 29] width 24 height 10
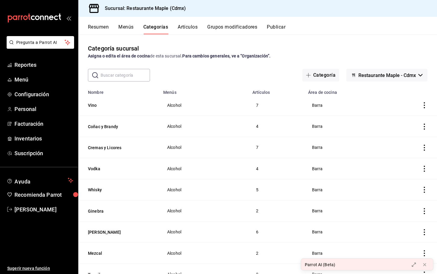
click at [134, 30] on div "Resumen Menús Categorías Artículos Grupos modificadores Publicar" at bounding box center [262, 29] width 349 height 10
click at [126, 26] on button "Menús" at bounding box center [125, 29] width 15 height 10
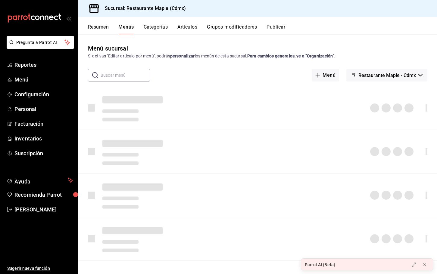
click at [123, 77] on input "text" at bounding box center [125, 75] width 49 height 12
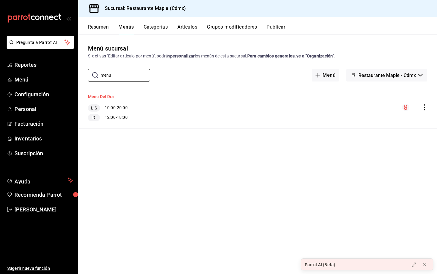
type input "menu"
click at [101, 96] on button "Menu Del Dia" at bounding box center [101, 97] width 26 height 6
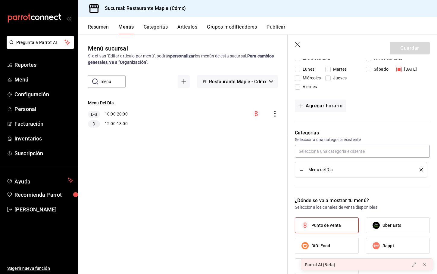
scroll to position [243, 0]
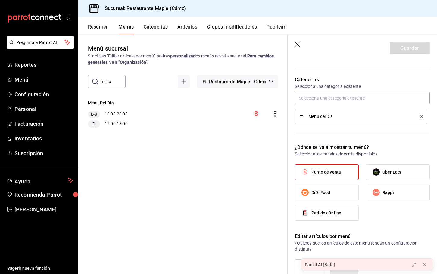
click at [160, 29] on button "Categorías" at bounding box center [156, 29] width 24 height 10
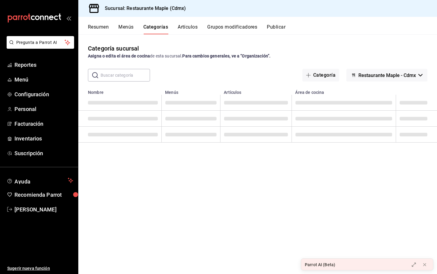
click at [118, 71] on input "text" at bounding box center [125, 75] width 49 height 12
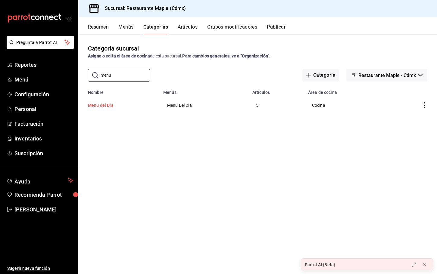
type input "menu"
click at [105, 105] on button "Menu del Dia" at bounding box center [118, 105] width 60 height 6
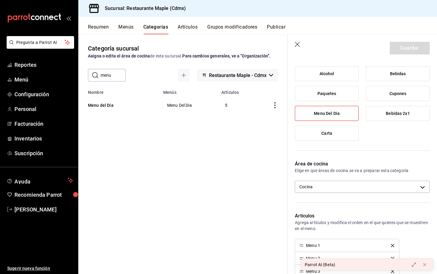
scroll to position [152, 0]
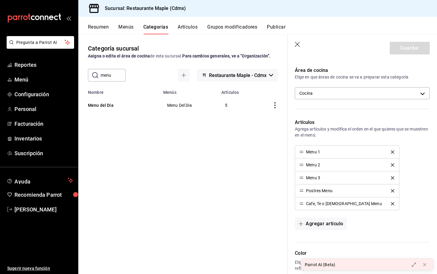
click at [189, 32] on button "Artículos" at bounding box center [188, 29] width 20 height 10
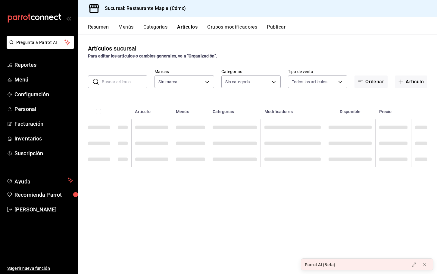
type input "9367c8d0-d5bf-442c-b6f8-a503c691c07e"
type input "a5b80c37-7917-455f-95a0-19e3c5faa88c,f7a30707-b9cf-4dff-b750-559a05d3e702,13bc9…"
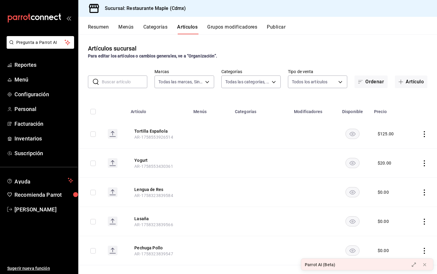
click at [120, 83] on input "text" at bounding box center [124, 82] width 45 height 12
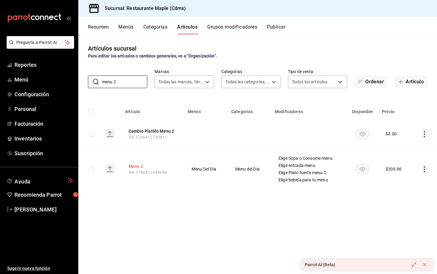
click at [135, 166] on button "Menu 2" at bounding box center [153, 167] width 48 height 6
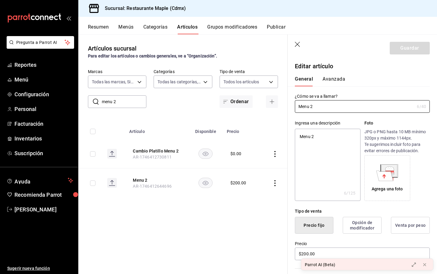
click at [120, 98] on input "menu 2" at bounding box center [124, 102] width 45 height 12
click at [299, 45] on icon "button" at bounding box center [298, 45] width 6 height 6
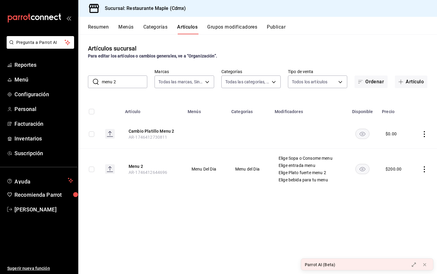
click at [124, 83] on input "menu 2" at bounding box center [124, 82] width 45 height 12
type input "menu 1"
click at [131, 164] on button "Menu 1" at bounding box center [153, 167] width 48 height 6
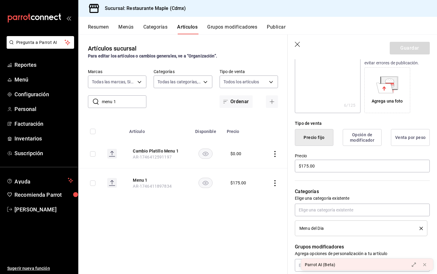
scroll to position [86, 0]
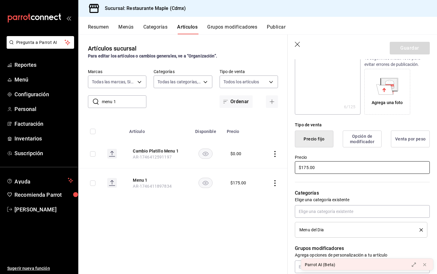
click at [308, 168] on input "$175.00" at bounding box center [362, 167] width 135 height 13
type textarea "x"
type input "$17.00"
type textarea "x"
type input "$170.00"
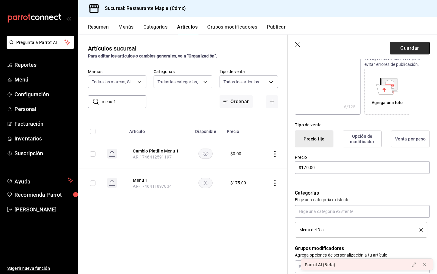
click at [396, 50] on button "Guardar" at bounding box center [410, 48] width 40 height 13
type textarea "x"
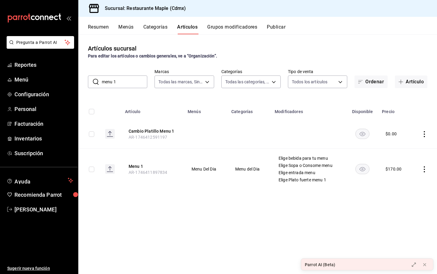
click at [275, 22] on div "Resumen Menús Categorías Artículos Grupos modificadores Publicar" at bounding box center [257, 25] width 359 height 17
click at [275, 32] on button "Publicar" at bounding box center [276, 29] width 19 height 10
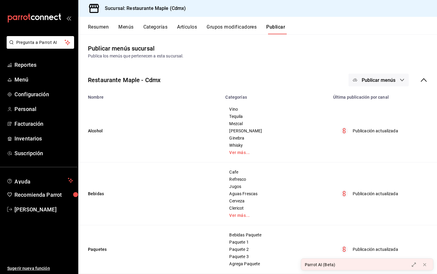
click at [362, 81] on span "Publicar menús" at bounding box center [379, 80] width 34 height 6
click at [371, 103] on div at bounding box center [364, 100] width 17 height 10
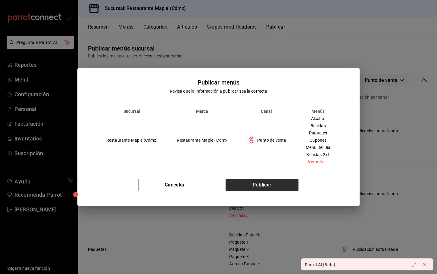
click at [267, 180] on button "Publicar" at bounding box center [262, 185] width 73 height 13
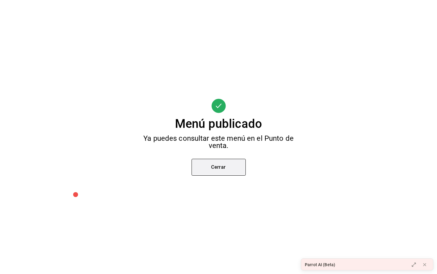
click at [228, 172] on button "Cerrar" at bounding box center [219, 167] width 54 height 17
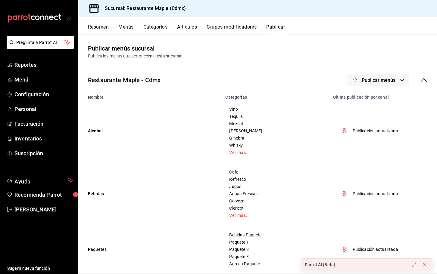
click at [223, 34] on main "Publicar menús sucursal Publica los menús que pertenecen a esta sucursal. Resta…" at bounding box center [257, 230] width 359 height 392
click at [223, 27] on button "Grupos modificadores" at bounding box center [232, 29] width 50 height 10
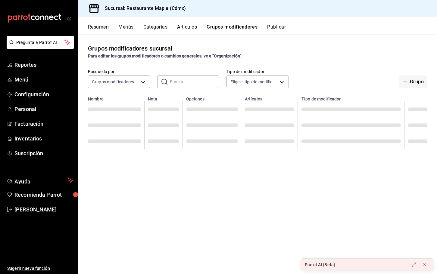
click at [178, 84] on input "text" at bounding box center [194, 82] width 49 height 12
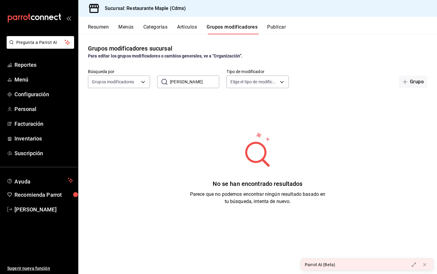
click at [190, 83] on input "ELIGE POSTR" at bounding box center [194, 82] width 49 height 12
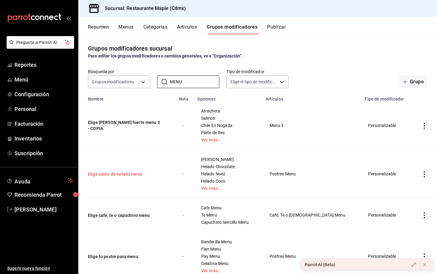
type input "MENU"
click at [134, 173] on button "Elige sabor de helado menu" at bounding box center [124, 174] width 72 height 6
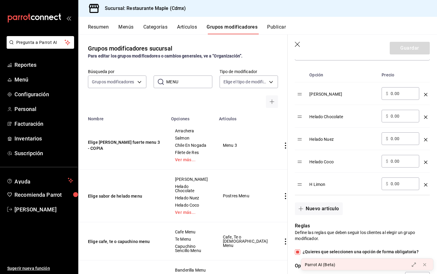
scroll to position [226, 0]
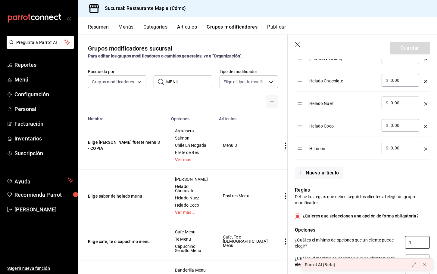
click at [414, 242] on input "1" at bounding box center [417, 242] width 25 height 13
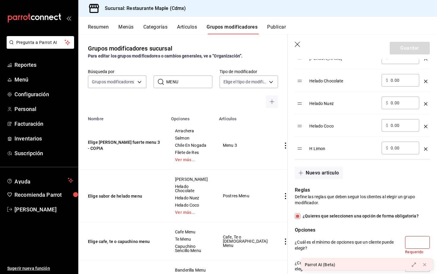
checkbox input "false"
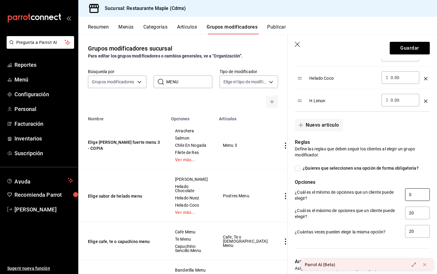
scroll to position [274, 0]
type input "0"
click at [412, 43] on button "Guardar" at bounding box center [410, 48] width 40 height 13
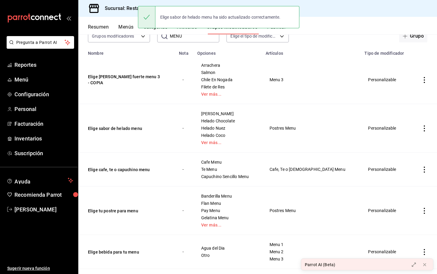
scroll to position [48, 0]
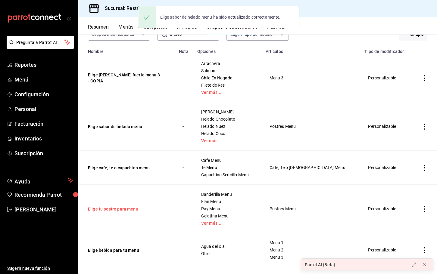
click at [127, 211] on button "Elige tu postre para menu" at bounding box center [124, 209] width 72 height 6
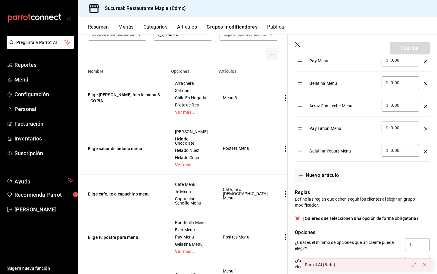
scroll to position [330, 0]
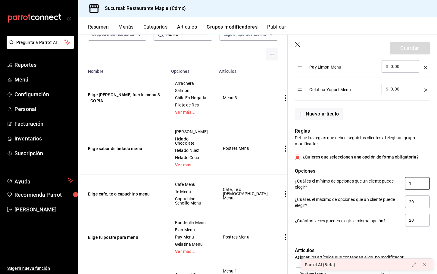
click at [413, 183] on input "1" at bounding box center [417, 183] width 25 height 13
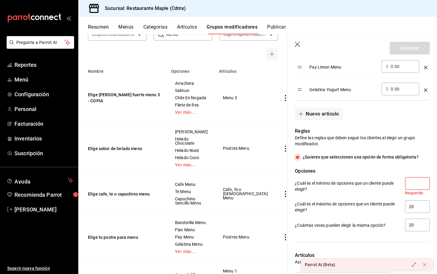
checkbox input "false"
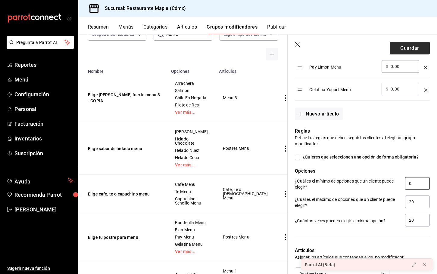
type input "0"
click at [405, 51] on button "Guardar" at bounding box center [410, 48] width 40 height 13
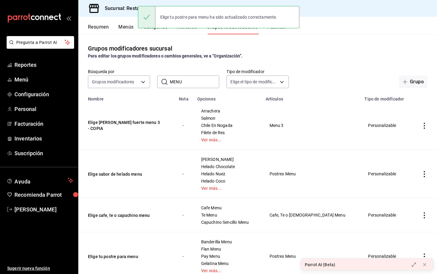
click at [273, 32] on button "Publicar" at bounding box center [276, 29] width 19 height 10
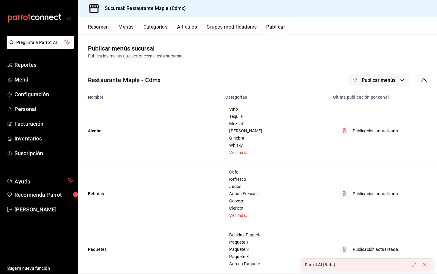
click at [374, 75] on button "Publicar menús" at bounding box center [379, 80] width 60 height 13
click at [369, 102] on div at bounding box center [364, 100] width 17 height 10
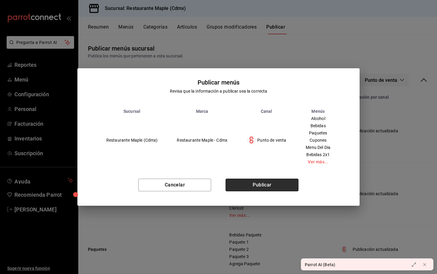
click at [266, 186] on button "Publicar" at bounding box center [262, 185] width 73 height 13
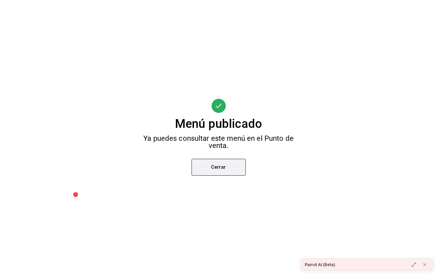
click at [227, 175] on button "Cerrar" at bounding box center [219, 167] width 54 height 17
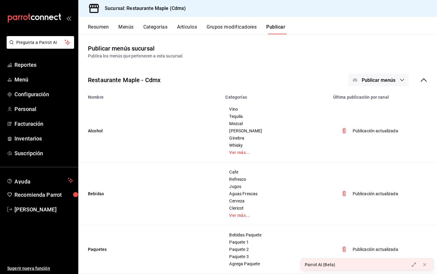
click at [187, 26] on button "Artículos" at bounding box center [187, 29] width 20 height 10
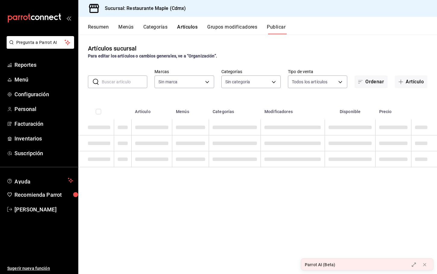
type input "9367c8d0-d5bf-442c-b6f8-a503c691c07e"
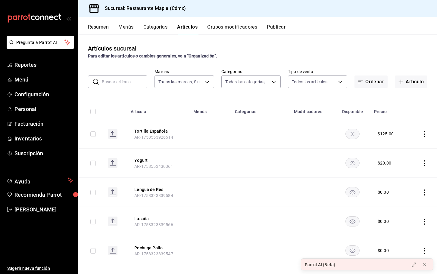
click at [116, 81] on input "text" at bounding box center [124, 82] width 45 height 12
click at [412, 81] on button "Artículo" at bounding box center [411, 82] width 33 height 13
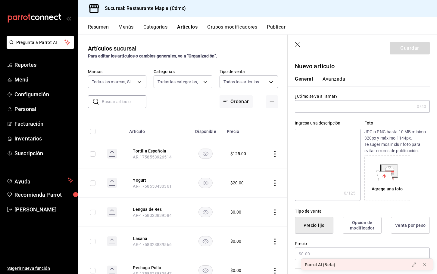
click at [309, 106] on input "text" at bounding box center [355, 107] width 120 height 12
click at [311, 103] on input "Extra Arroz" at bounding box center [353, 107] width 117 height 12
type input "Extra Arroz"
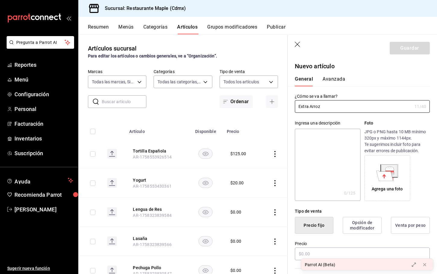
click at [317, 135] on textarea at bounding box center [327, 165] width 65 height 72
paste textarea "Extra Arroz"
type textarea "Extra Arroz"
type textarea "x"
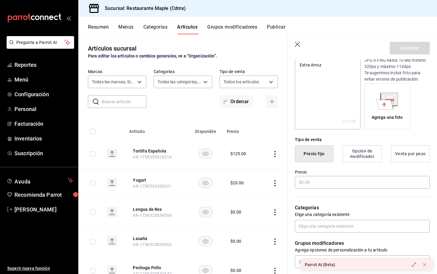
scroll to position [73, 0]
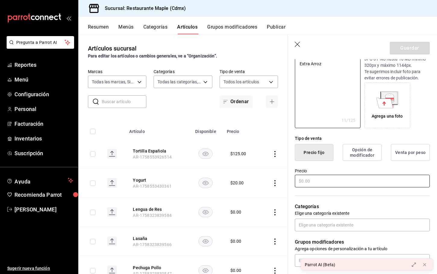
type textarea "Extra Arroz"
click at [303, 183] on input "text" at bounding box center [362, 181] width 135 height 13
type textarea "x"
type input "$3.00"
type textarea "x"
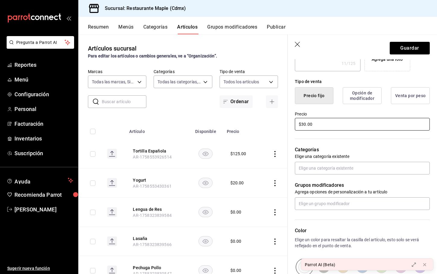
scroll to position [141, 0]
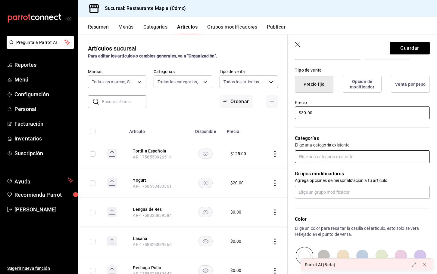
type input "$30.00"
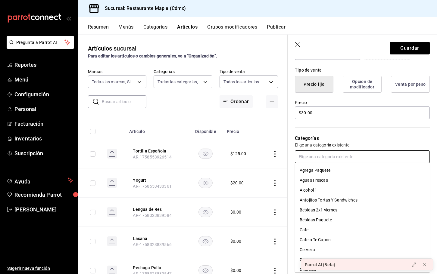
click at [318, 158] on input "text" at bounding box center [362, 157] width 135 height 13
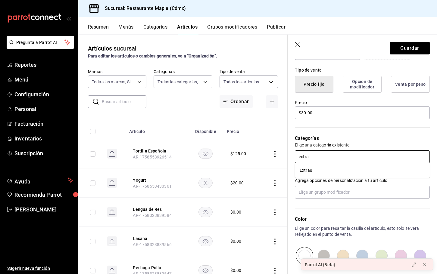
type input "extras"
click at [317, 167] on li "Extras" at bounding box center [362, 171] width 135 height 10
type textarea "x"
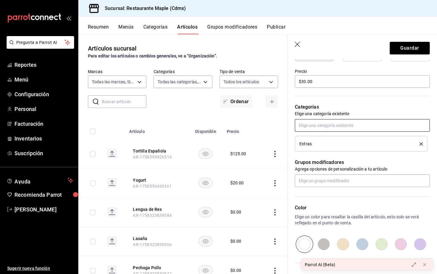
scroll to position [176, 0]
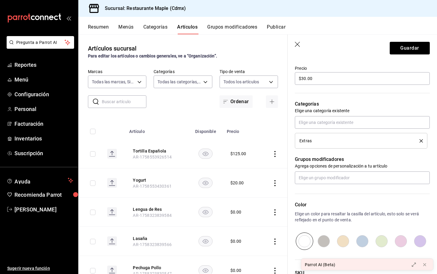
click at [416, 245] on input "radio" at bounding box center [420, 241] width 19 height 17
radio input "true"
type textarea "x"
click at [327, 237] on input "radio" at bounding box center [323, 241] width 19 height 17
radio input "true"
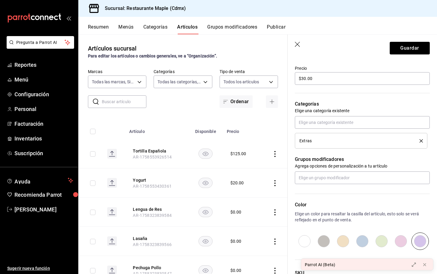
type textarea "x"
click at [343, 239] on input "radio" at bounding box center [342, 241] width 19 height 17
radio input "true"
click at [408, 45] on button "Guardar" at bounding box center [410, 48] width 40 height 13
type textarea "x"
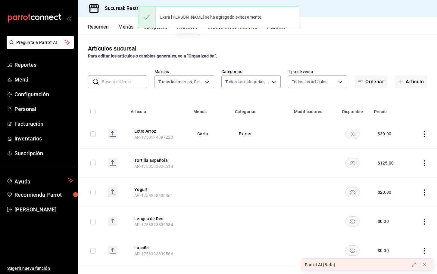
click at [157, 33] on button "Categorías" at bounding box center [155, 29] width 24 height 10
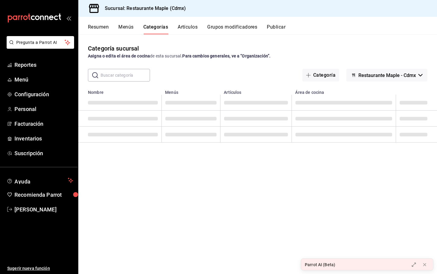
click at [130, 75] on input "text" at bounding box center [125, 75] width 49 height 12
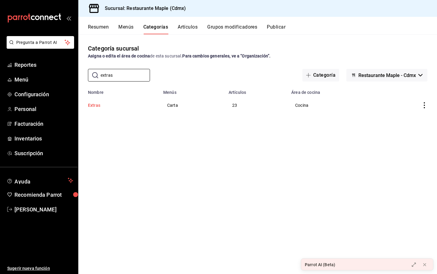
type input "extras"
click at [97, 103] on button "Extras" at bounding box center [118, 105] width 60 height 6
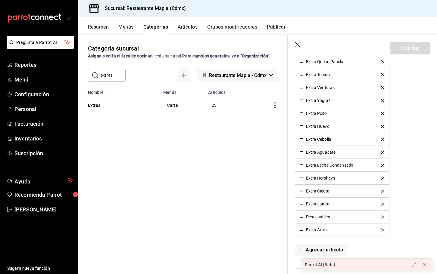
scroll to position [362, 0]
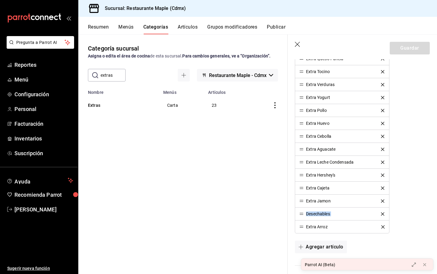
drag, startPoint x: 303, startPoint y: 227, endPoint x: 304, endPoint y: 234, distance: 7.0
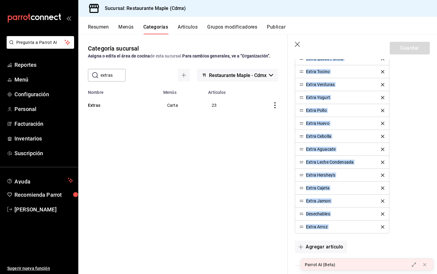
click at [413, 213] on div "Extra Cottage Extra Crema Extra Frijoles Extra Fruta Extra Guacamole Extra Lech…" at bounding box center [362, 85] width 135 height 298
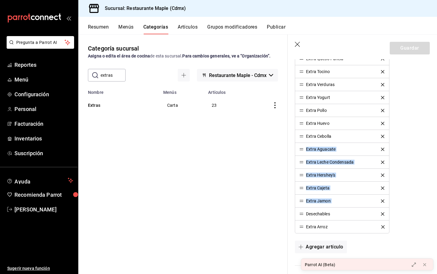
drag, startPoint x: 302, startPoint y: 227, endPoint x: 301, endPoint y: 149, distance: 78.3
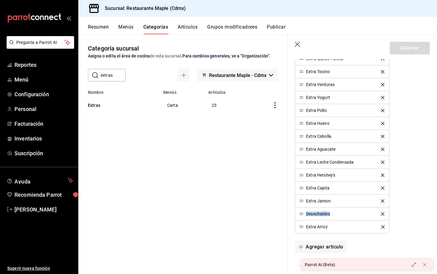
drag, startPoint x: 301, startPoint y: 227, endPoint x: 306, endPoint y: 218, distance: 9.8
click at [363, 235] on div "Artículos Agrega artículos y modifica el orden en el que quieres que se muestre…" at bounding box center [359, 84] width 142 height 364
drag, startPoint x: 303, startPoint y: 228, endPoint x: 306, endPoint y: 186, distance: 41.9
drag, startPoint x: 302, startPoint y: 229, endPoint x: 307, endPoint y: 184, distance: 44.5
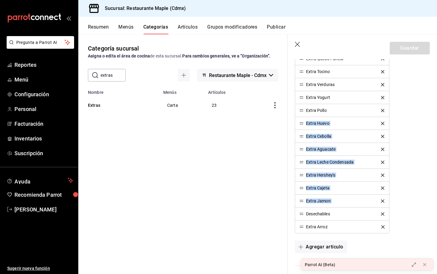
drag, startPoint x: 302, startPoint y: 227, endPoint x: 306, endPoint y: 122, distance: 104.6
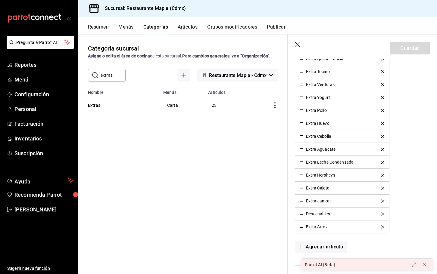
click at [414, 151] on div "Extra Cottage Extra Crema Extra Frijoles Extra Fruta Extra Guacamole Extra Lech…" at bounding box center [362, 85] width 135 height 298
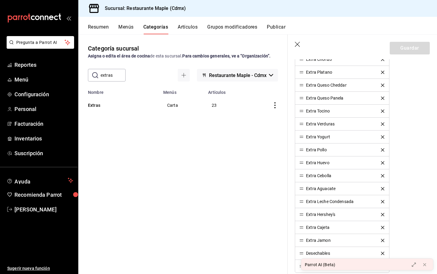
scroll to position [303, 0]
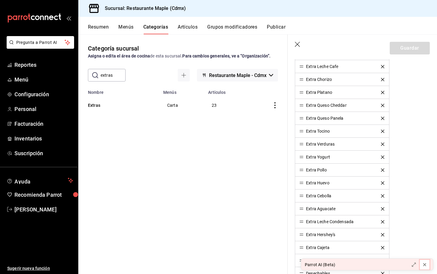
click at [425, 265] on icon at bounding box center [425, 265] width 2 height 2
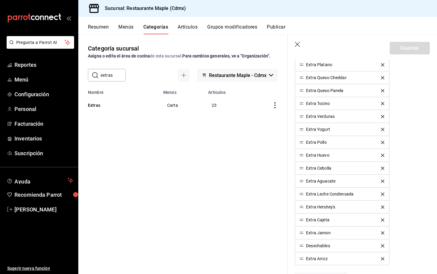
scroll to position [343, 0]
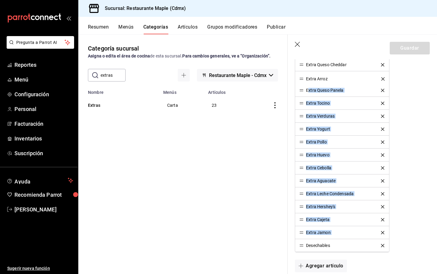
drag, startPoint x: 302, startPoint y: 246, endPoint x: 309, endPoint y: 79, distance: 167.3
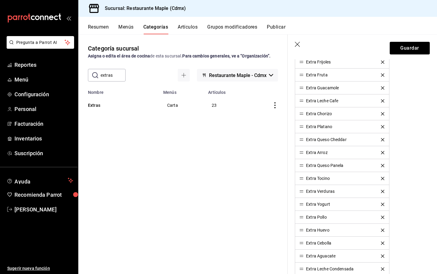
scroll to position [268, 0]
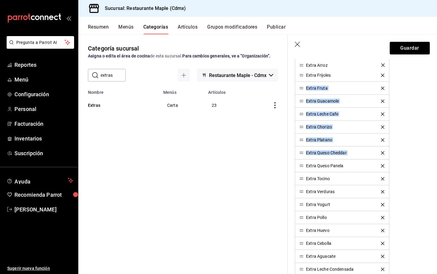
drag, startPoint x: 302, startPoint y: 153, endPoint x: 305, endPoint y: 65, distance: 88.0
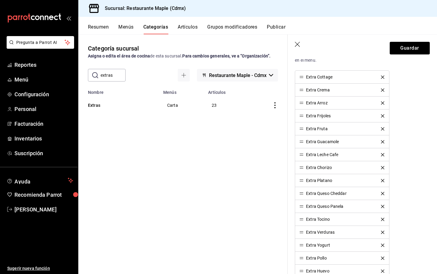
scroll to position [222, 0]
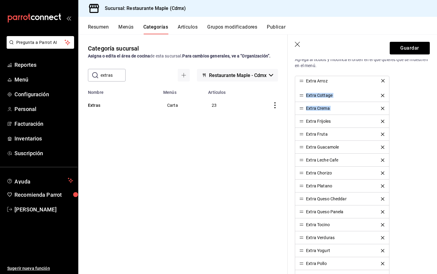
drag, startPoint x: 302, startPoint y: 108, endPoint x: 305, endPoint y: 80, distance: 27.8
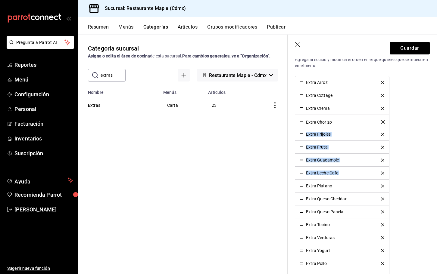
drag, startPoint x: 301, startPoint y: 173, endPoint x: 305, endPoint y: 122, distance: 51.4
drag, startPoint x: 302, startPoint y: 95, endPoint x: 303, endPoint y: 123, distance: 27.1
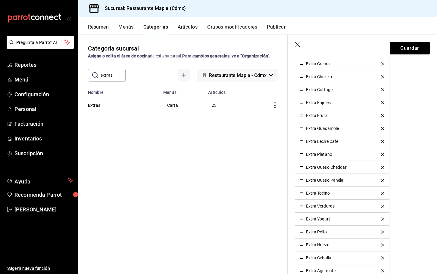
scroll to position [251, 0]
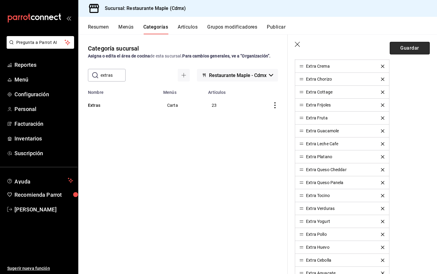
click at [411, 45] on button "Guardar" at bounding box center [410, 48] width 40 height 13
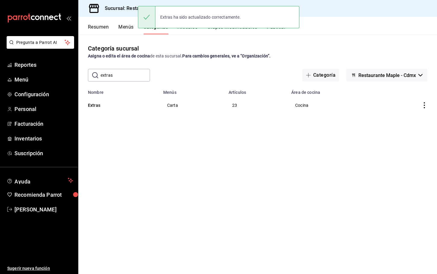
click at [194, 30] on button "Artículos" at bounding box center [188, 29] width 20 height 10
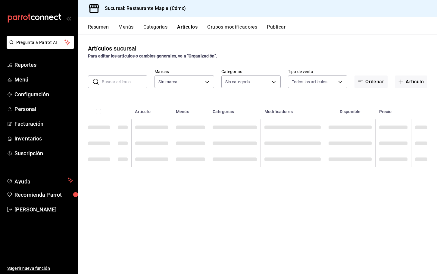
click at [137, 79] on input "text" at bounding box center [124, 82] width 45 height 12
type input "a5b80c37-7917-455f-95a0-19e3c5faa88c,f7a30707-b9cf-4dff-b750-559a05d3e702,13bc9…"
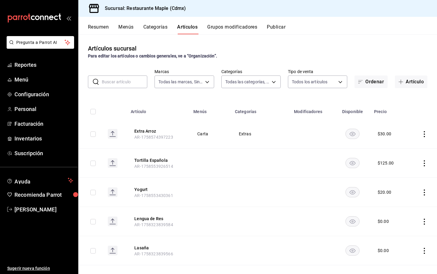
type input "9367c8d0-d5bf-442c-b6f8-a503c691c07e"
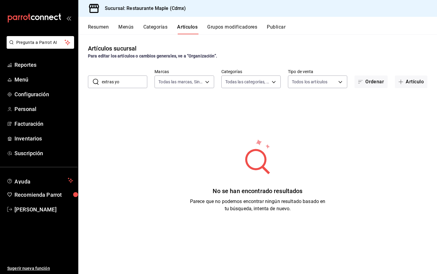
click at [113, 82] on input "extras yo" at bounding box center [124, 82] width 45 height 12
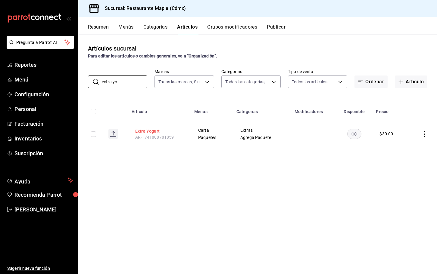
type input "extra yo"
click at [157, 134] on button "Extra Yogurt" at bounding box center [159, 131] width 48 height 6
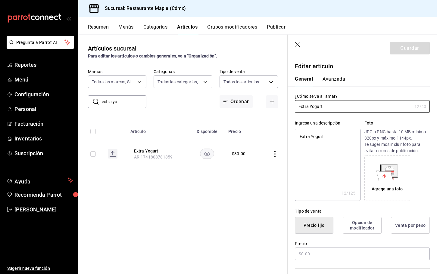
type textarea "x"
type input "$30.00"
radio input "false"
radio input "true"
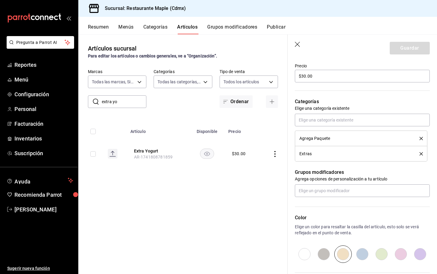
scroll to position [136, 0]
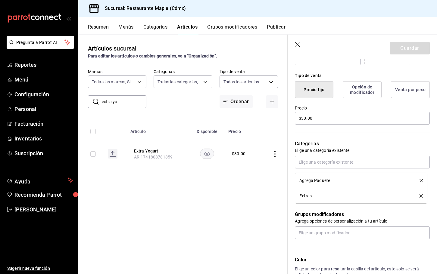
click at [295, 45] on icon "button" at bounding box center [298, 45] width 6 height 6
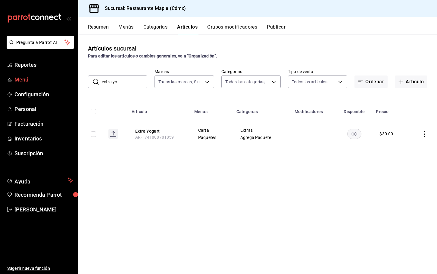
click at [23, 81] on span "Menú" at bounding box center [43, 80] width 59 height 8
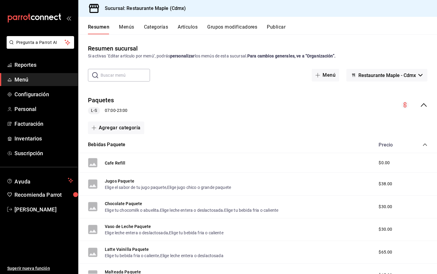
click at [424, 142] on icon "collapse-category-row" at bounding box center [425, 144] width 5 height 5
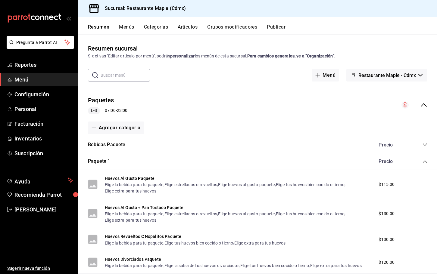
click at [428, 163] on div "Paquete 1 Precio" at bounding box center [257, 161] width 359 height 17
click at [426, 162] on icon "collapse-category-row" at bounding box center [425, 161] width 5 height 5
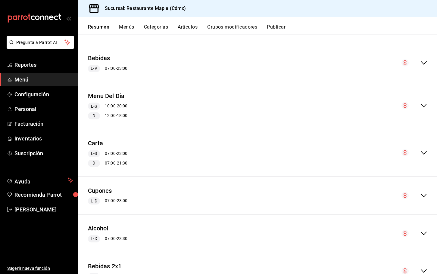
scroll to position [210, 0]
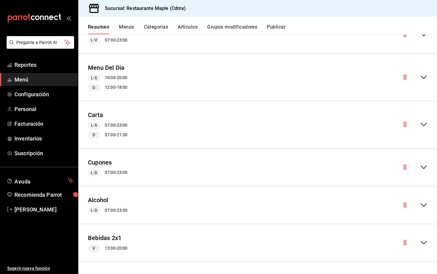
click at [161, 31] on button "Categorías" at bounding box center [156, 29] width 24 height 10
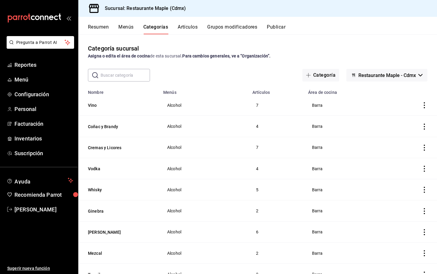
click at [129, 73] on input "text" at bounding box center [125, 75] width 49 height 12
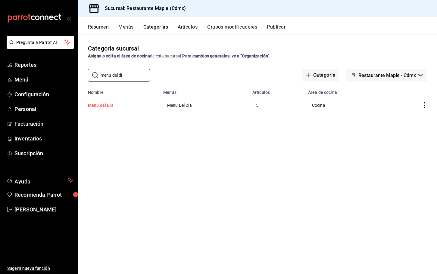
type input "menu del di"
click at [111, 106] on button "Menu del Dia" at bounding box center [118, 105] width 60 height 6
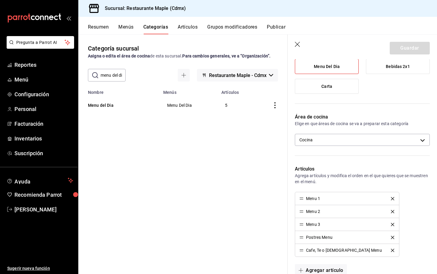
scroll to position [187, 0]
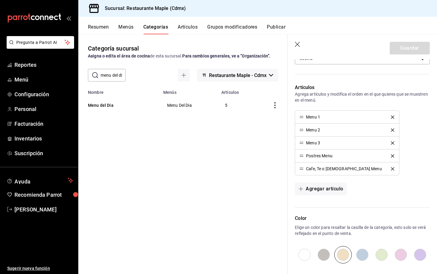
click at [101, 28] on button "Resumen" at bounding box center [98, 29] width 21 height 10
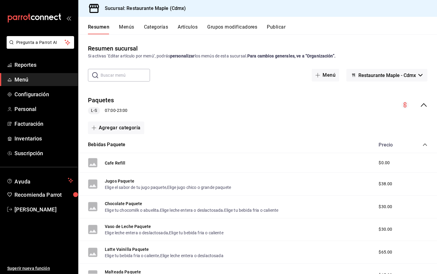
click at [424, 143] on icon "collapse-category-row" at bounding box center [425, 144] width 5 height 5
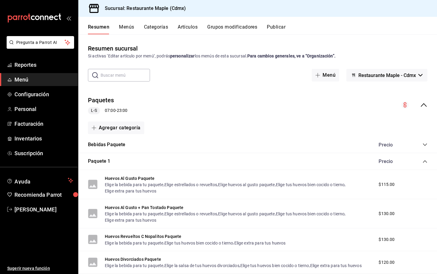
click at [423, 162] on icon "collapse-category-row" at bounding box center [425, 161] width 5 height 5
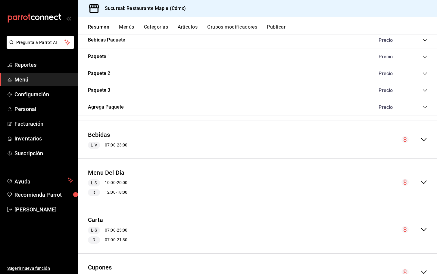
scroll to position [123, 0]
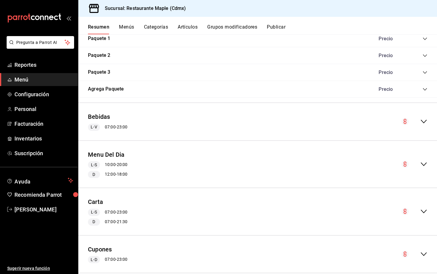
click at [424, 161] on div "Menu Del Dia L-S 10:00 - 20:00 D 12:00 - 18:00" at bounding box center [257, 165] width 359 height 38
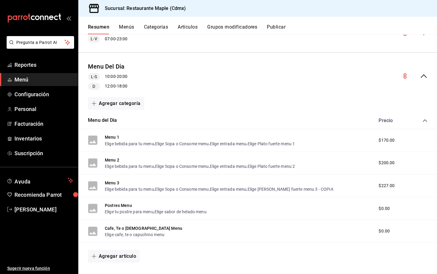
scroll to position [221, 0]
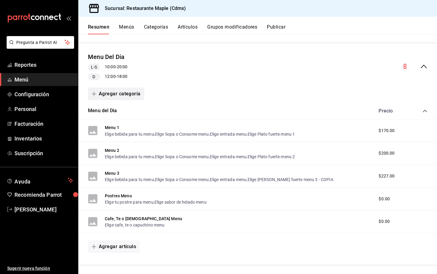
click at [118, 95] on button "Agregar categoría" at bounding box center [116, 94] width 56 height 13
click at [116, 108] on li "Categoría existente" at bounding box center [114, 110] width 52 height 15
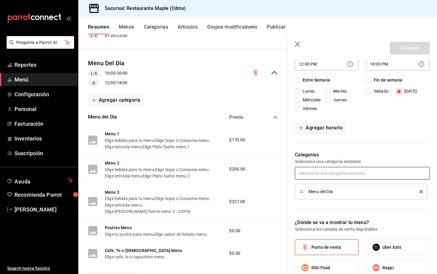
scroll to position [181, 0]
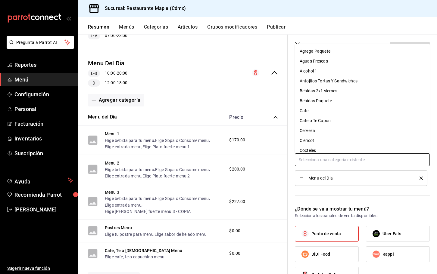
click at [313, 162] on input "text" at bounding box center [362, 160] width 135 height 13
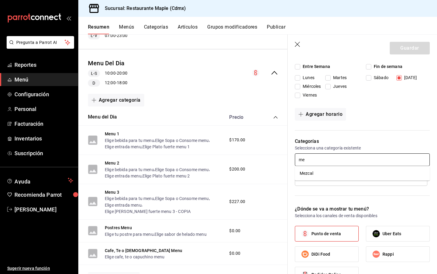
type input "m"
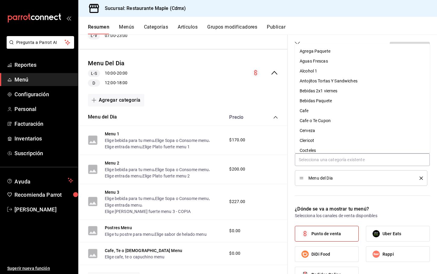
click at [312, 198] on div "Categorías Selecciona una categoría existente Menu del Dia" at bounding box center [359, 165] width 142 height 68
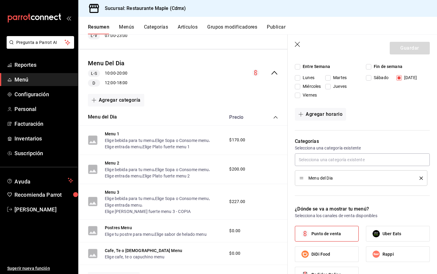
click at [422, 179] on icon "delete" at bounding box center [421, 178] width 3 height 3
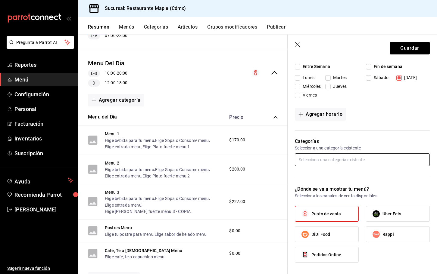
click at [344, 160] on input "text" at bounding box center [362, 160] width 135 height 13
type input "men"
click at [298, 42] on icon "button" at bounding box center [298, 45] width 6 height 6
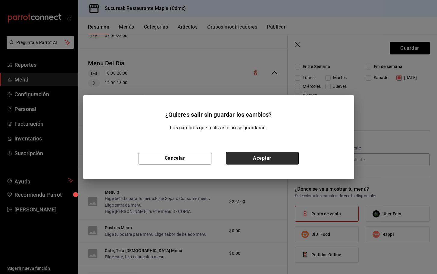
click at [247, 163] on button "Aceptar" at bounding box center [262, 158] width 73 height 13
checkbox input "false"
type input "1758574996002"
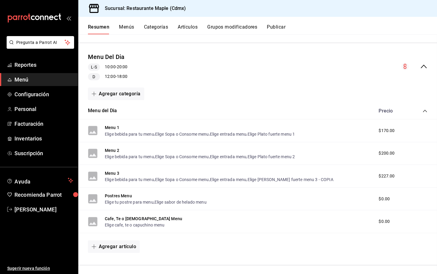
checkbox input "false"
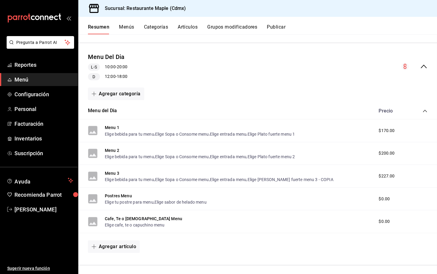
checkbox input "false"
click at [154, 27] on button "Categorías" at bounding box center [156, 29] width 24 height 10
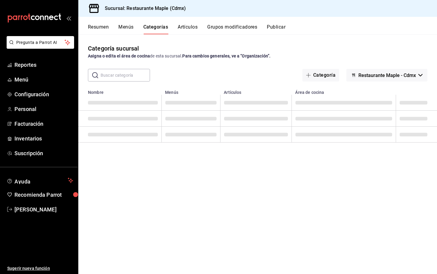
click at [131, 78] on input "text" at bounding box center [125, 75] width 49 height 12
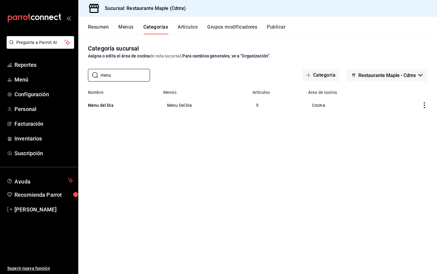
type input "menu"
click at [96, 102] on th "Menu del Dia" at bounding box center [118, 105] width 81 height 21
click at [100, 105] on button "Menu del Dia" at bounding box center [118, 105] width 60 height 6
